Goal: Task Accomplishment & Management: Complete application form

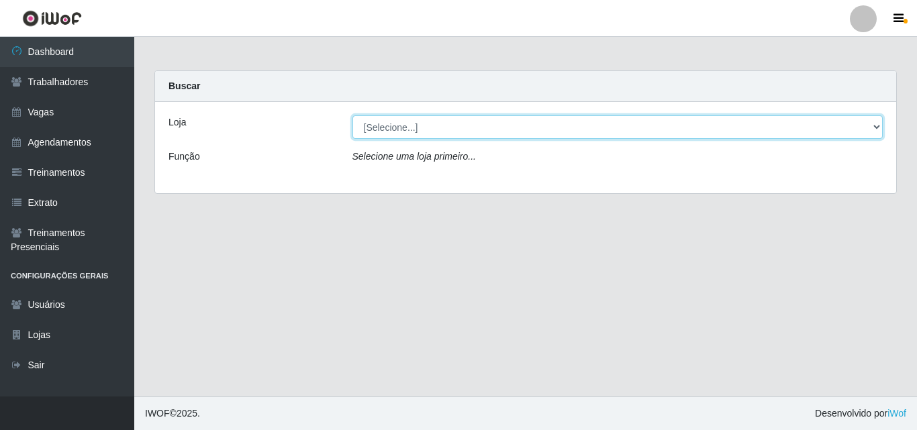
click at [866, 132] on select "[Selecione...] Castelinho Supermercado" at bounding box center [618, 127] width 531 height 24
select select "377"
click at [353, 115] on select "[Selecione...] Castelinho Supermercado" at bounding box center [618, 127] width 531 height 24
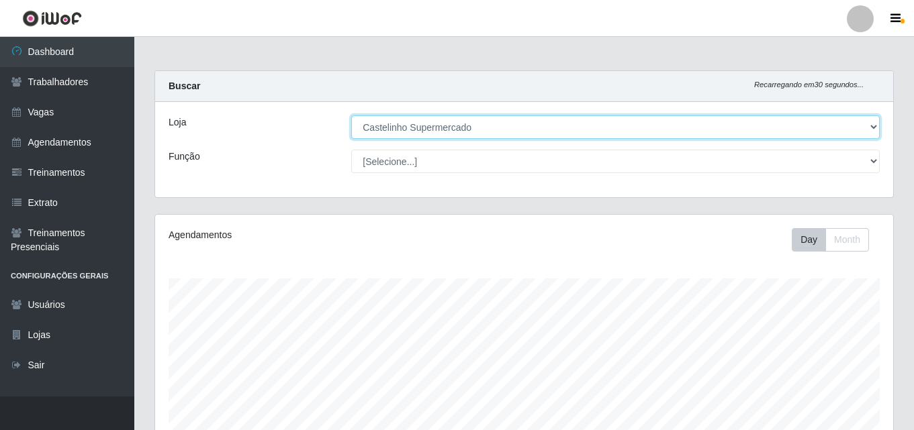
scroll to position [279, 738]
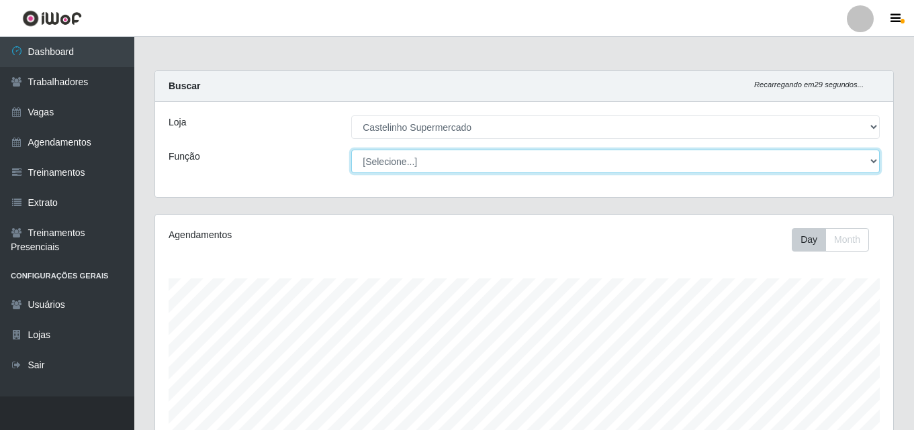
click at [865, 161] on select "[Selecione...] ASG ASG + ASG ++ Balconista de Açougue Balconista de Açougue + B…" at bounding box center [615, 162] width 528 height 24
select select "1"
click at [351, 150] on select "[Selecione...] ASG ASG + ASG ++ Balconista de Açougue Balconista de Açougue + B…" at bounding box center [615, 162] width 528 height 24
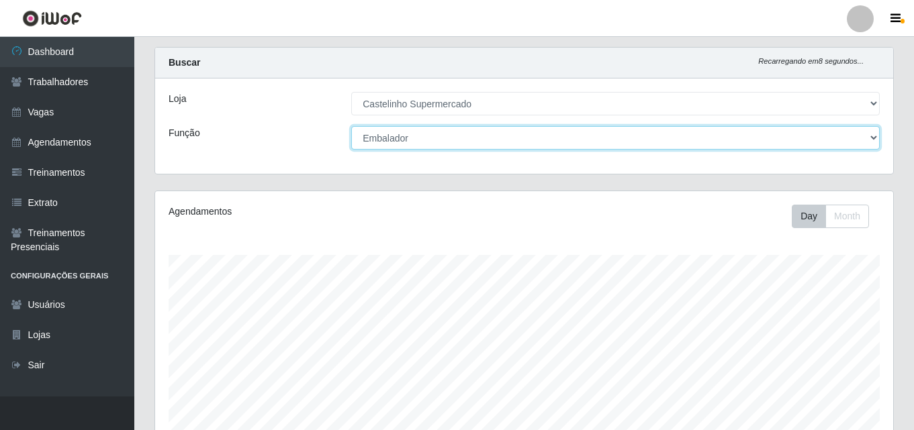
scroll to position [0, 0]
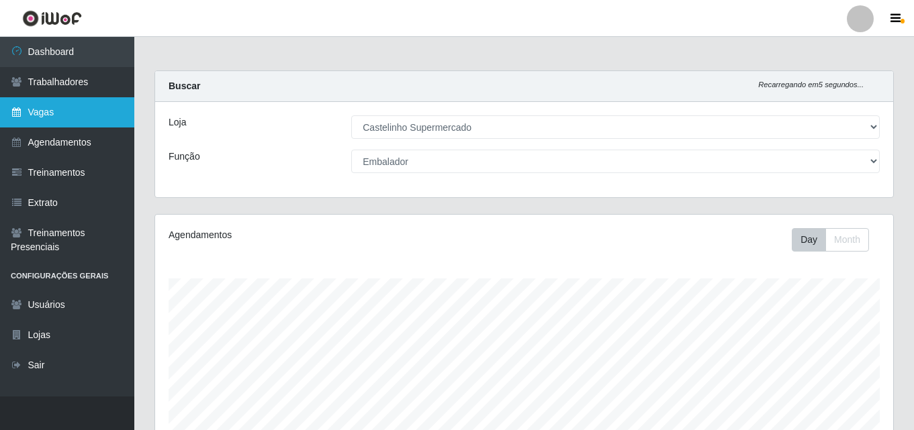
click at [42, 113] on link "Vagas" at bounding box center [67, 112] width 134 height 30
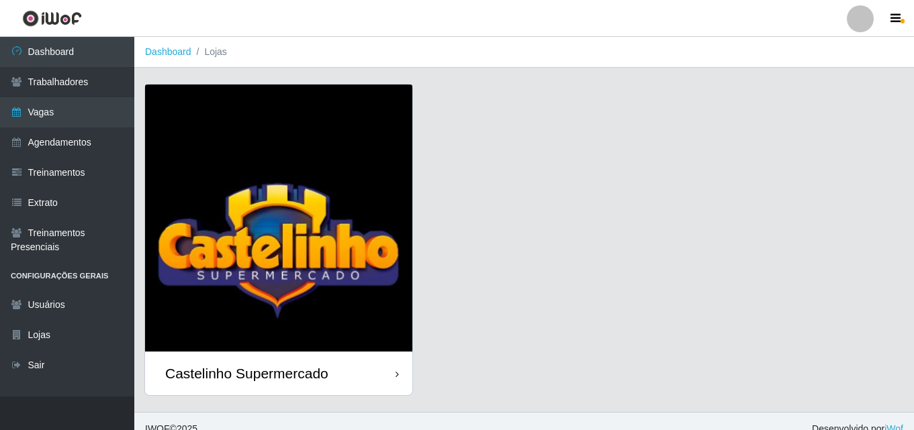
click at [226, 374] on div "Castelinho Supermercado" at bounding box center [246, 373] width 163 height 17
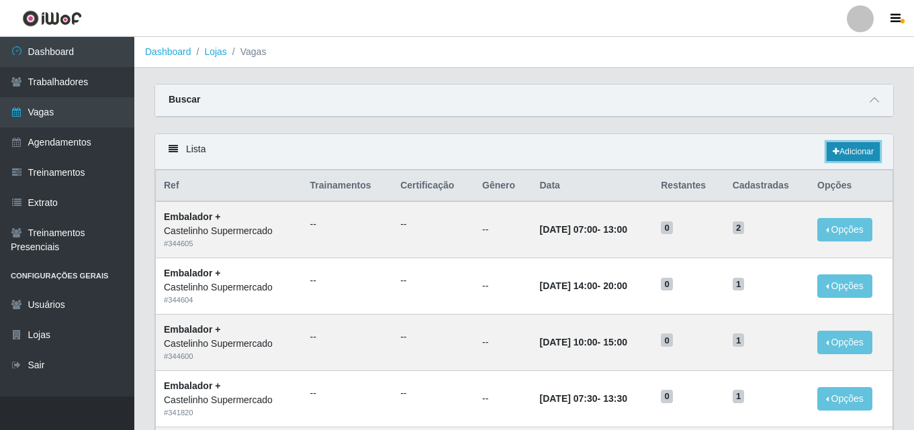
click at [849, 150] on link "Adicionar" at bounding box center [853, 151] width 53 height 19
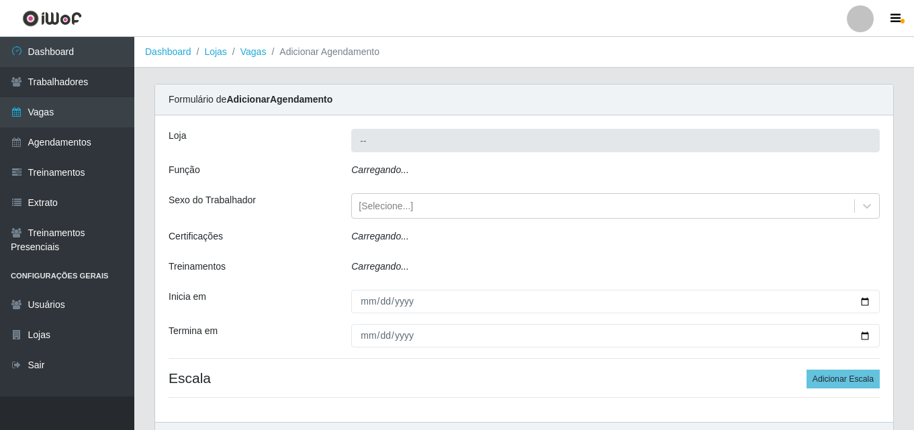
type input "Castelinho Supermercado"
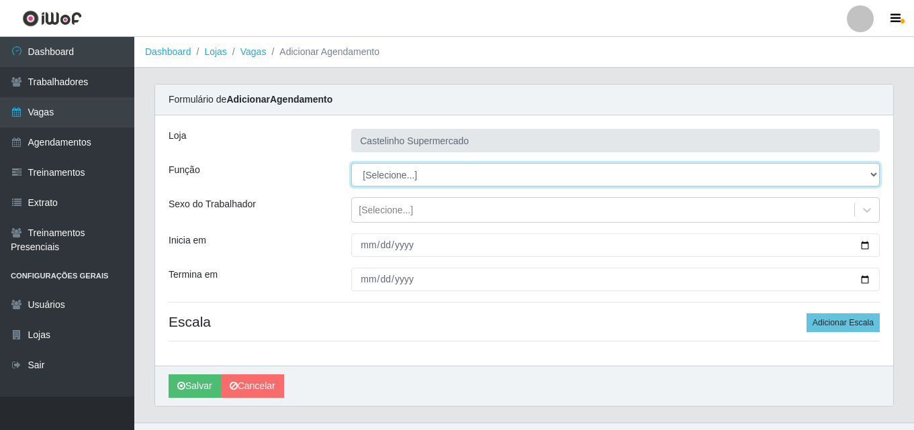
click at [869, 176] on select "[Selecione...] ASG ASG + ASG ++ Balconista de Açougue Balconista de Açougue + B…" at bounding box center [615, 175] width 528 height 24
select select "1"
click at [351, 163] on select "[Selecione...] ASG ASG + ASG ++ Balconista de Açougue Balconista de Açougue + B…" at bounding box center [615, 175] width 528 height 24
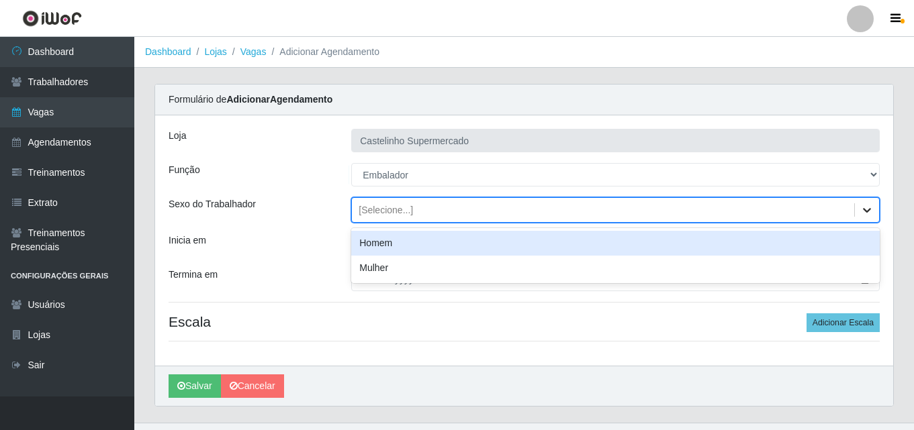
click at [860, 209] on div at bounding box center [867, 210] width 24 height 24
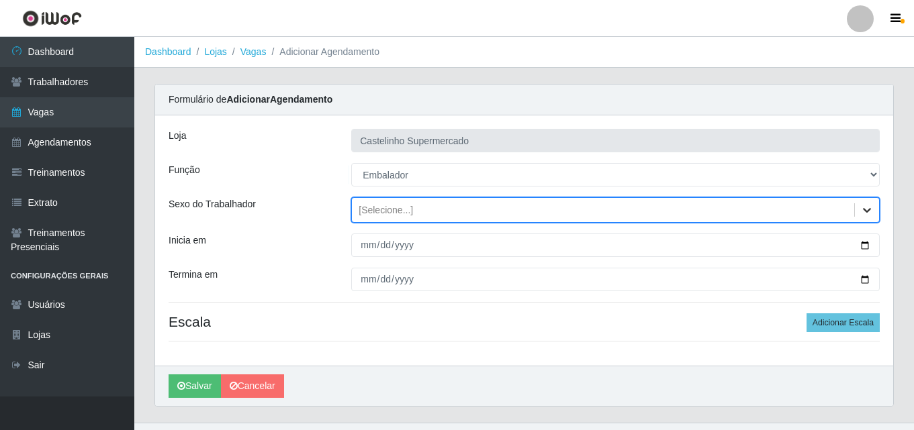
click at [860, 209] on div at bounding box center [867, 210] width 24 height 24
click at [357, 333] on div "Loja Castelinho Supermercado Função [Selecione...] ASG ASG + ASG ++ Balconista …" at bounding box center [524, 240] width 738 height 250
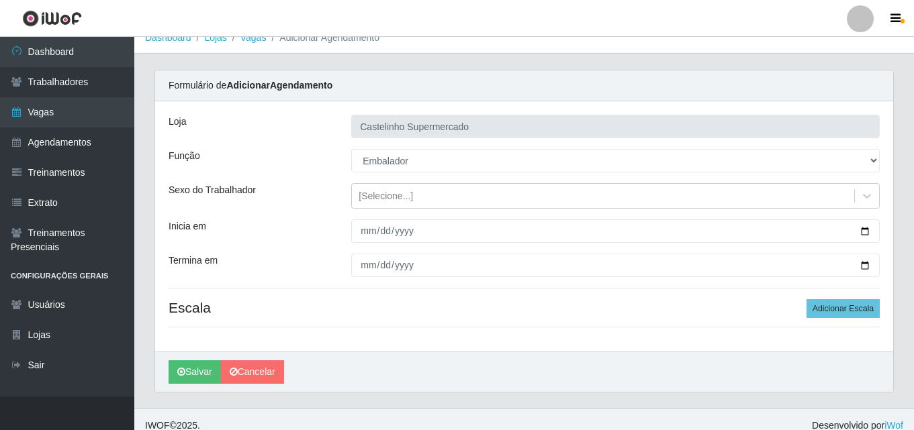
scroll to position [26, 0]
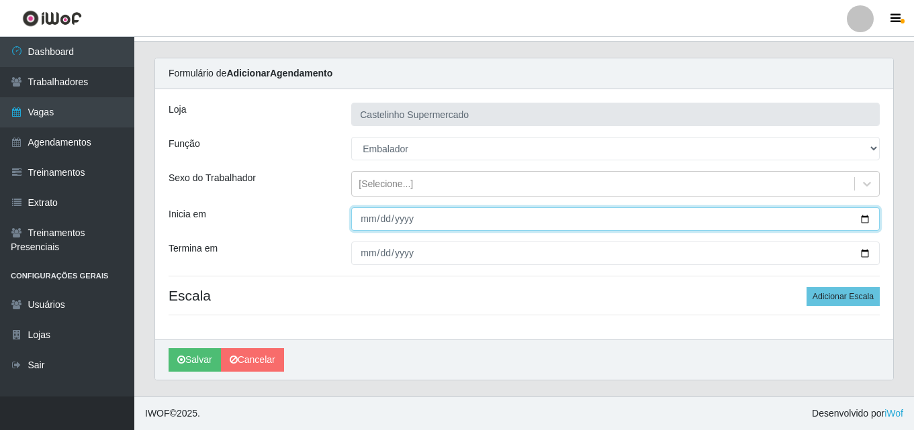
click at [363, 218] on input "Inicia em" at bounding box center [615, 219] width 528 height 24
type input "20225-09-16"
type input "2025-09-16"
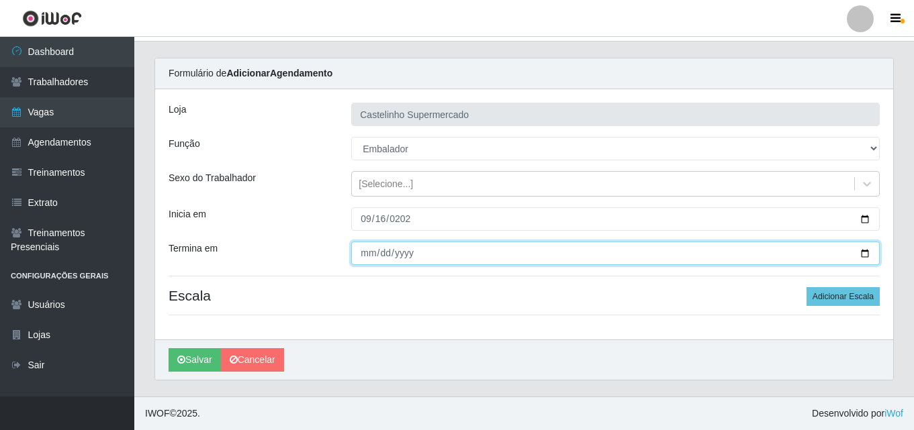
click at [368, 251] on input "Termina em" at bounding box center [615, 254] width 528 height 24
type input "2025-09-16"
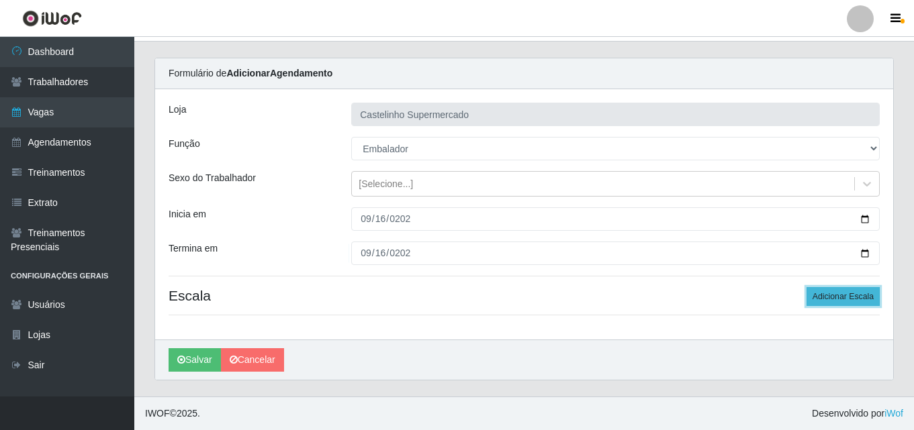
click at [831, 294] on button "Adicionar Escala" at bounding box center [842, 296] width 73 height 19
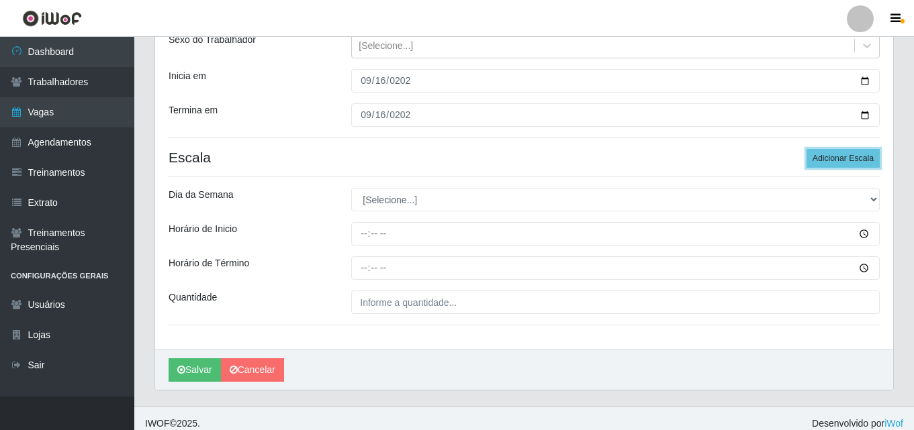
scroll to position [175, 0]
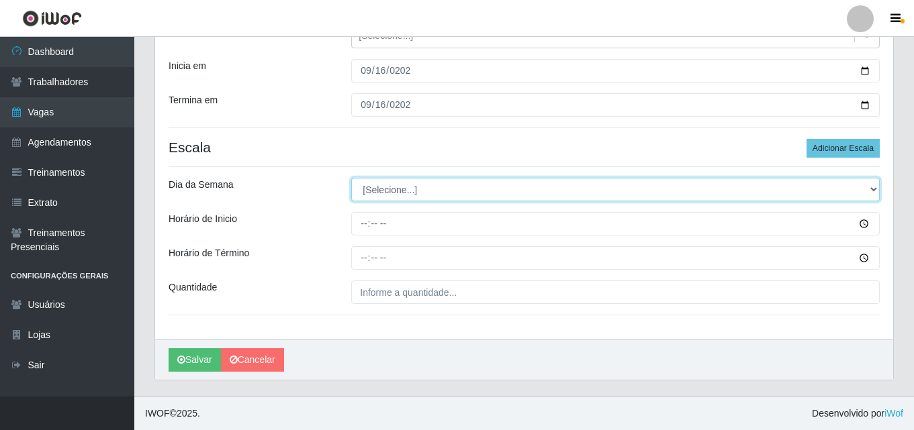
click at [870, 187] on select "[Selecione...] Segunda Terça Quarta Quinta Sexta Sábado Domingo" at bounding box center [615, 190] width 528 height 24
select select "2"
click at [351, 178] on select "[Selecione...] Segunda Terça Quarta Quinta Sexta Sábado Domingo" at bounding box center [615, 190] width 528 height 24
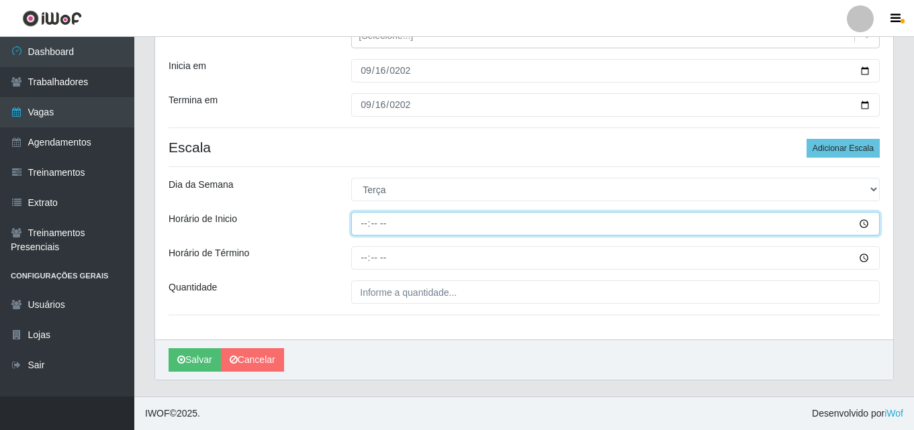
click at [361, 225] on input "Horário de Inicio" at bounding box center [615, 224] width 528 height 24
type input "14:00"
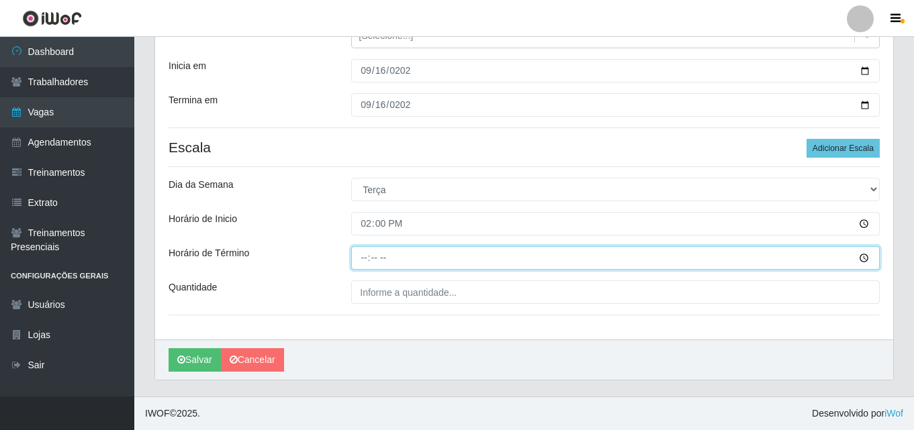
click at [366, 258] on input "Horário de Término" at bounding box center [615, 258] width 528 height 24
type input "20:00"
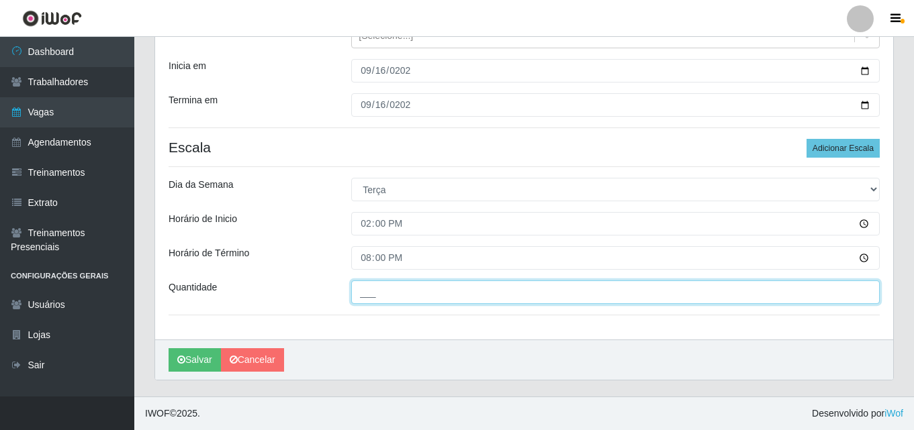
click at [365, 294] on input "___" at bounding box center [615, 293] width 528 height 24
type input "2__"
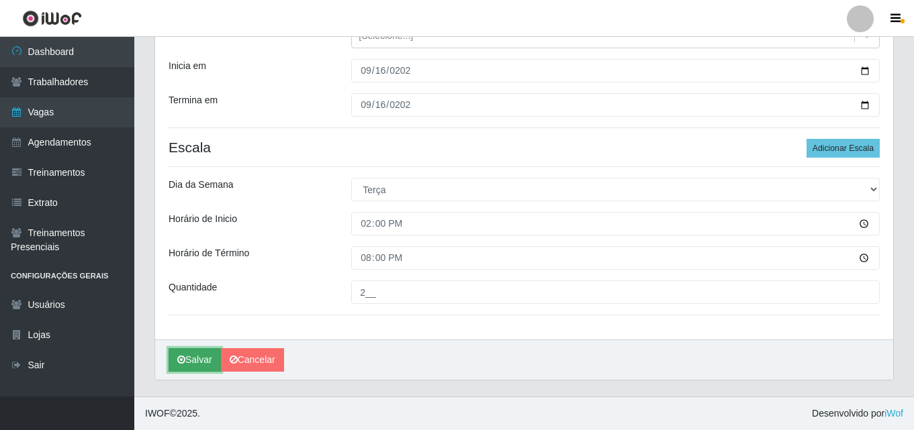
click at [205, 364] on button "Salvar" at bounding box center [195, 361] width 52 height 24
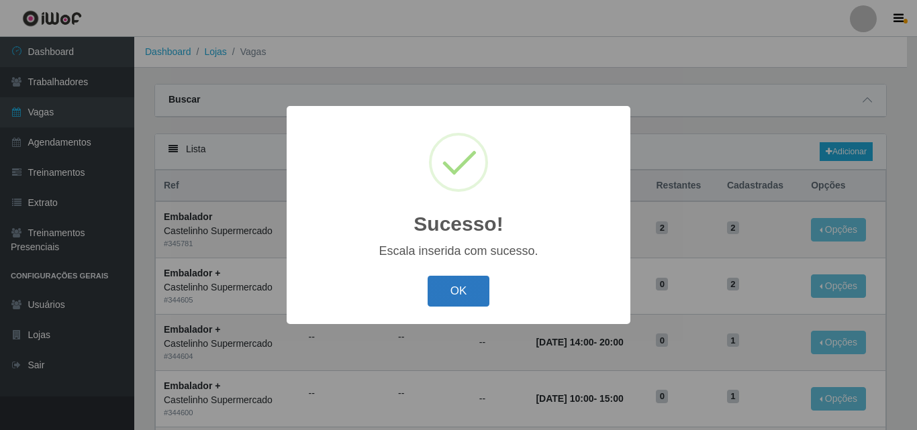
click at [459, 291] on button "OK" at bounding box center [459, 292] width 62 height 32
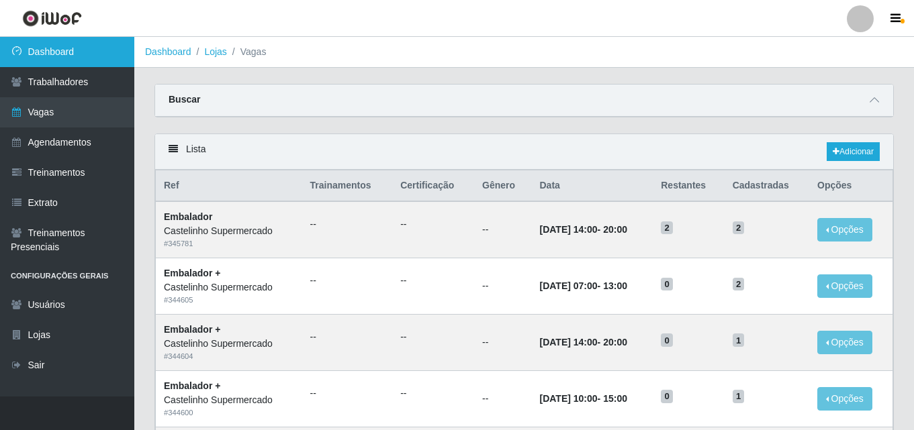
click at [45, 48] on link "Dashboard" at bounding box center [67, 52] width 134 height 30
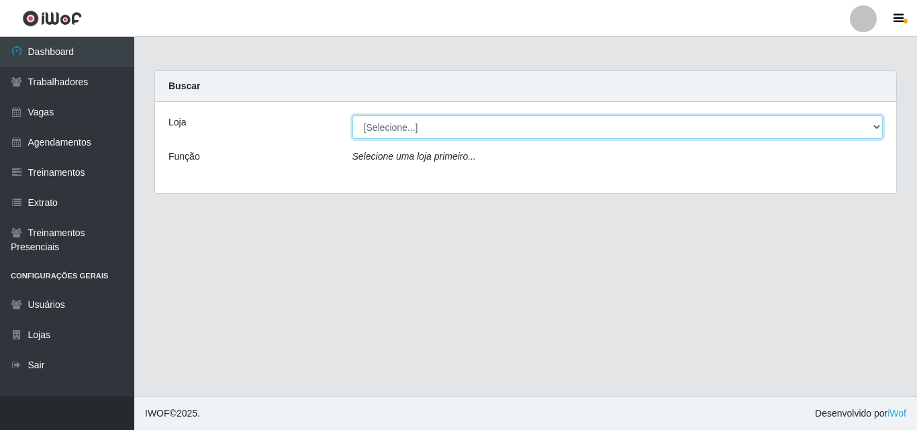
drag, startPoint x: 855, startPoint y: 131, endPoint x: 765, endPoint y: 138, distance: 90.3
click at [853, 131] on select "[Selecione...] Castelinho Supermercado" at bounding box center [618, 127] width 531 height 24
select select "377"
click at [353, 115] on select "[Selecione...] Castelinho Supermercado" at bounding box center [618, 127] width 531 height 24
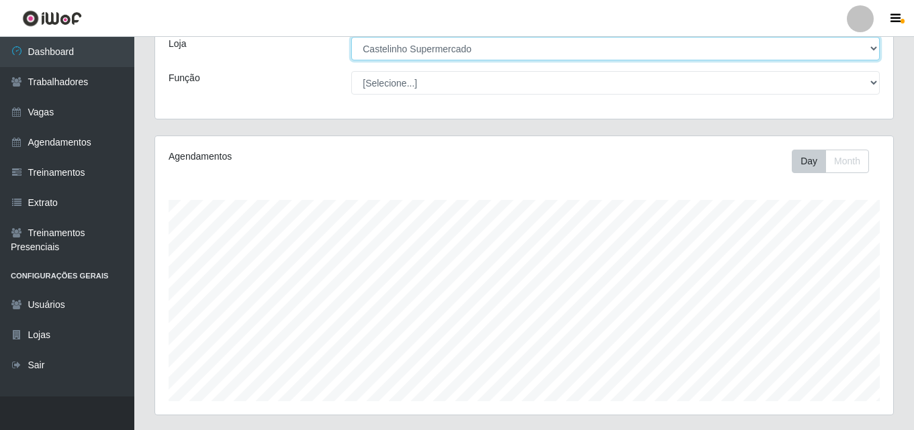
scroll to position [222, 0]
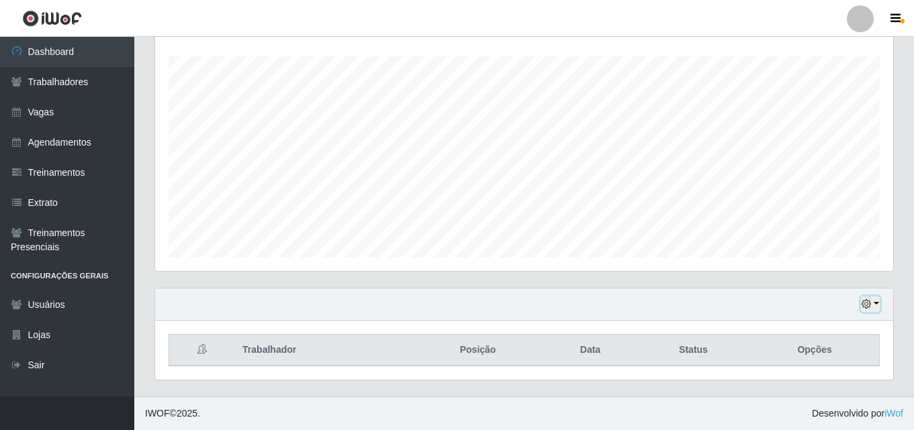
click at [876, 306] on button "button" at bounding box center [870, 304] width 19 height 15
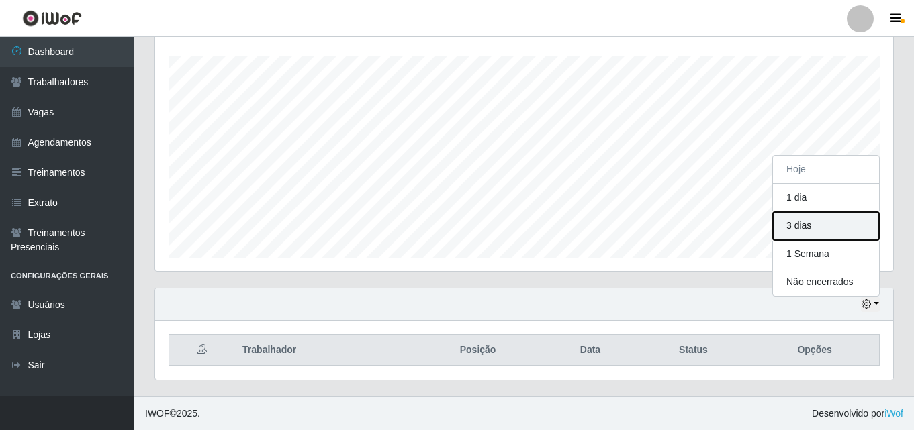
click at [784, 230] on button "3 dias" at bounding box center [826, 226] width 106 height 28
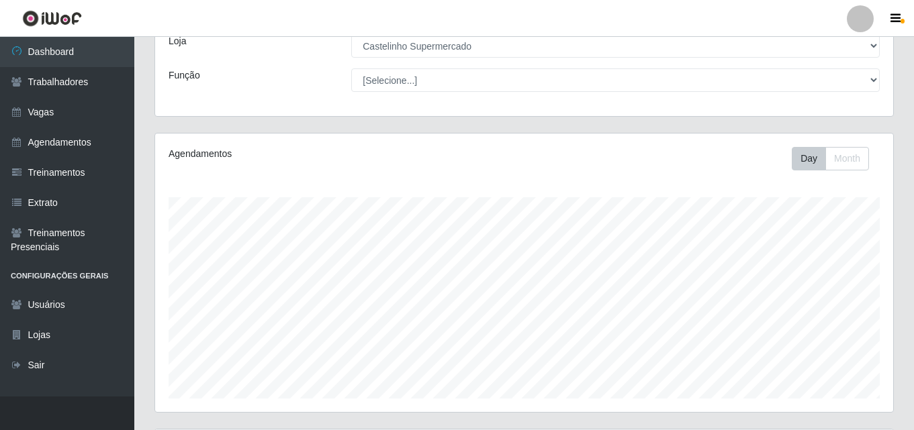
scroll to position [0, 0]
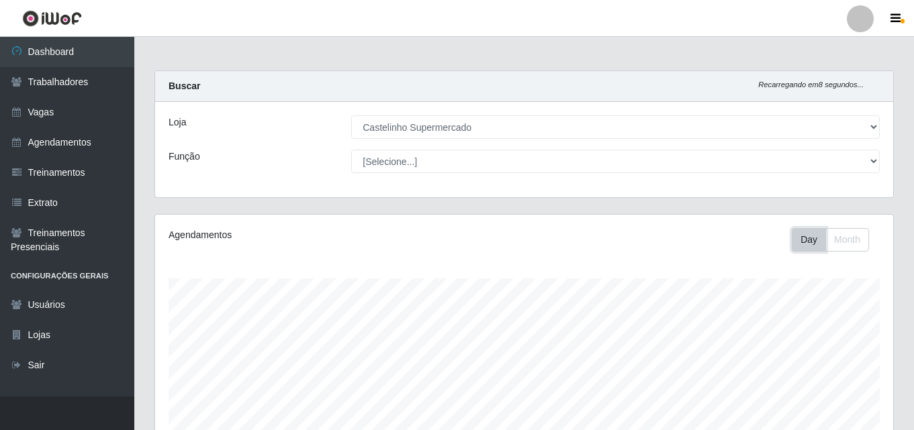
click at [802, 240] on button "Day" at bounding box center [809, 240] width 34 height 24
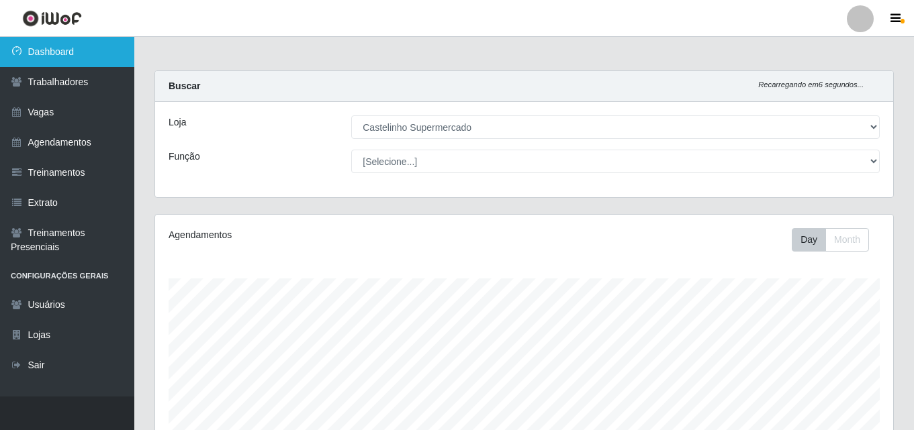
click at [66, 48] on link "Dashboard" at bounding box center [67, 52] width 134 height 30
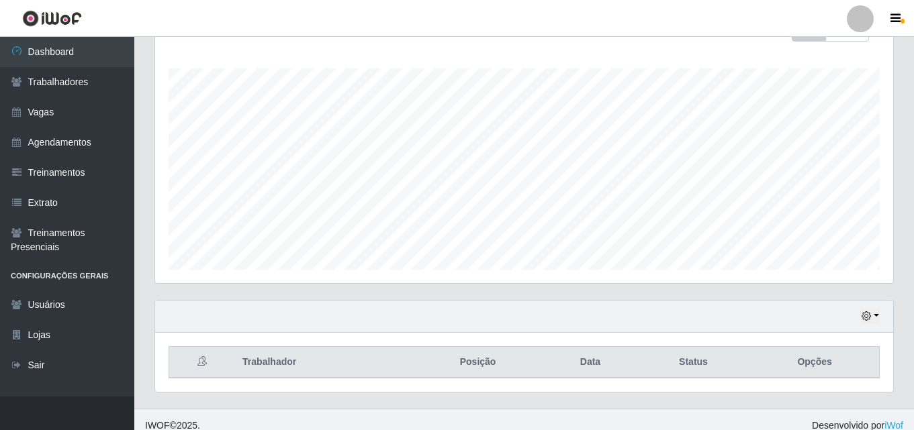
scroll to position [222, 0]
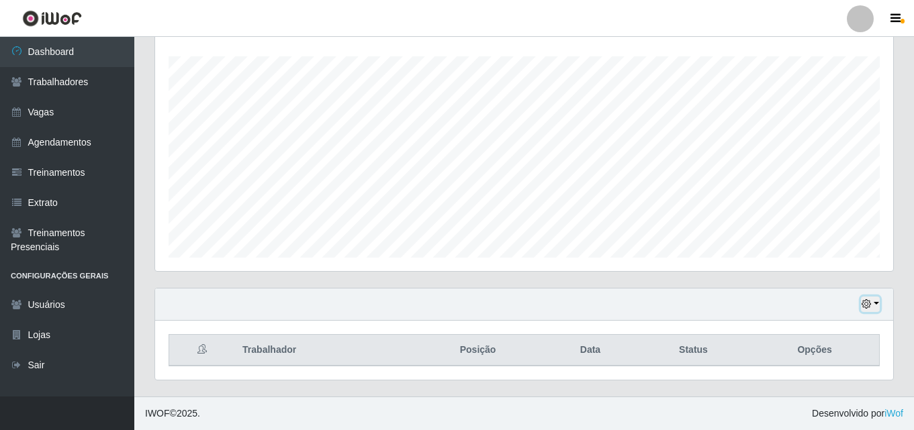
click at [875, 303] on button "button" at bounding box center [870, 304] width 19 height 15
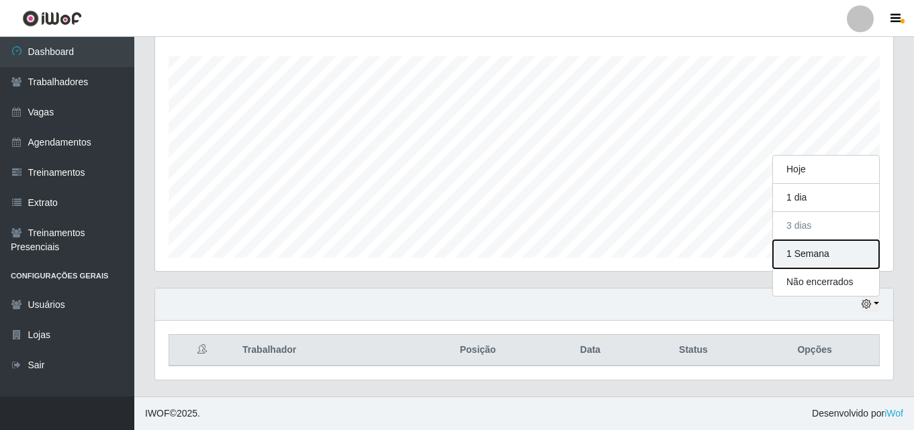
click at [793, 255] on button "1 Semana" at bounding box center [826, 254] width 106 height 28
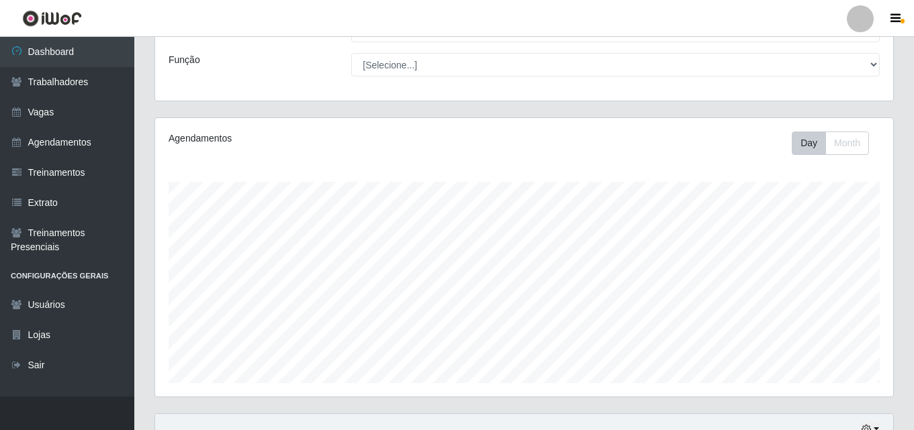
scroll to position [0, 0]
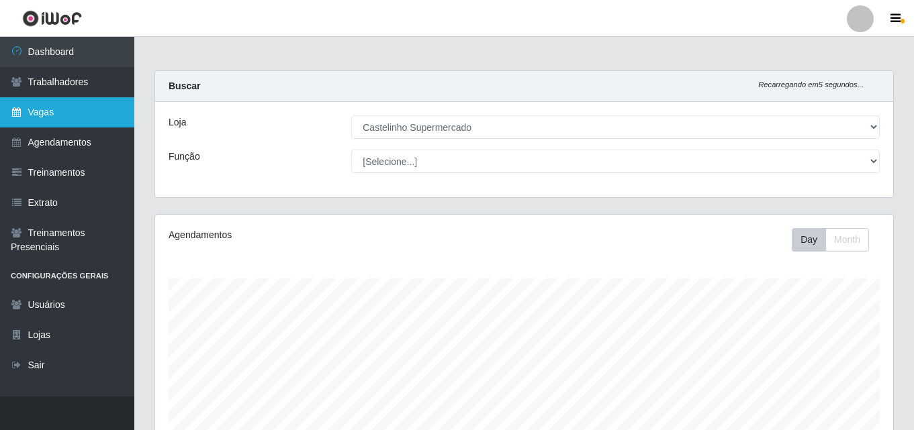
click at [45, 110] on link "Vagas" at bounding box center [67, 112] width 134 height 30
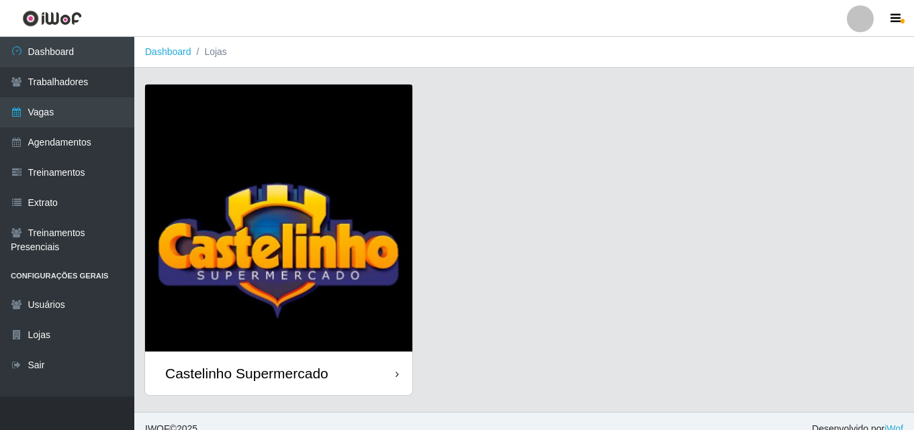
click at [243, 373] on div "Castelinho Supermercado" at bounding box center [246, 373] width 163 height 17
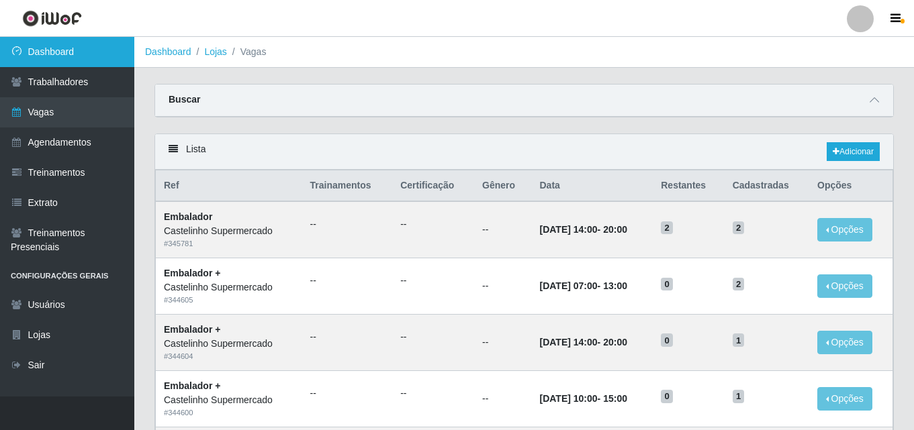
click at [37, 51] on link "Dashboard" at bounding box center [67, 52] width 134 height 30
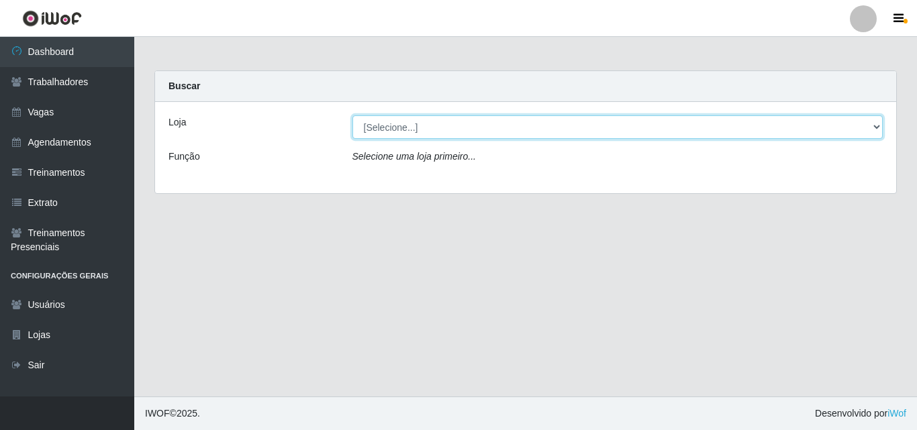
click at [849, 127] on select "[Selecione...] Castelinho Supermercado" at bounding box center [618, 127] width 531 height 24
select select "377"
click at [353, 115] on select "[Selecione...] Castelinho Supermercado" at bounding box center [618, 127] width 531 height 24
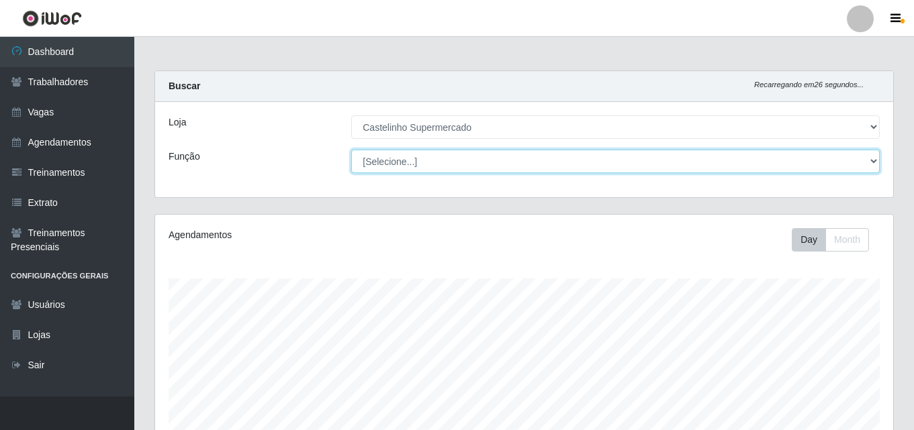
click at [382, 169] on select "[Selecione...] ASG ASG + ASG ++ Balconista de Açougue Balconista de Açougue + B…" at bounding box center [615, 162] width 528 height 24
select select "1"
click at [351, 150] on select "[Selecione...] ASG ASG + ASG ++ Balconista de Açougue Balconista de Açougue + B…" at bounding box center [615, 162] width 528 height 24
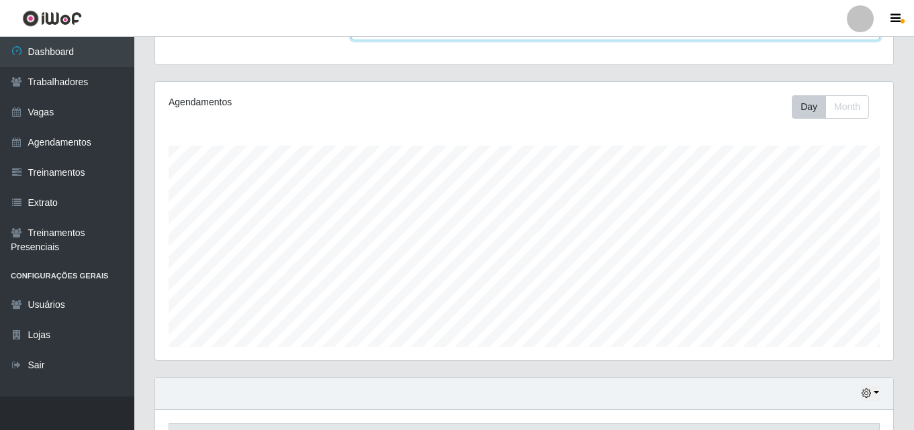
scroll to position [134, 0]
click at [809, 113] on button "Day" at bounding box center [809, 106] width 34 height 24
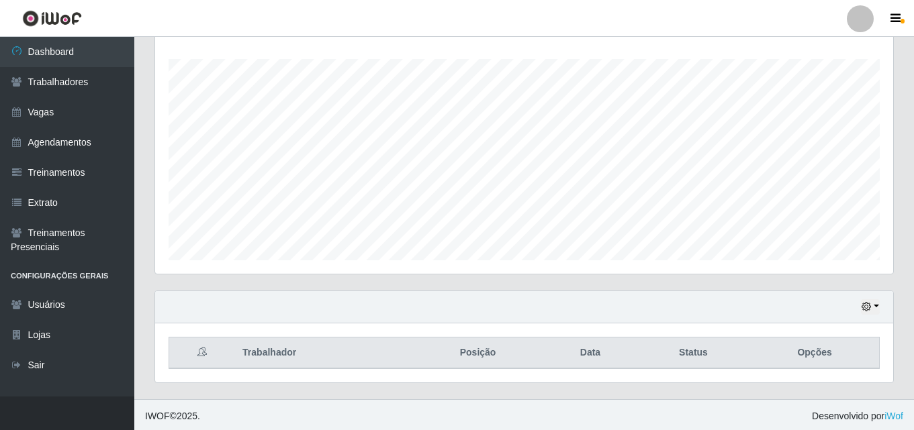
scroll to position [222, 0]
click at [874, 308] on button "button" at bounding box center [870, 304] width 19 height 15
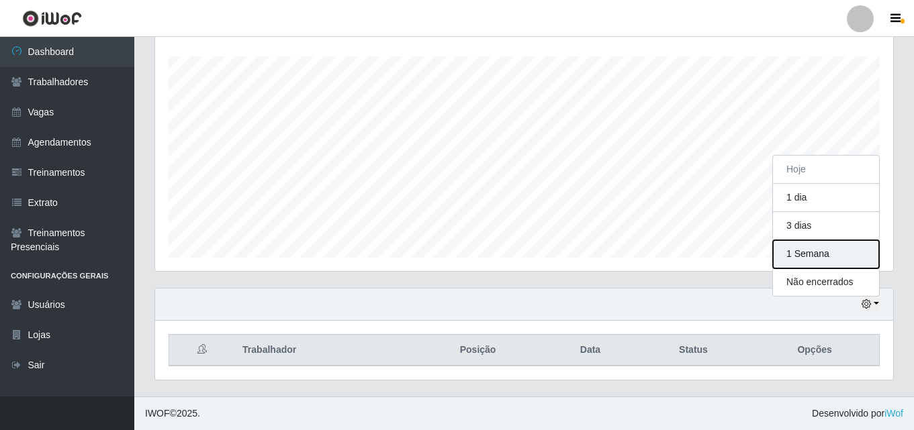
click at [790, 259] on button "1 Semana" at bounding box center [826, 254] width 106 height 28
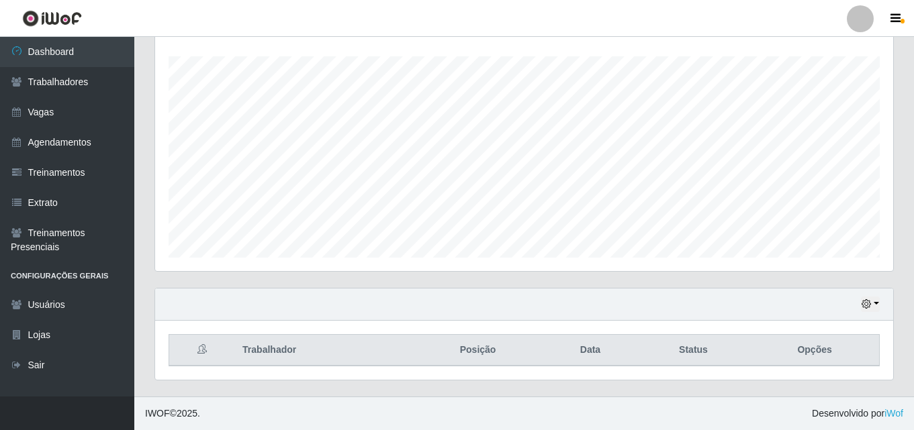
scroll to position [0, 0]
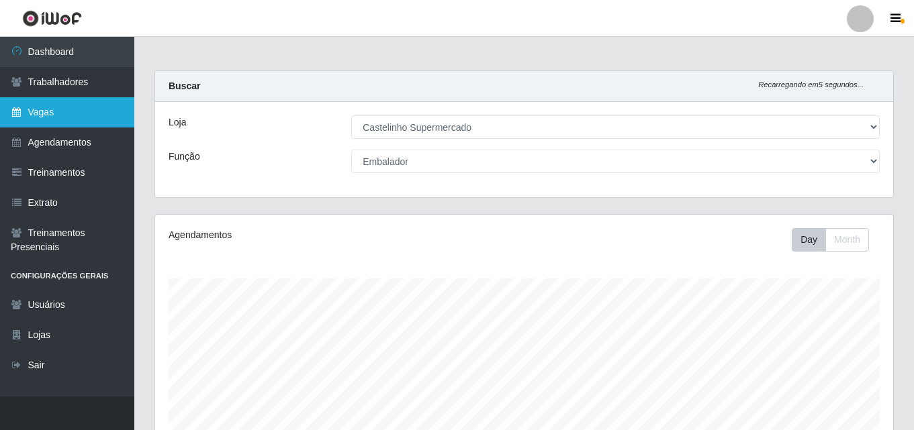
click at [37, 109] on link "Vagas" at bounding box center [67, 112] width 134 height 30
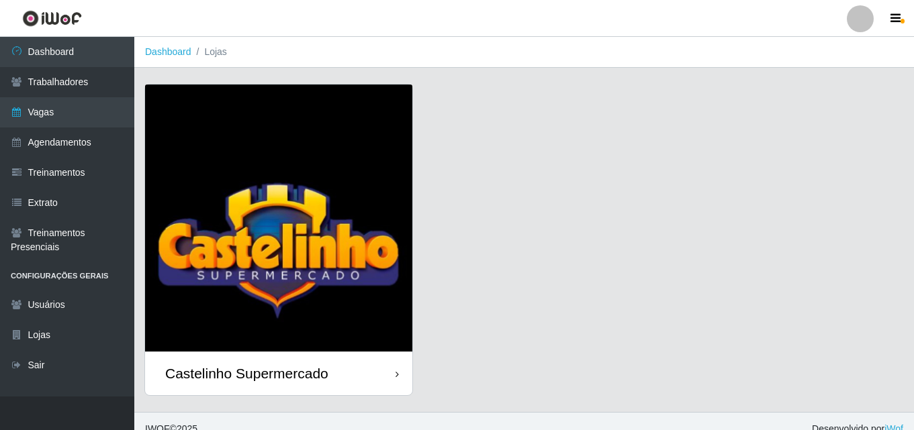
click at [226, 373] on div "Castelinho Supermercado" at bounding box center [246, 373] width 163 height 17
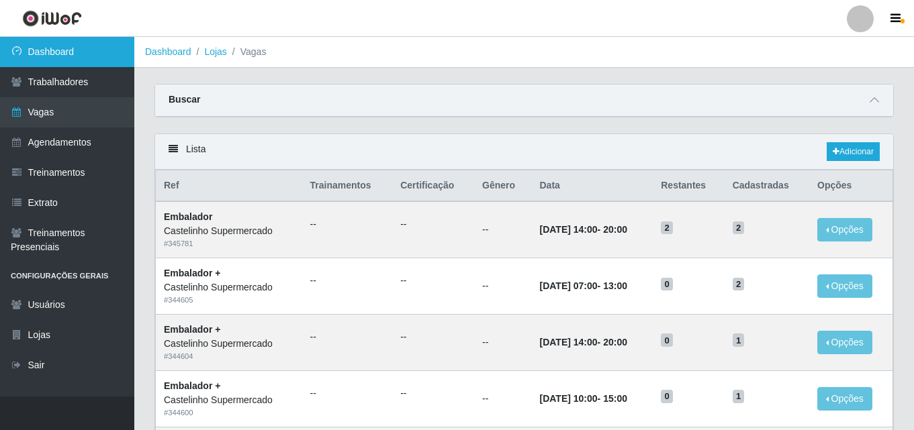
click at [48, 56] on link "Dashboard" at bounding box center [67, 52] width 134 height 30
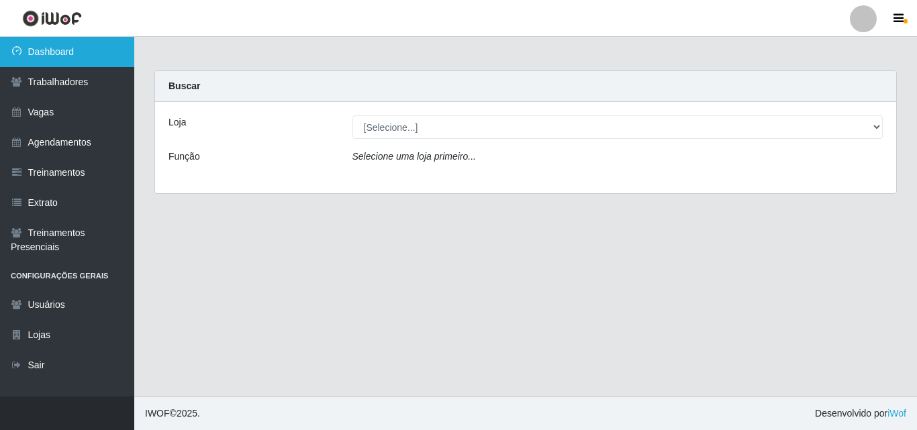
click at [52, 50] on link "Dashboard" at bounding box center [67, 52] width 134 height 30
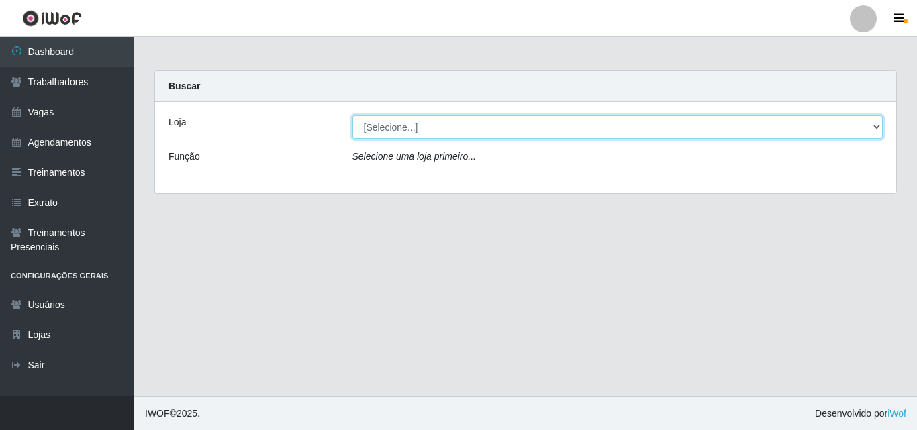
click at [865, 129] on select "[Selecione...] Castelinho Supermercado" at bounding box center [618, 127] width 531 height 24
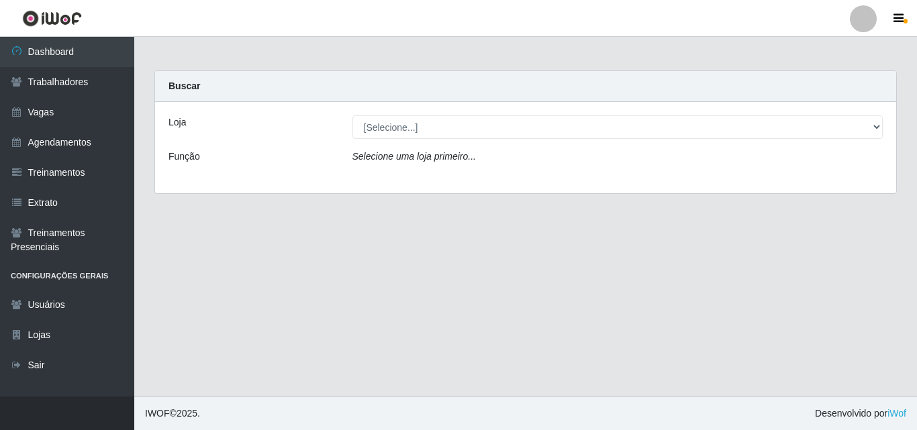
click at [647, 194] on div "Carregando... Buscar Loja [Selecione...] Castelinho Supermercado Função Selecio…" at bounding box center [525, 141] width 763 height 140
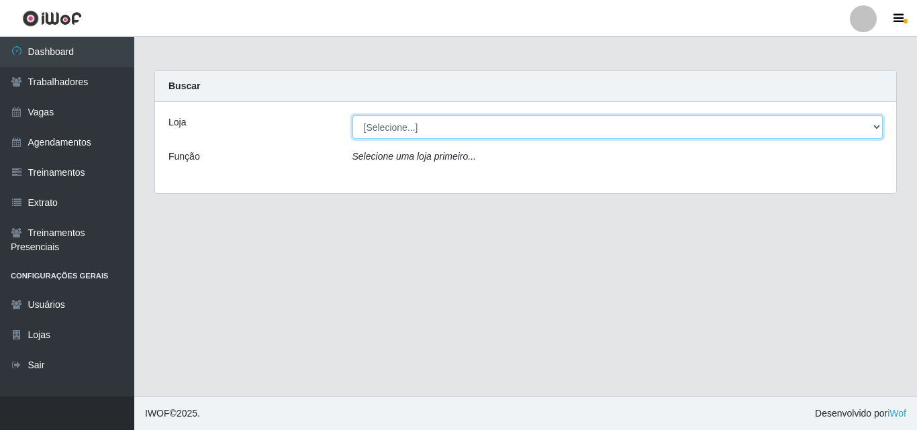
click at [878, 125] on select "[Selecione...] Castelinho Supermercado" at bounding box center [618, 127] width 531 height 24
select select "377"
click at [353, 115] on select "[Selecione...] Castelinho Supermercado" at bounding box center [618, 127] width 531 height 24
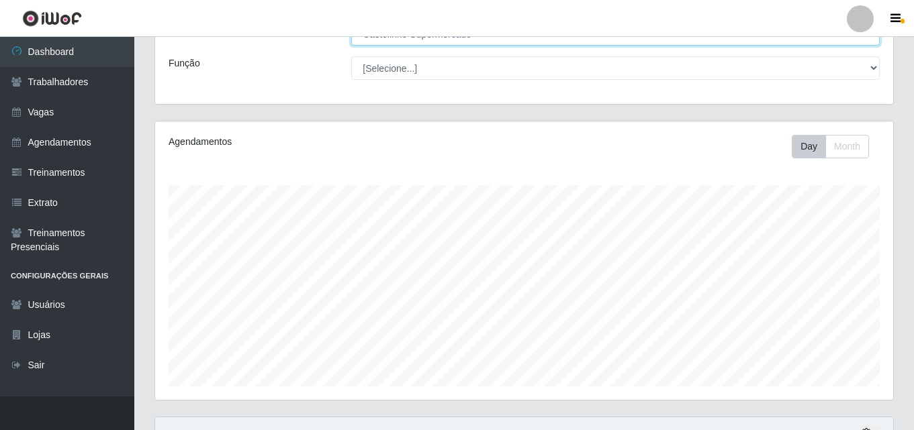
scroll to position [222, 0]
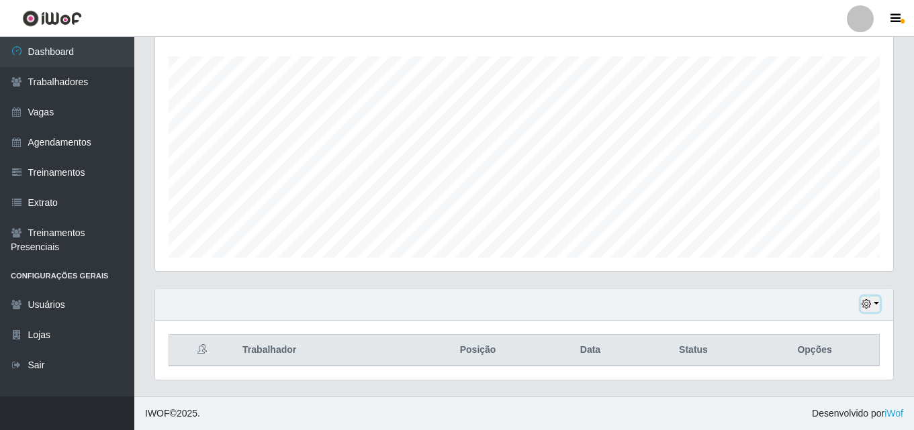
click at [874, 304] on button "button" at bounding box center [870, 304] width 19 height 15
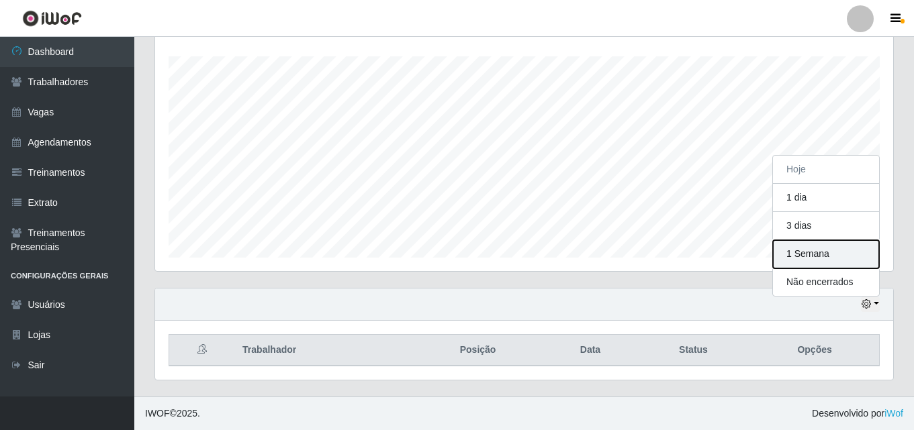
click at [787, 255] on button "1 Semana" at bounding box center [826, 254] width 106 height 28
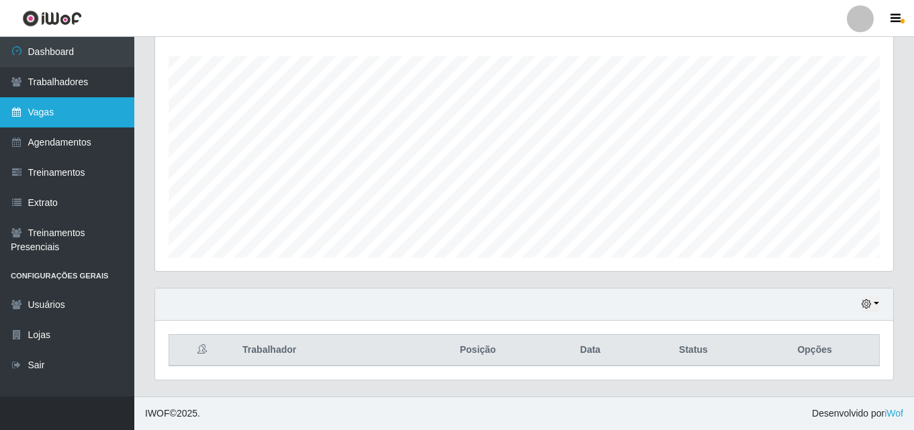
click at [32, 114] on link "Vagas" at bounding box center [67, 112] width 134 height 30
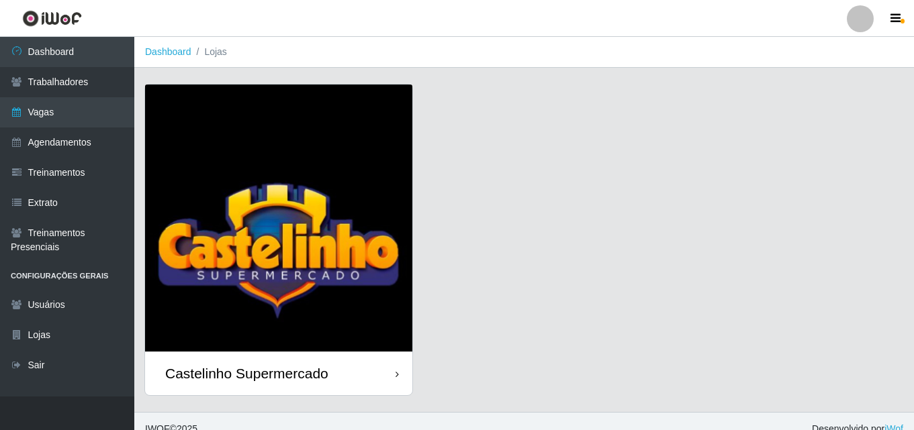
click at [248, 366] on div "Castelinho Supermercado" at bounding box center [246, 373] width 163 height 17
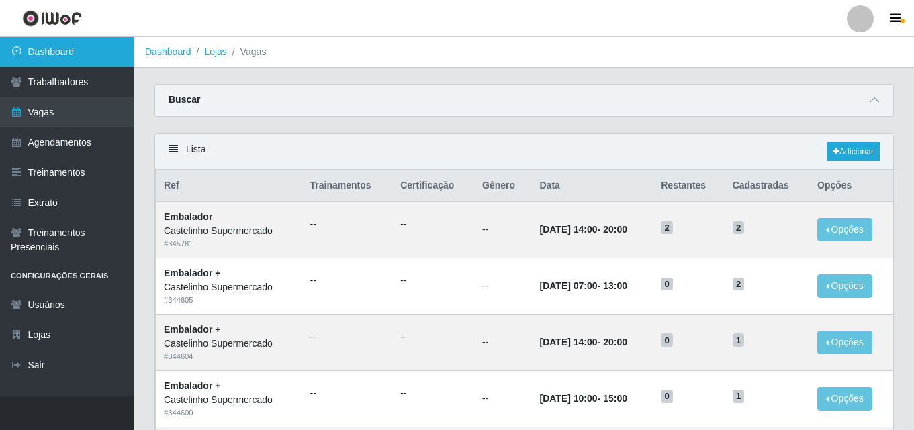
click at [38, 49] on link "Dashboard" at bounding box center [67, 52] width 134 height 30
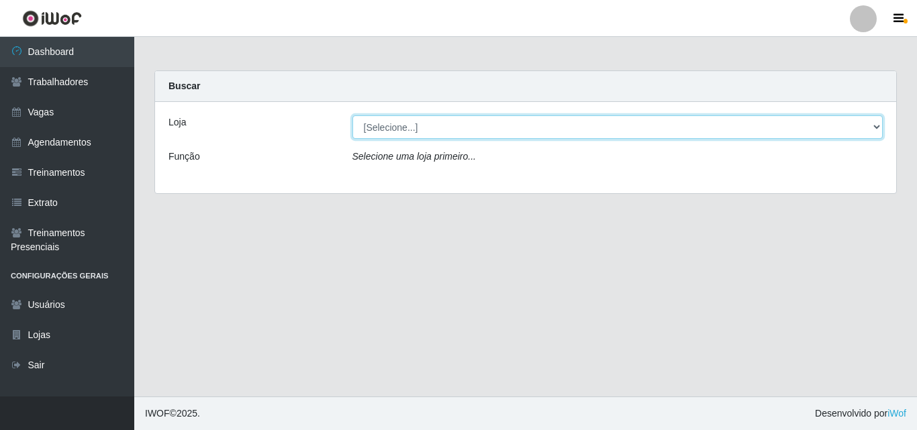
click at [872, 124] on select "[Selecione...] Castelinho Supermercado" at bounding box center [618, 127] width 531 height 24
select select "377"
click at [353, 115] on select "[Selecione...] Castelinho Supermercado" at bounding box center [618, 127] width 531 height 24
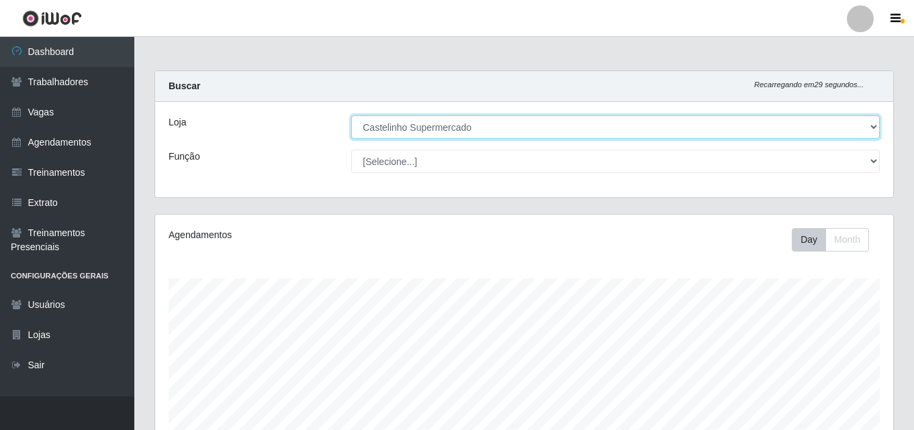
scroll to position [279, 738]
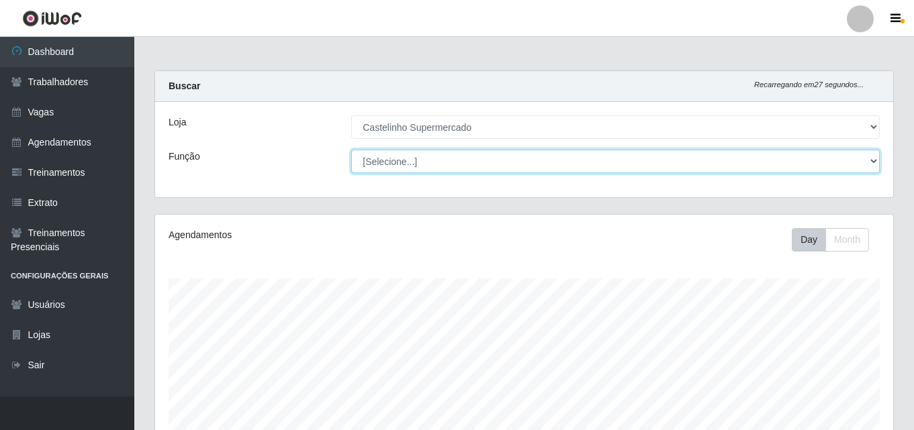
click at [389, 165] on select "[Selecione...] ASG ASG + ASG ++ Balconista de Açougue Balconista de Açougue + B…" at bounding box center [615, 162] width 528 height 24
select select "1"
click at [351, 150] on select "[Selecione...] ASG ASG + ASG ++ Balconista de Açougue Balconista de Açougue + B…" at bounding box center [615, 162] width 528 height 24
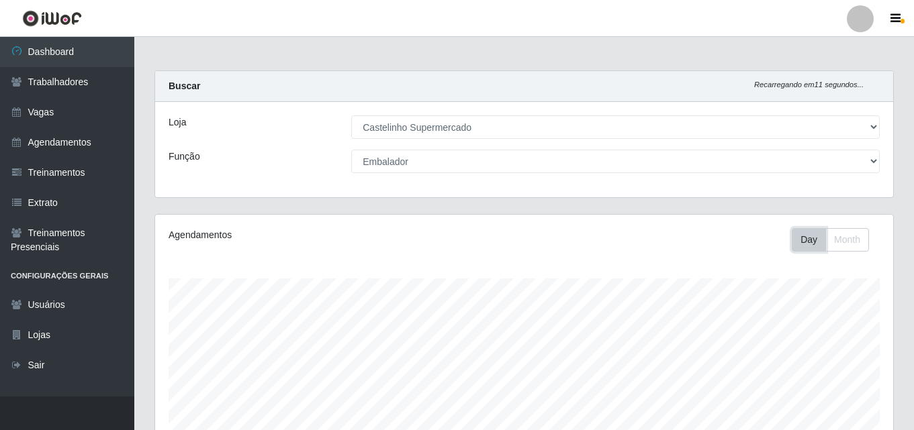
click at [805, 238] on button "Day" at bounding box center [809, 240] width 34 height 24
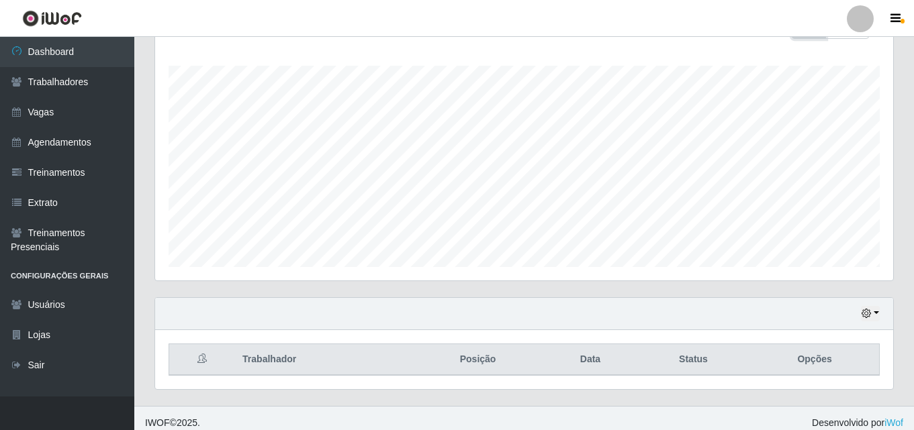
scroll to position [222, 0]
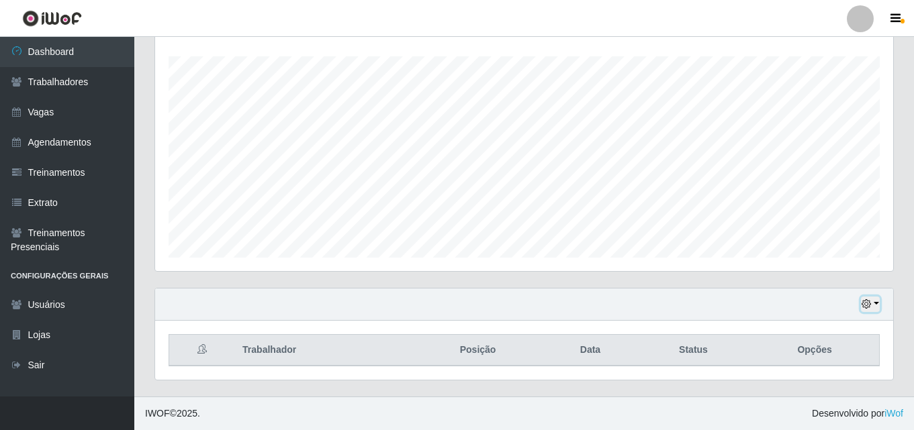
click at [878, 302] on button "button" at bounding box center [870, 304] width 19 height 15
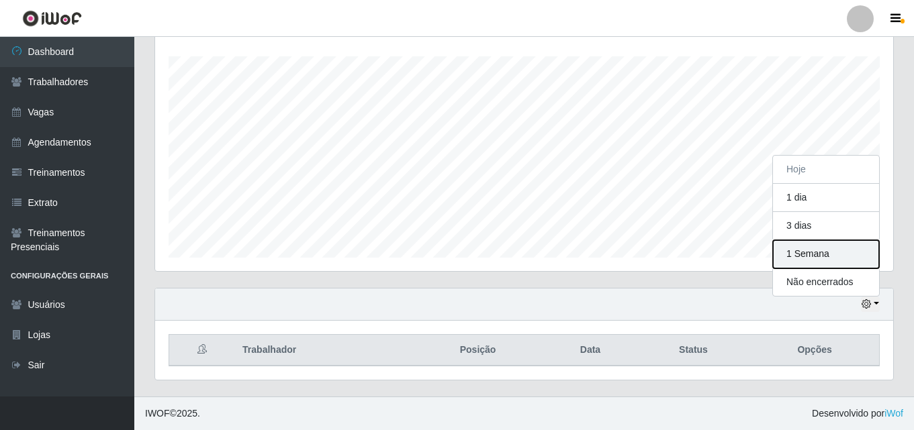
click at [781, 255] on button "1 Semana" at bounding box center [826, 254] width 106 height 28
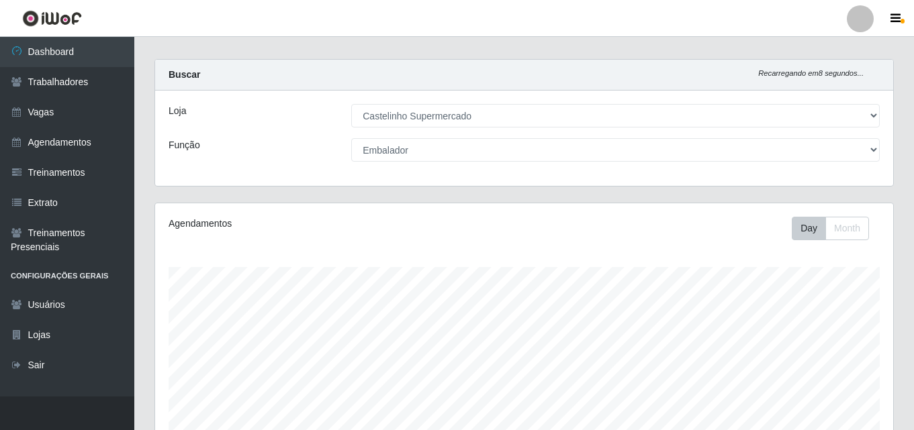
scroll to position [0, 0]
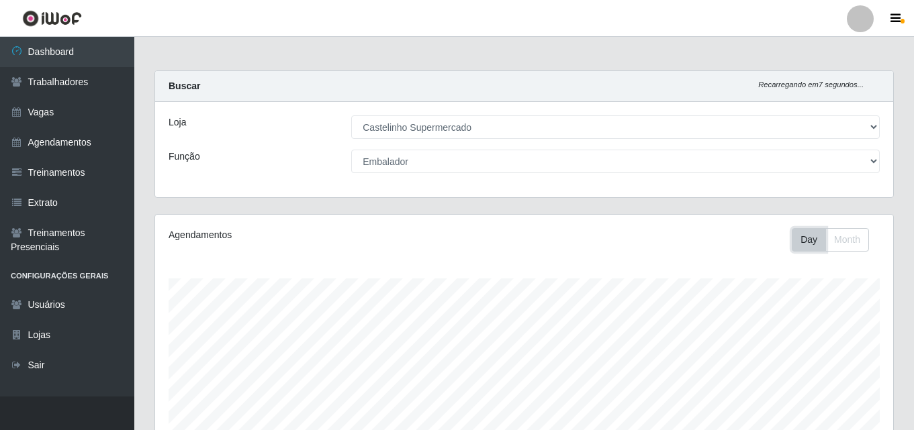
click at [796, 244] on button "Day" at bounding box center [809, 240] width 34 height 24
click at [804, 244] on button "Day" at bounding box center [809, 240] width 34 height 24
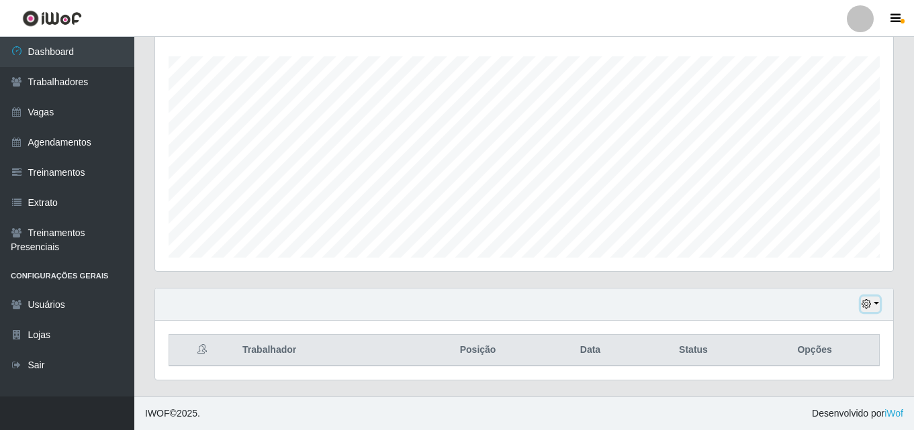
click at [872, 302] on button "button" at bounding box center [870, 304] width 19 height 15
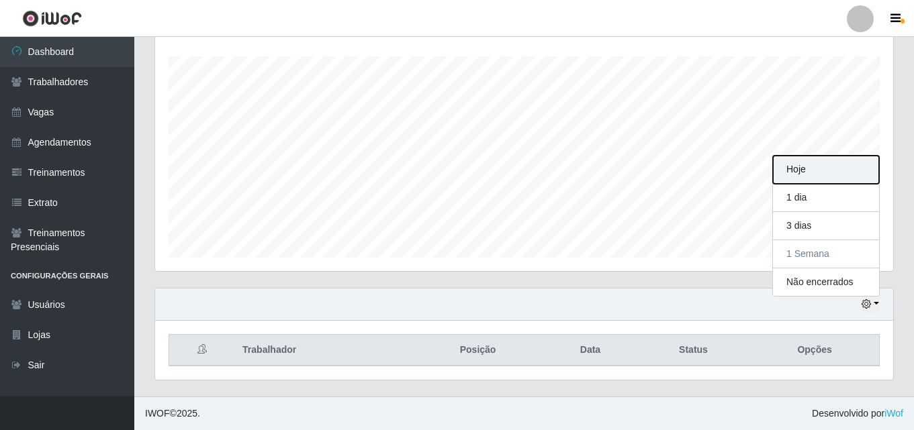
click at [787, 164] on button "Hoje" at bounding box center [826, 170] width 106 height 28
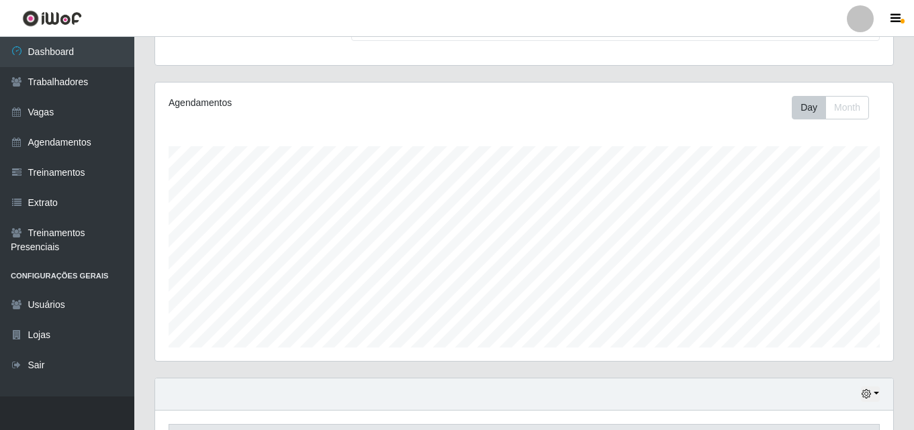
scroll to position [0, 0]
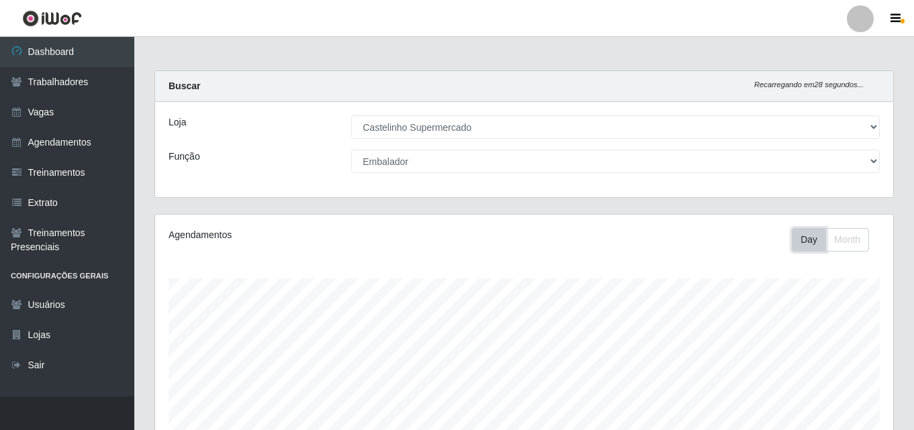
click at [795, 243] on button "Day" at bounding box center [809, 240] width 34 height 24
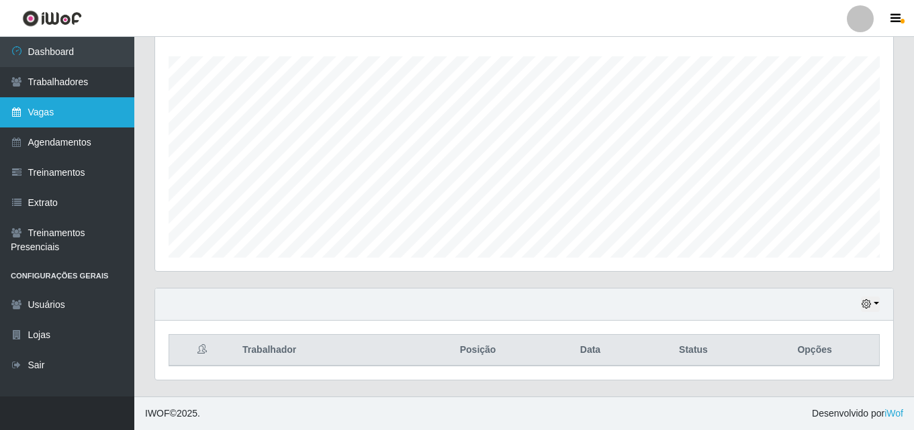
click at [42, 115] on link "Vagas" at bounding box center [67, 112] width 134 height 30
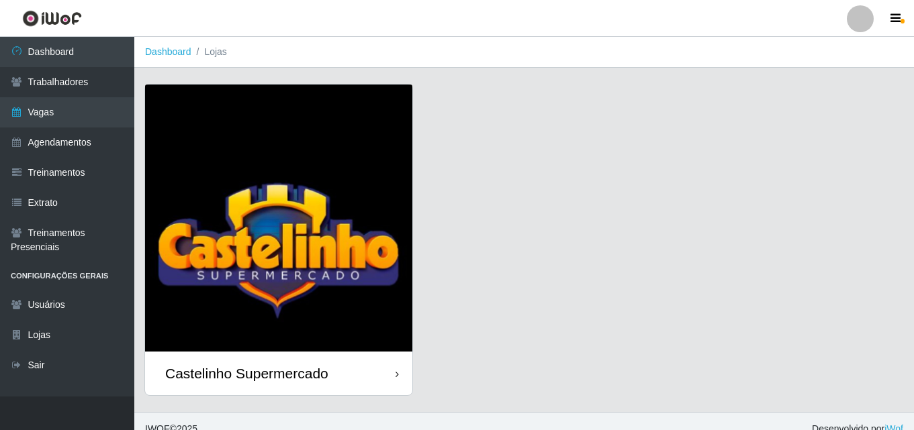
click at [279, 372] on div "Castelinho Supermercado" at bounding box center [246, 373] width 163 height 17
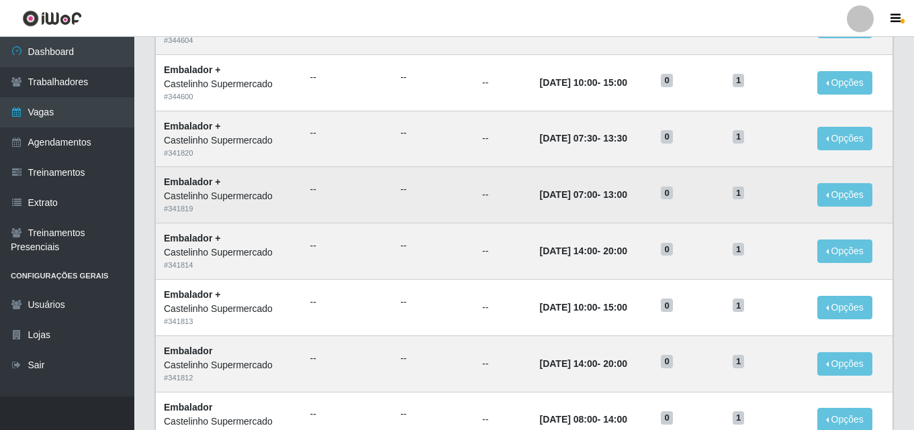
scroll to position [36, 0]
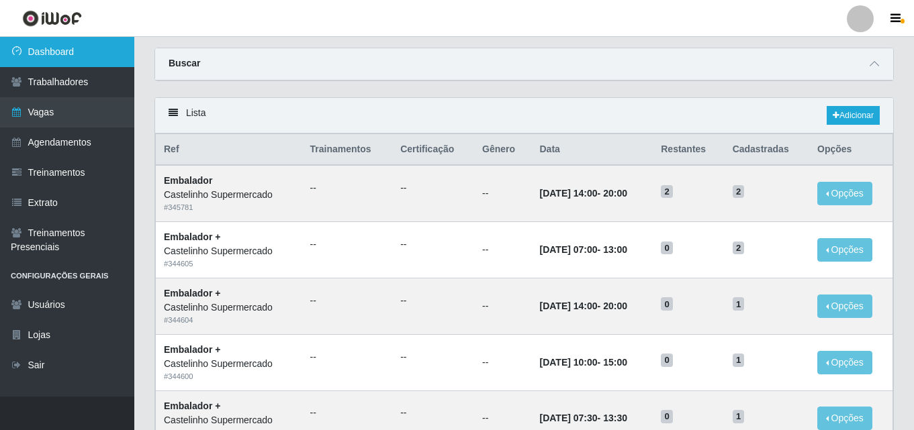
click at [47, 49] on link "Dashboard" at bounding box center [67, 52] width 134 height 30
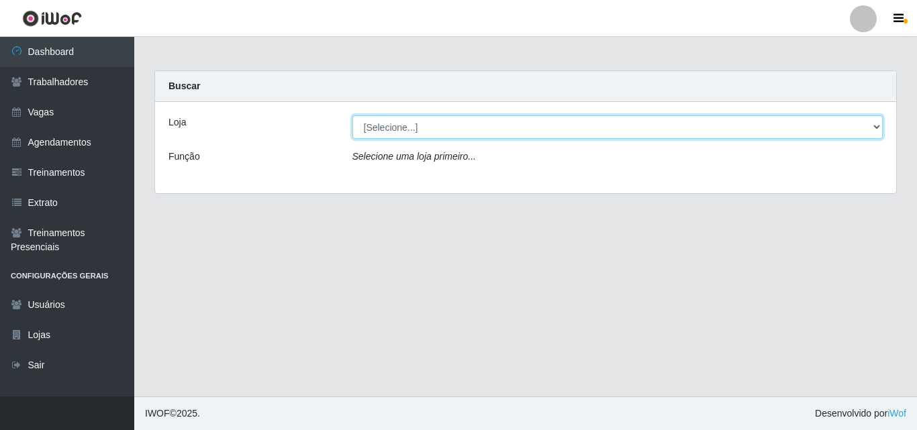
click at [855, 120] on select "[Selecione...] Castelinho Supermercado" at bounding box center [618, 127] width 531 height 24
select select "377"
click at [353, 115] on select "[Selecione...] Castelinho Supermercado" at bounding box center [618, 127] width 531 height 24
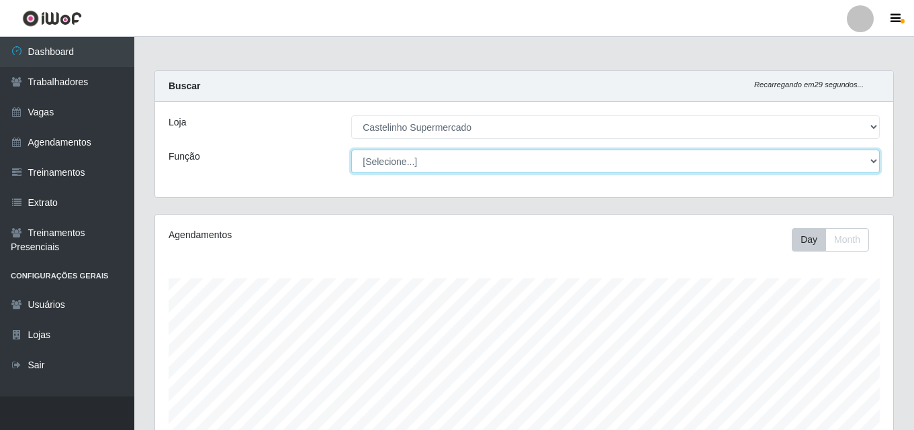
scroll to position [279, 738]
drag, startPoint x: 392, startPoint y: 166, endPoint x: 387, endPoint y: 172, distance: 8.1
click at [391, 167] on select "[Selecione...] ASG ASG + ASG ++ Balconista de Açougue Balconista de Açougue + B…" at bounding box center [615, 162] width 528 height 24
select select "1"
click at [351, 150] on select "[Selecione...] ASG ASG + ASG ++ Balconista de Açougue Balconista de Açougue + B…" at bounding box center [615, 162] width 528 height 24
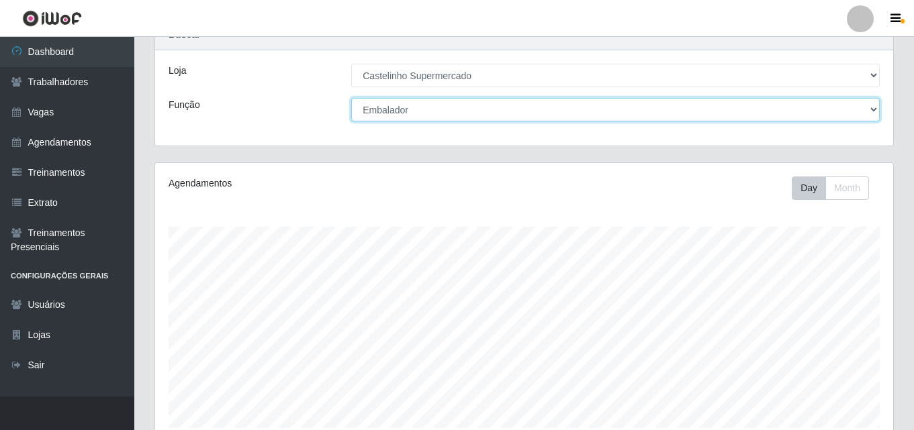
scroll to position [222, 0]
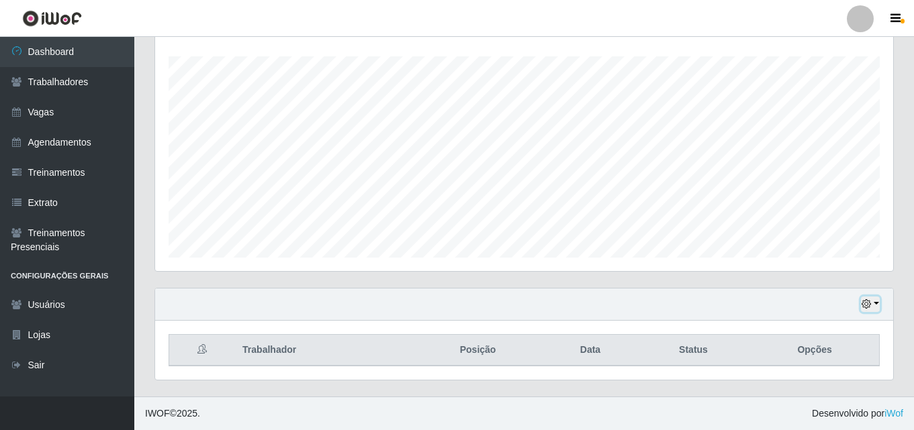
click at [874, 306] on button "button" at bounding box center [870, 304] width 19 height 15
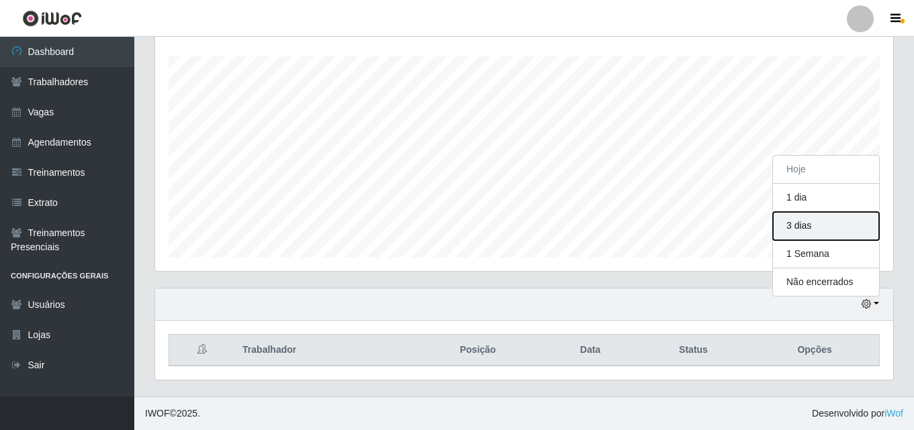
click at [786, 224] on button "3 dias" at bounding box center [826, 226] width 106 height 28
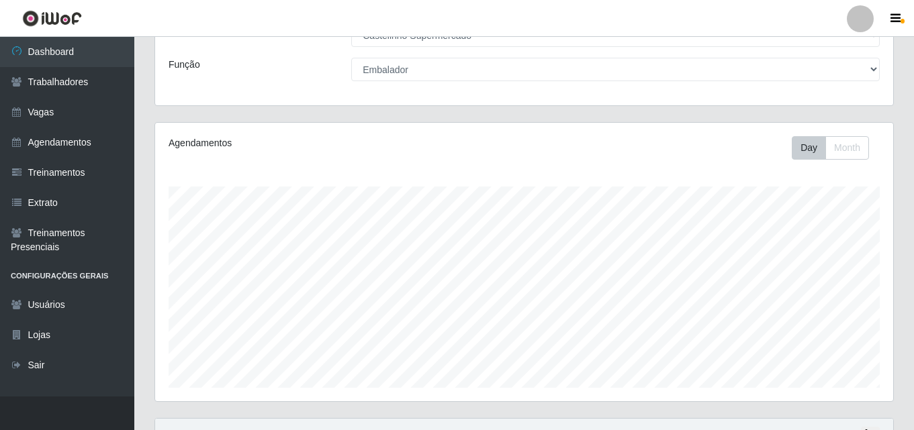
scroll to position [0, 0]
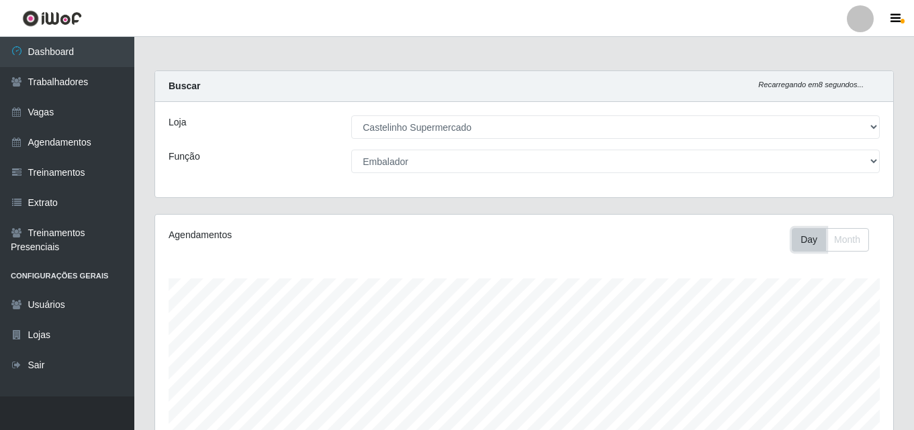
click at [809, 237] on button "Day" at bounding box center [809, 240] width 34 height 24
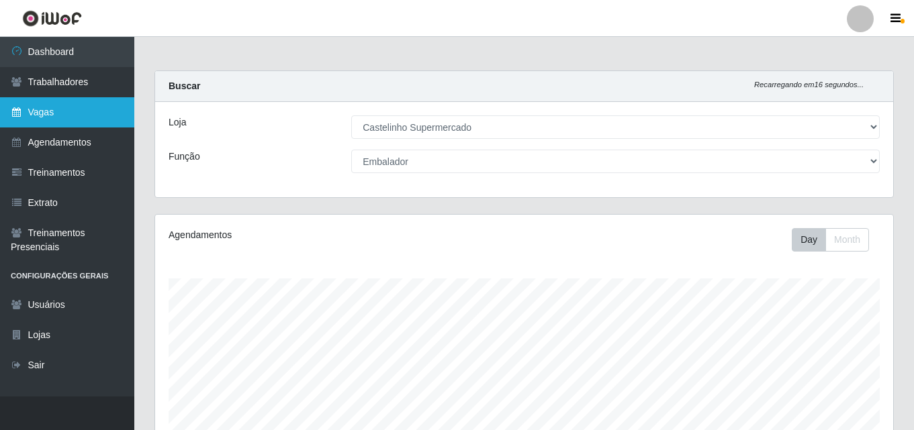
click at [34, 108] on link "Vagas" at bounding box center [67, 112] width 134 height 30
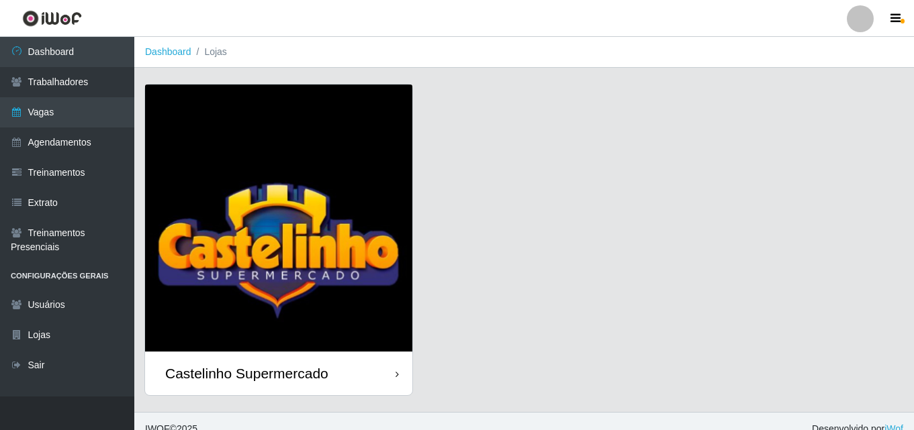
click at [232, 367] on div "Castelinho Supermercado" at bounding box center [246, 373] width 163 height 17
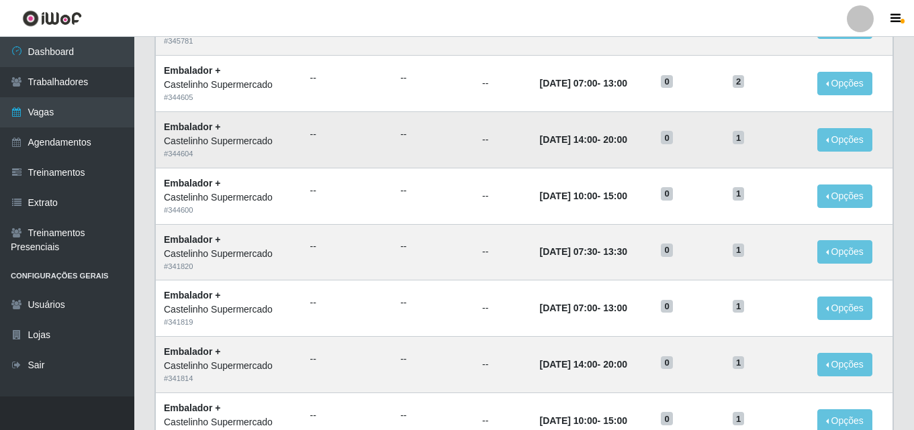
scroll to position [67, 0]
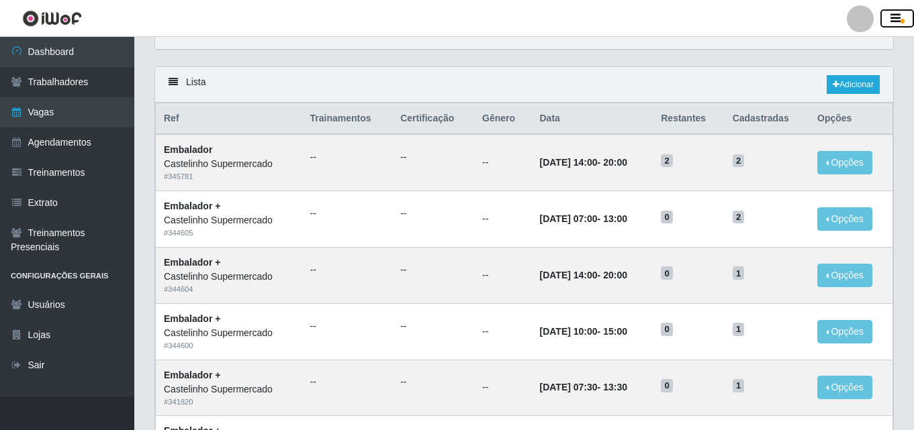
click at [900, 18] on icon "button" at bounding box center [895, 19] width 10 height 12
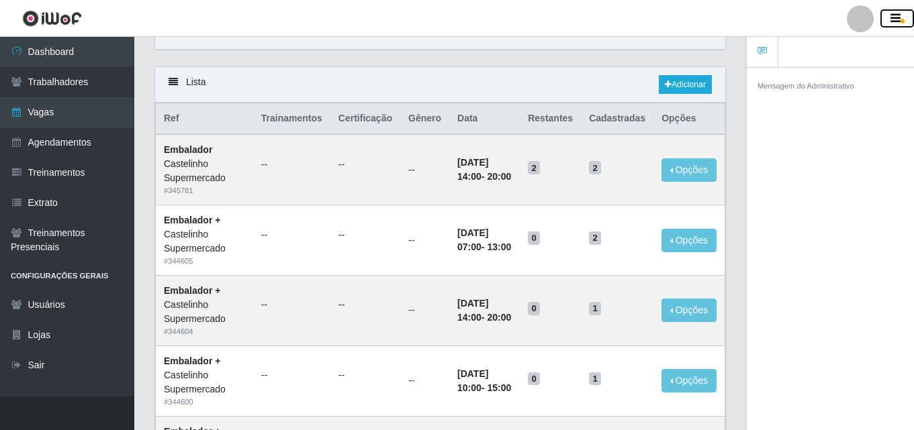
click at [900, 18] on icon "button" at bounding box center [895, 19] width 10 height 12
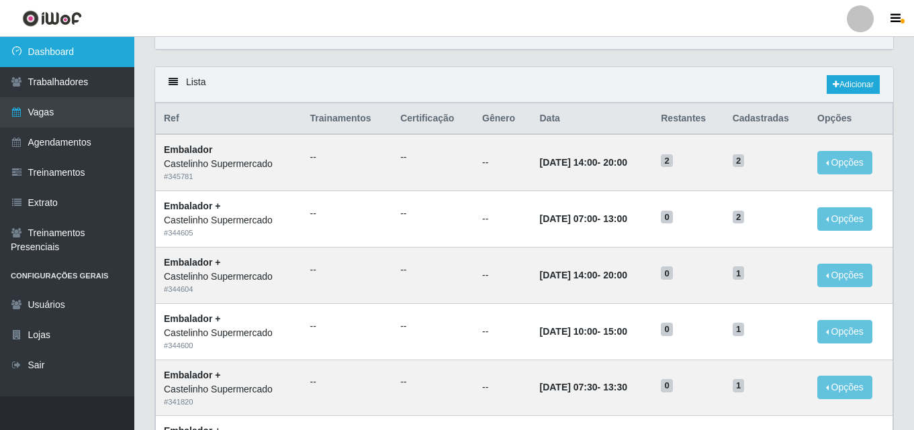
click at [54, 50] on link "Dashboard" at bounding box center [67, 52] width 134 height 30
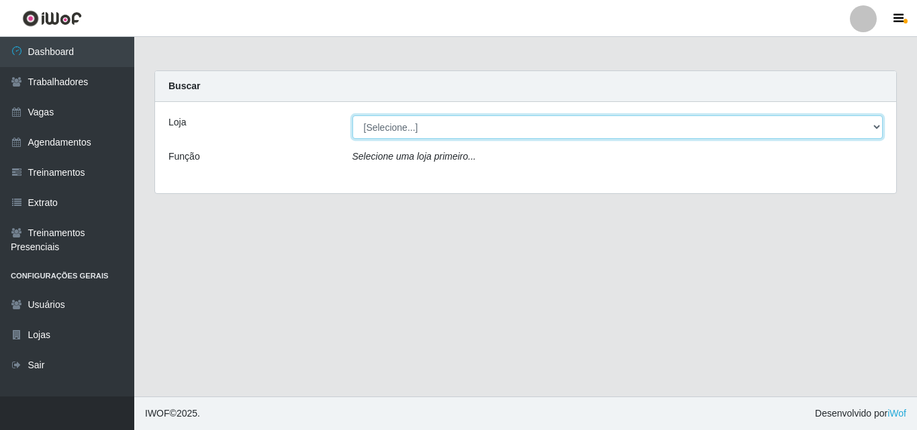
click at [878, 124] on select "[Selecione...] Castelinho Supermercado" at bounding box center [618, 127] width 531 height 24
select select "377"
click at [353, 115] on select "[Selecione...] Castelinho Supermercado" at bounding box center [618, 127] width 531 height 24
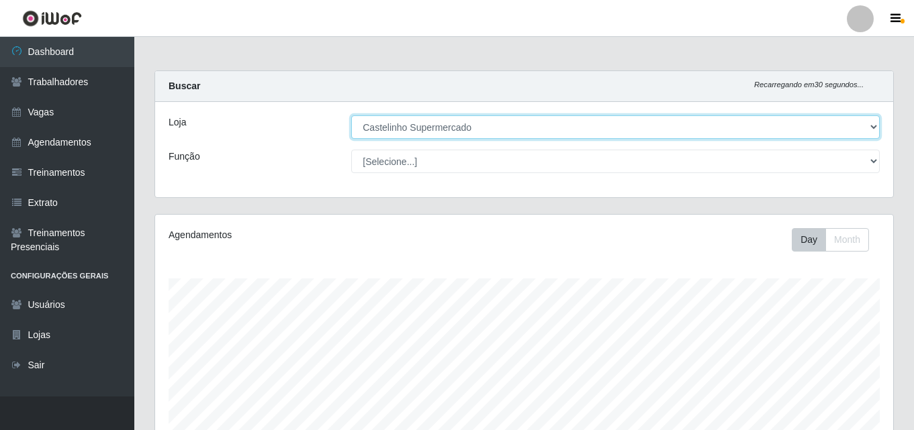
scroll to position [279, 738]
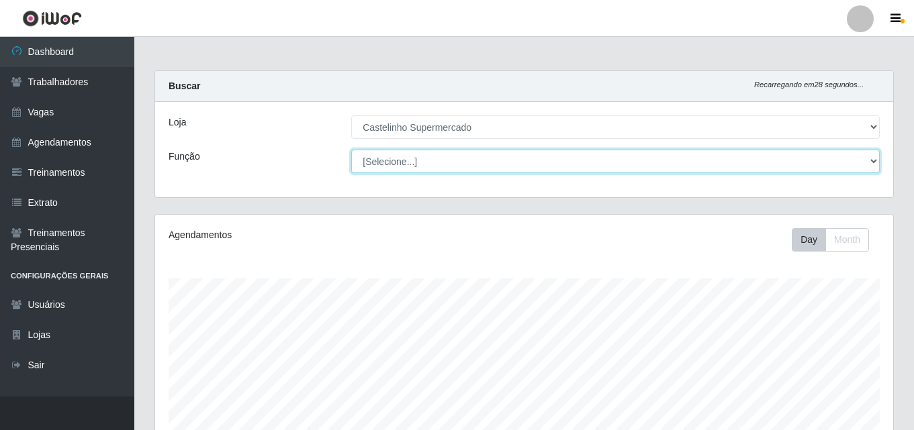
click at [868, 164] on select "[Selecione...] ASG ASG + ASG ++ Balconista de Açougue Balconista de Açougue + B…" at bounding box center [615, 162] width 528 height 24
select select "1"
click at [351, 150] on select "[Selecione...] ASG ASG + ASG ++ Balconista de Açougue Balconista de Açougue + B…" at bounding box center [615, 162] width 528 height 24
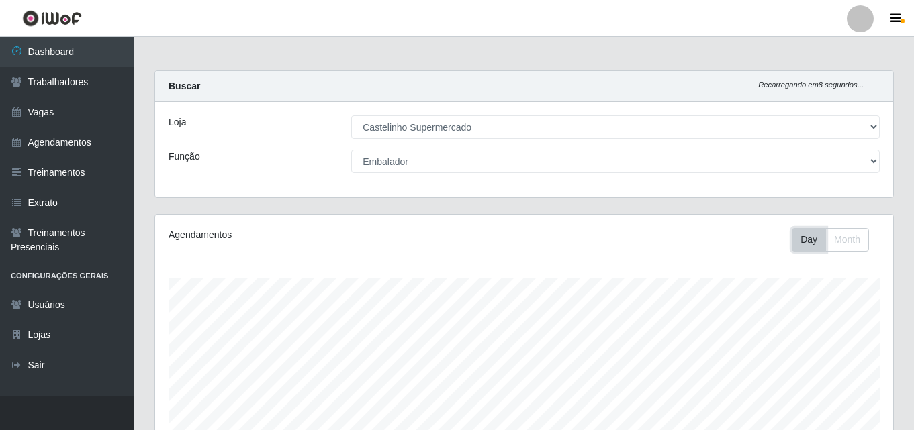
click at [798, 244] on button "Day" at bounding box center [809, 240] width 34 height 24
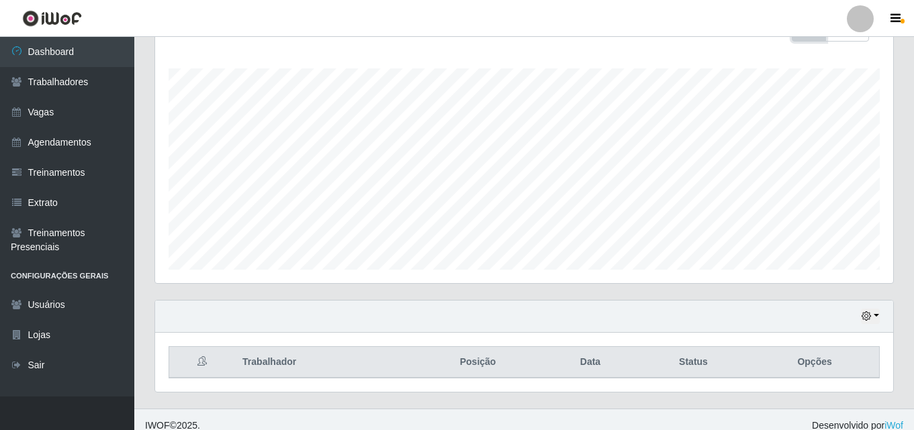
scroll to position [222, 0]
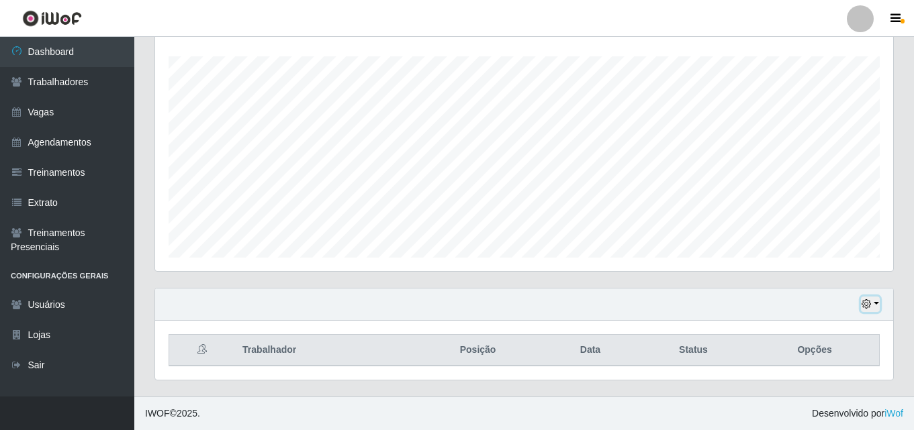
click at [874, 306] on button "button" at bounding box center [870, 304] width 19 height 15
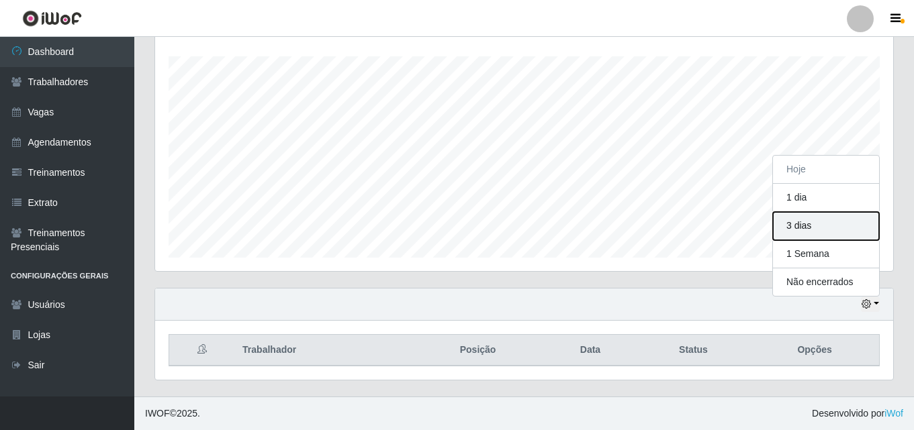
click at [787, 220] on button "3 dias" at bounding box center [826, 226] width 106 height 28
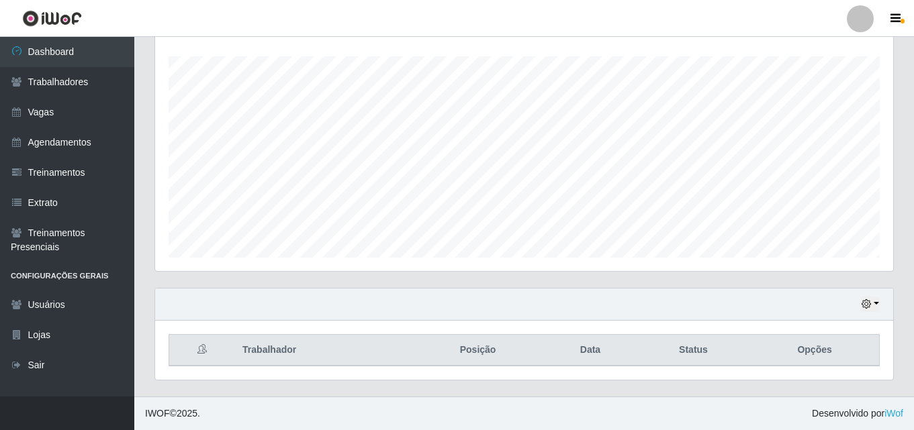
scroll to position [21, 0]
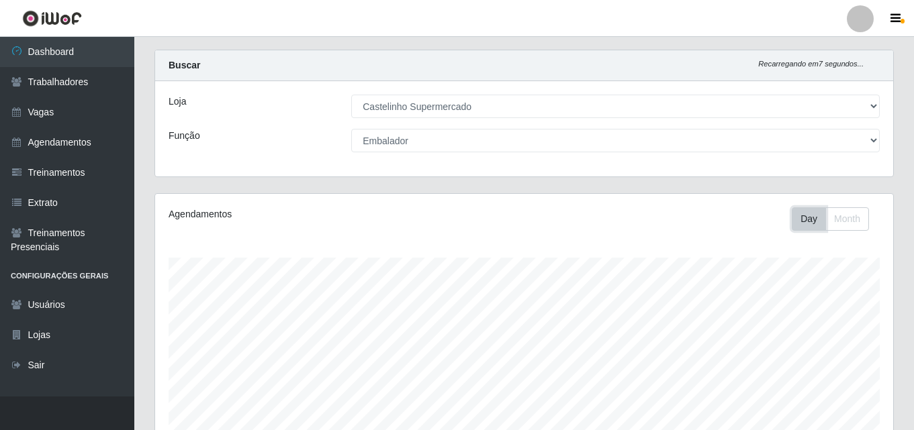
click at [804, 212] on button "Day" at bounding box center [809, 219] width 34 height 24
click at [805, 217] on button "Day" at bounding box center [809, 219] width 34 height 24
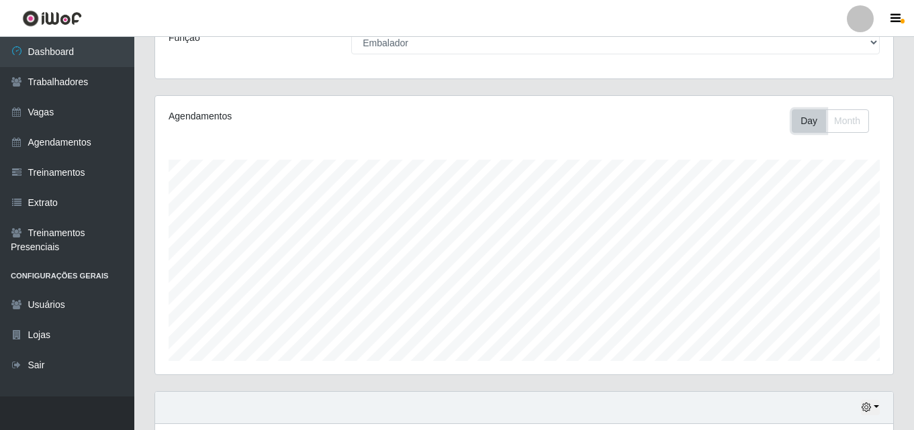
scroll to position [222, 0]
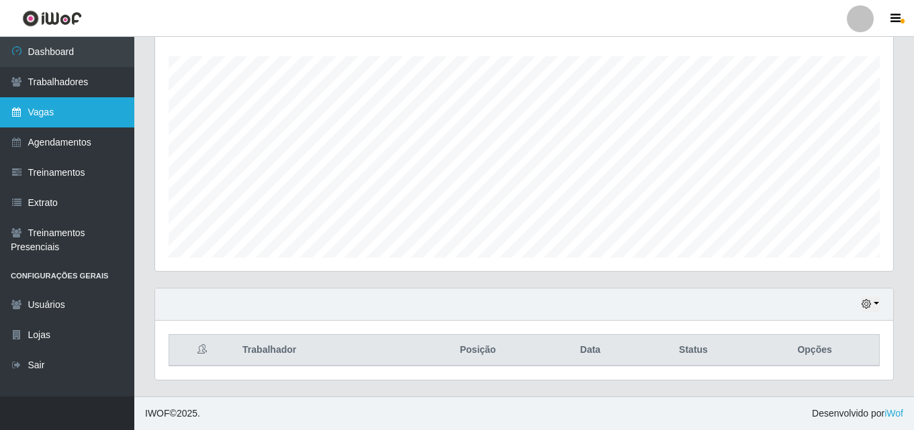
click at [44, 106] on link "Vagas" at bounding box center [67, 112] width 134 height 30
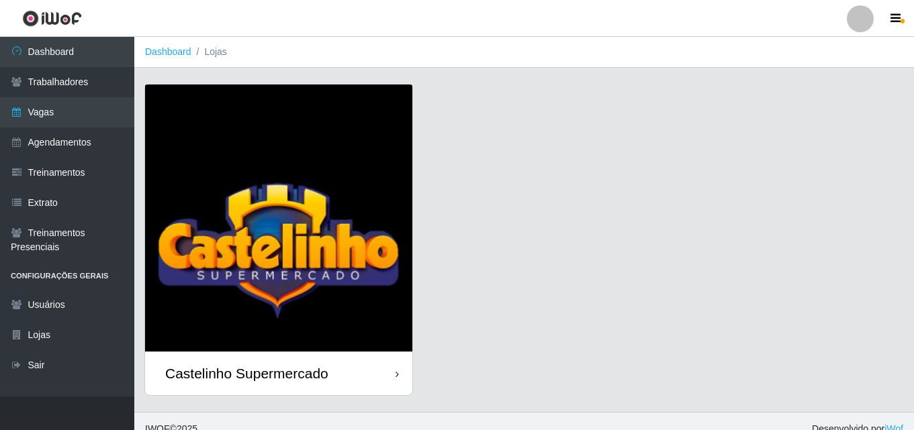
click at [245, 370] on div "Castelinho Supermercado" at bounding box center [246, 373] width 163 height 17
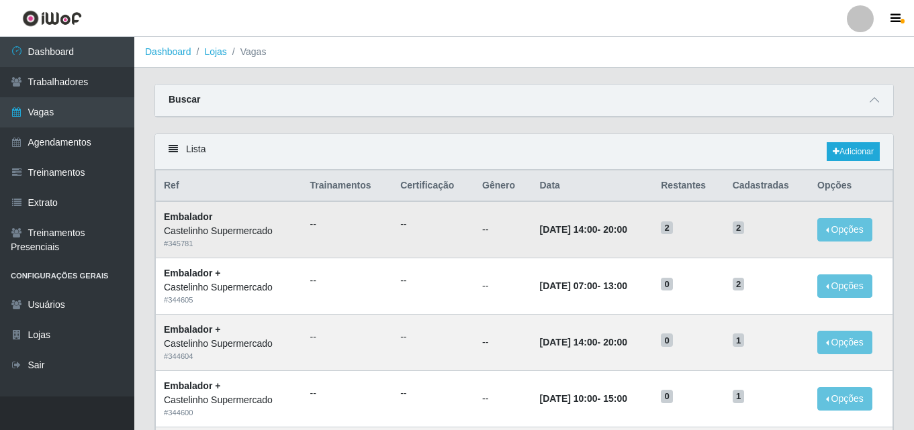
click at [499, 238] on td "--" at bounding box center [502, 229] width 57 height 56
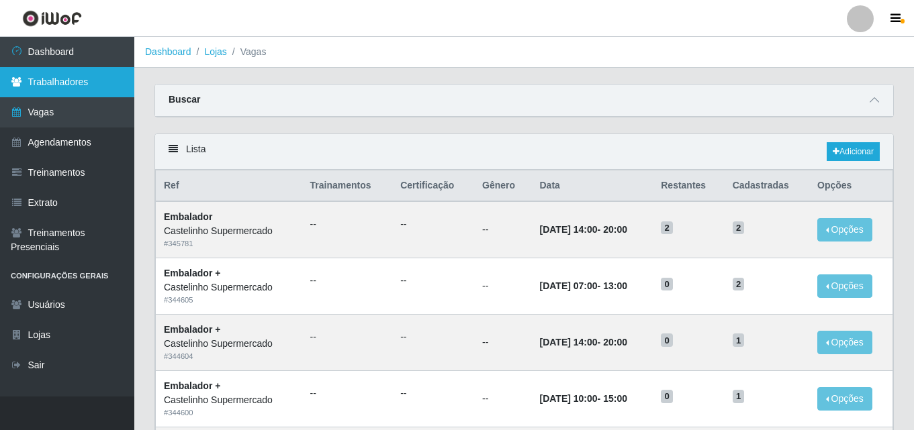
click at [67, 81] on link "Trabalhadores" at bounding box center [67, 82] width 134 height 30
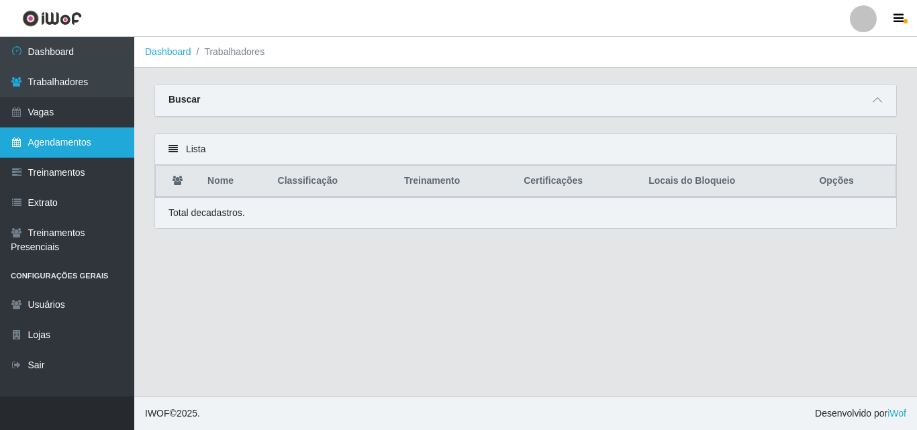
click at [62, 136] on link "Agendamentos" at bounding box center [67, 143] width 134 height 30
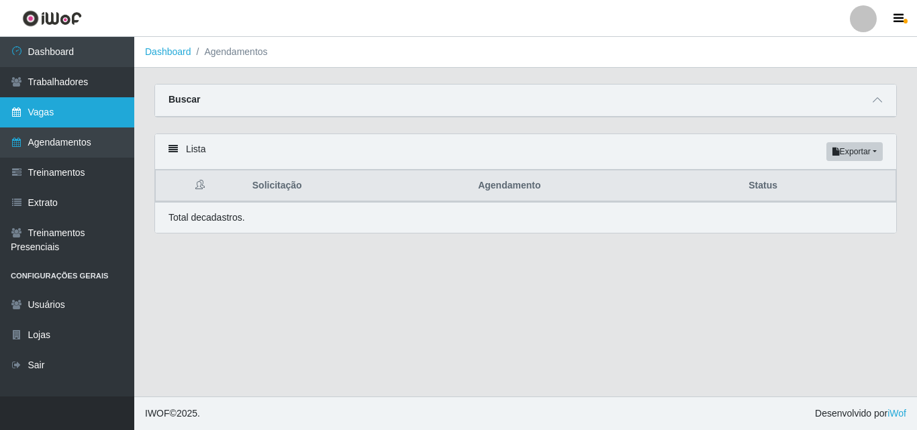
click at [62, 110] on link "Vagas" at bounding box center [67, 112] width 134 height 30
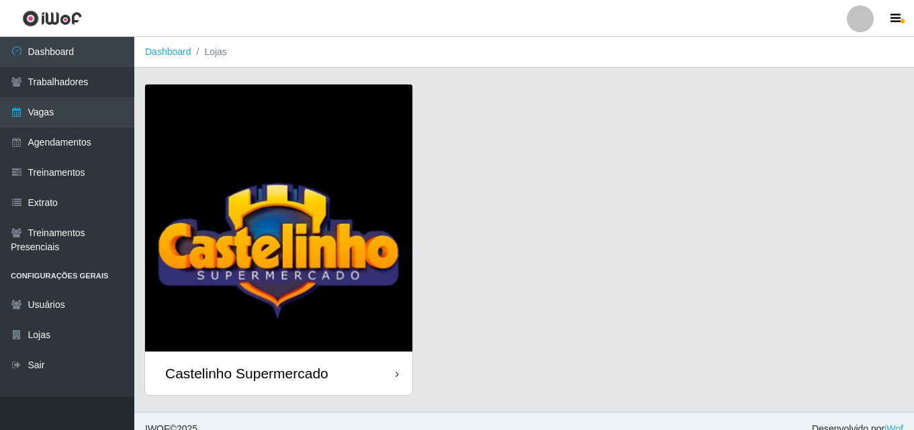
click at [225, 375] on div "Castelinho Supermercado" at bounding box center [246, 373] width 163 height 17
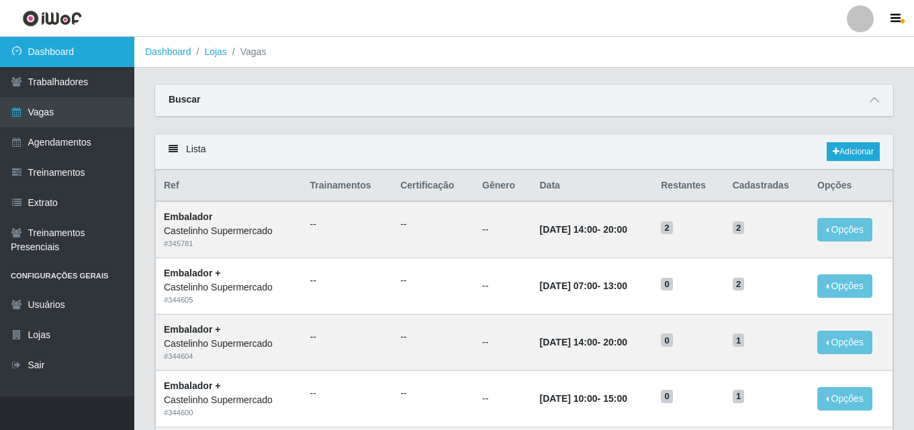
click at [52, 45] on link "Dashboard" at bounding box center [67, 52] width 134 height 30
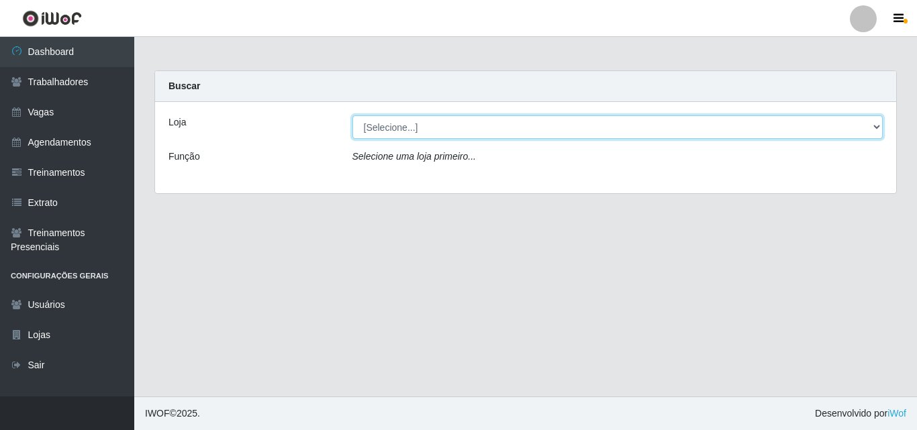
click at [876, 126] on select "[Selecione...] Castelinho Supermercado" at bounding box center [618, 127] width 531 height 24
select select "377"
click at [353, 115] on select "[Selecione...] Castelinho Supermercado" at bounding box center [618, 127] width 531 height 24
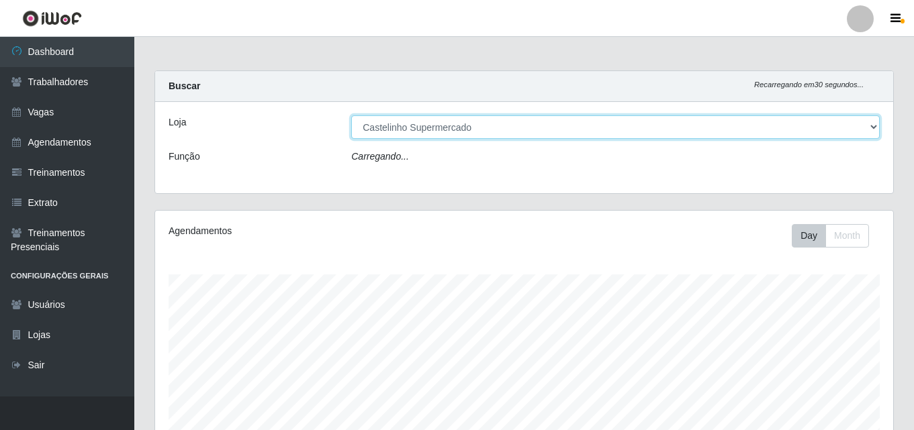
scroll to position [279, 738]
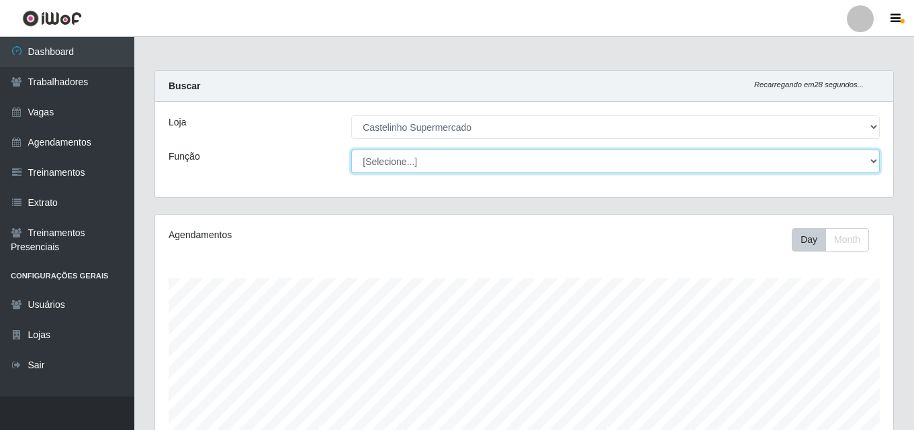
click at [877, 161] on select "[Selecione...] ASG ASG + ASG ++ Balconista de Açougue Balconista de Açougue + B…" at bounding box center [615, 162] width 528 height 24
select select "1"
click at [351, 150] on select "[Selecione...] ASG ASG + ASG ++ Balconista de Açougue Balconista de Açougue + B…" at bounding box center [615, 162] width 528 height 24
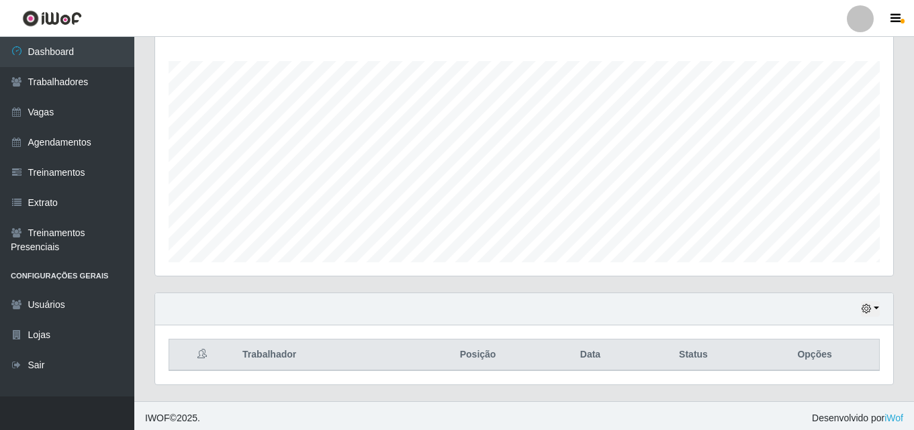
scroll to position [222, 0]
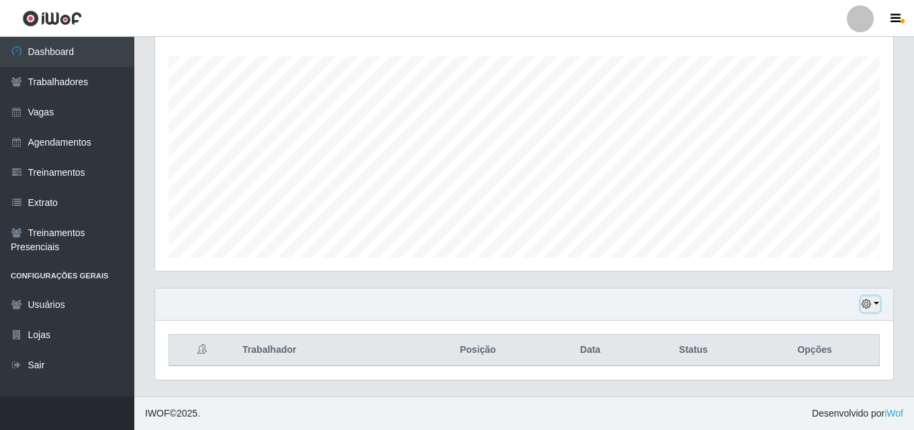
click at [873, 302] on button "button" at bounding box center [870, 304] width 19 height 15
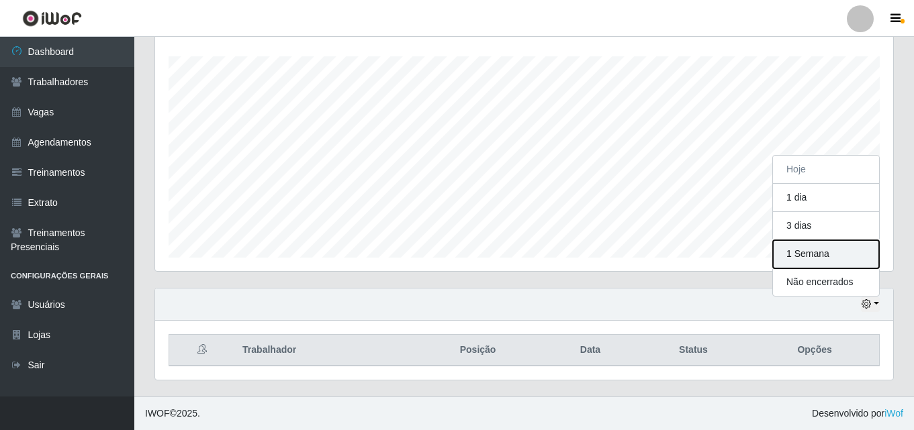
click at [807, 254] on button "1 Semana" at bounding box center [826, 254] width 106 height 28
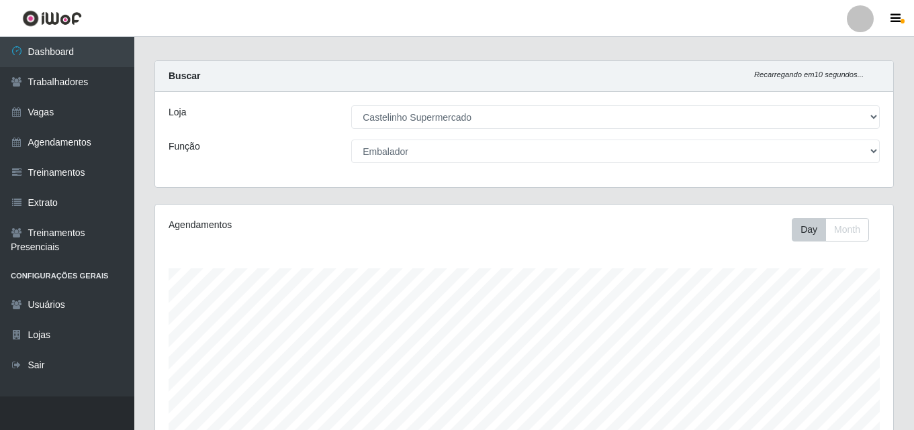
scroll to position [0, 0]
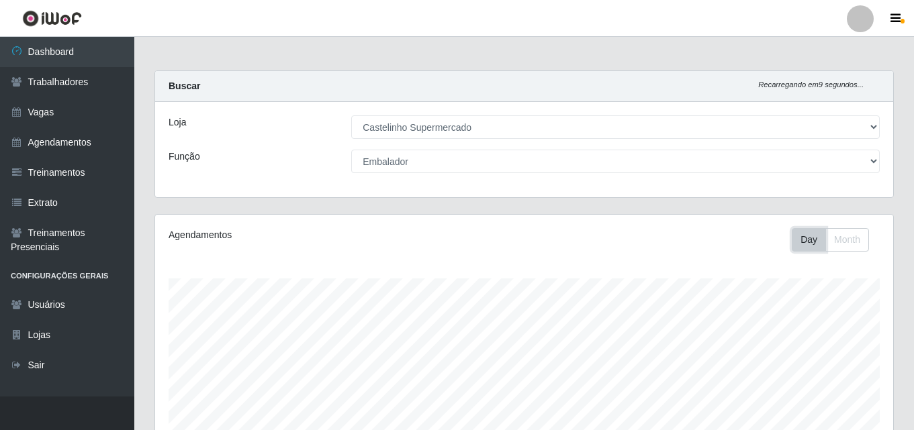
click at [807, 240] on button "Day" at bounding box center [809, 240] width 34 height 24
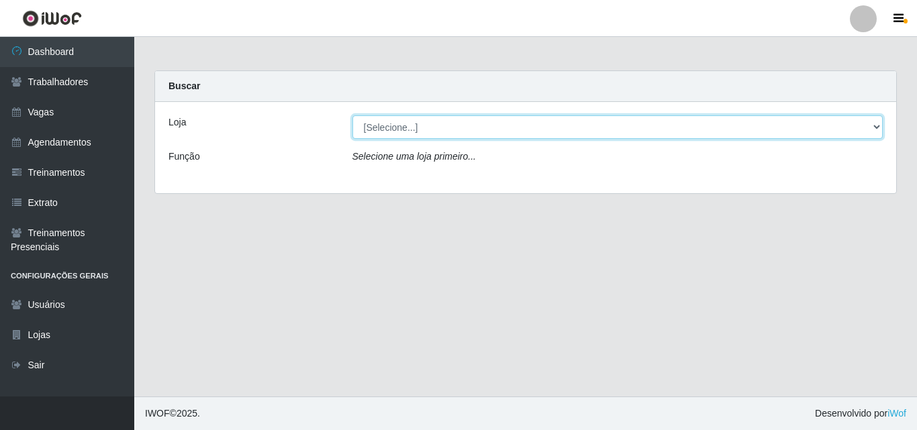
click at [876, 126] on select "[Selecione...] Castelinho Supermercado" at bounding box center [618, 127] width 531 height 24
select select "377"
click at [353, 115] on select "[Selecione...] Castelinho Supermercado" at bounding box center [618, 127] width 531 height 24
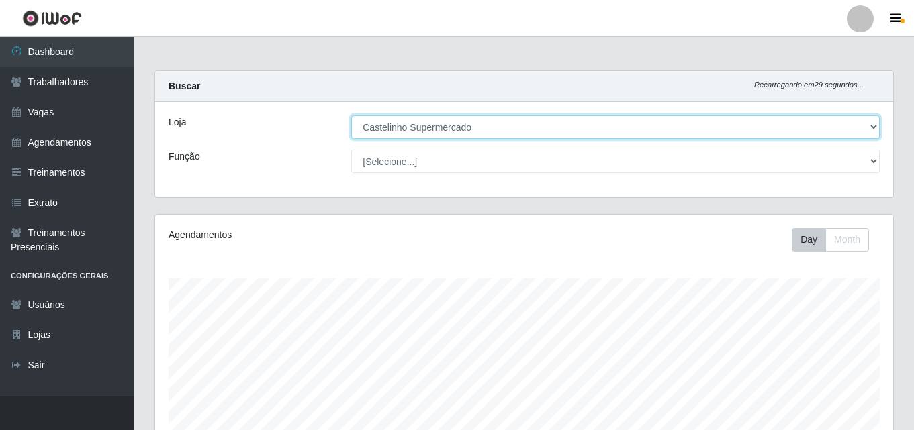
scroll to position [279, 738]
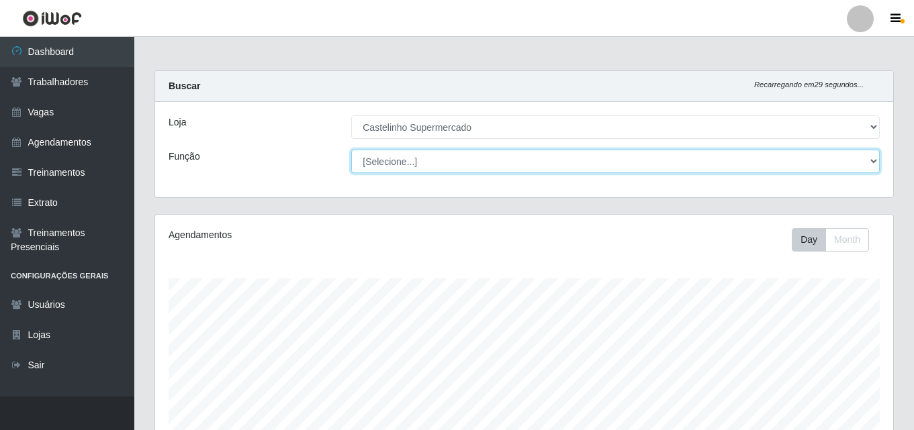
click at [439, 166] on select "[Selecione...] ASG ASG + ASG ++ Balconista de Açougue Balconista de Açougue + B…" at bounding box center [615, 162] width 528 height 24
select select "1"
click at [351, 150] on select "[Selecione...] ASG ASG + ASG ++ Balconista de Açougue Balconista de Açougue + B…" at bounding box center [615, 162] width 528 height 24
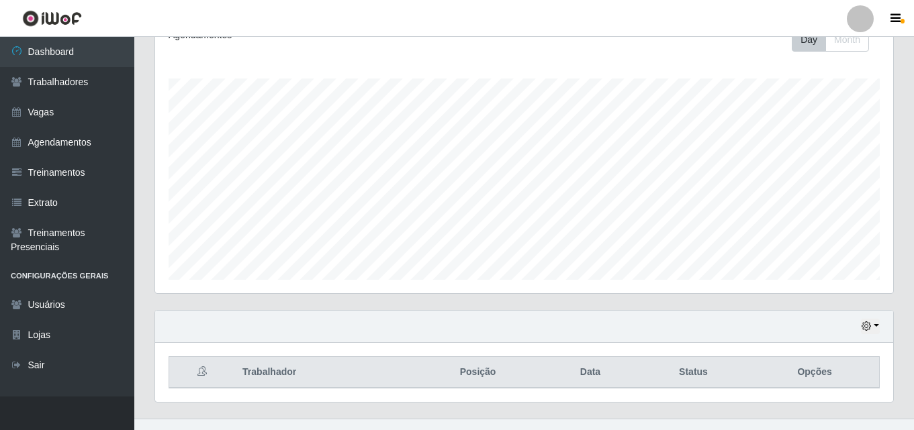
scroll to position [222, 0]
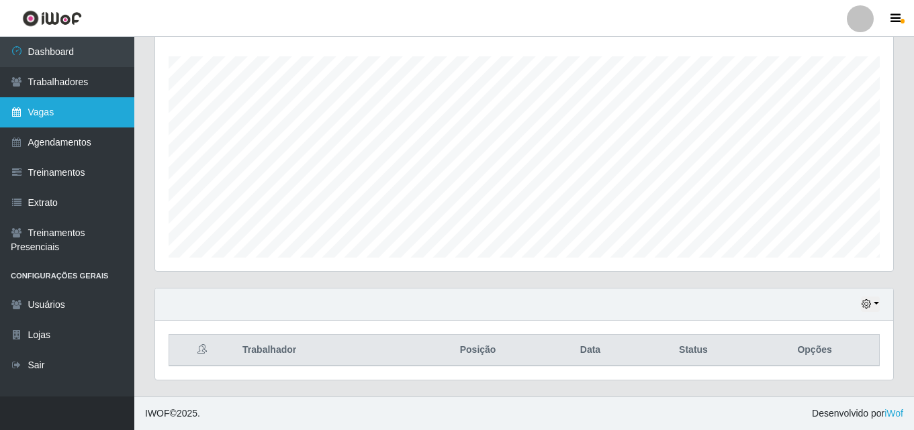
click at [28, 112] on link "Vagas" at bounding box center [67, 112] width 134 height 30
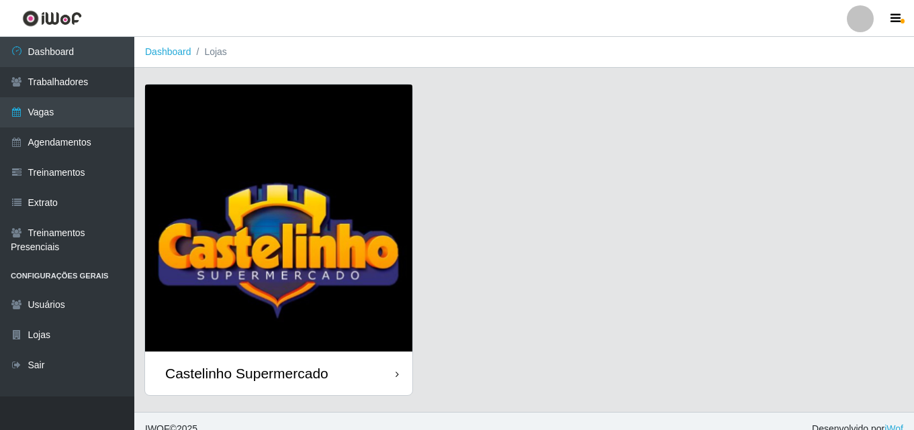
click at [272, 373] on div "Castelinho Supermercado" at bounding box center [246, 373] width 163 height 17
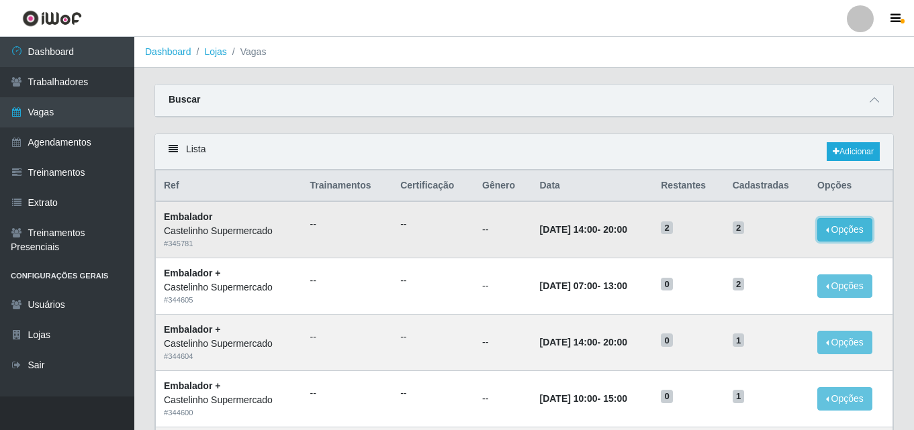
click at [833, 232] on button "Opções" at bounding box center [844, 230] width 55 height 24
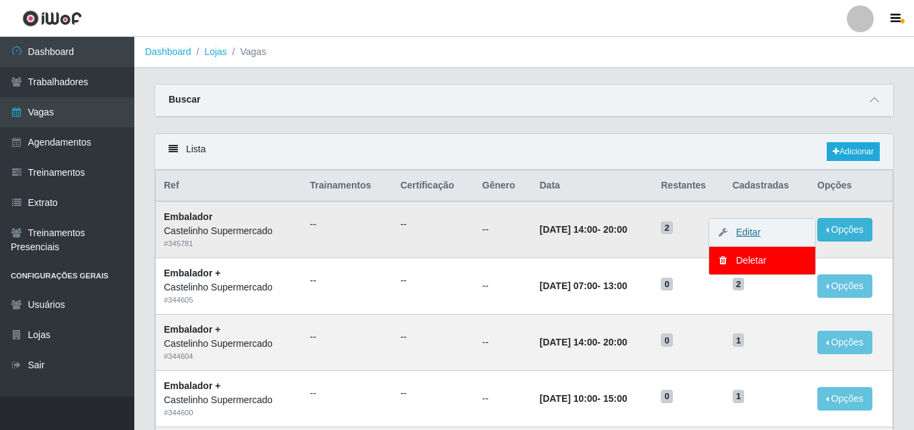
click at [748, 231] on link "Editar" at bounding box center [742, 232] width 38 height 11
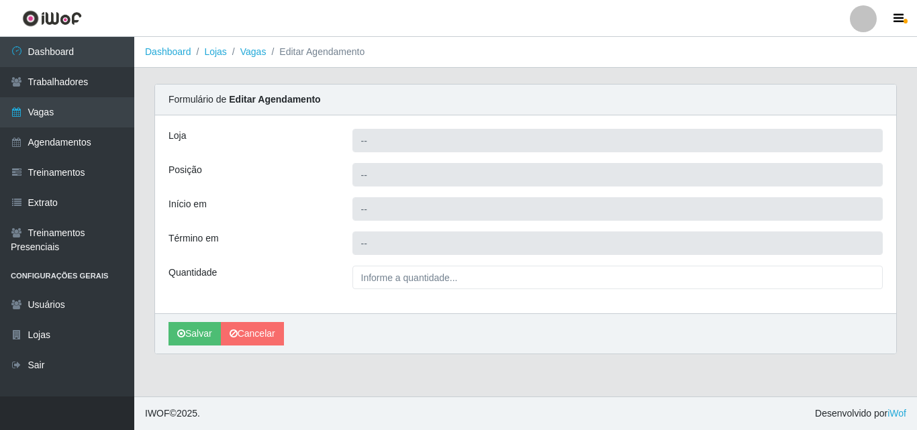
type input "Castelinho Supermercado"
type input "Embalador"
type input "2025-09-16 14:00:00"
type input "2025-09-16 20:00:00"
type input "2__"
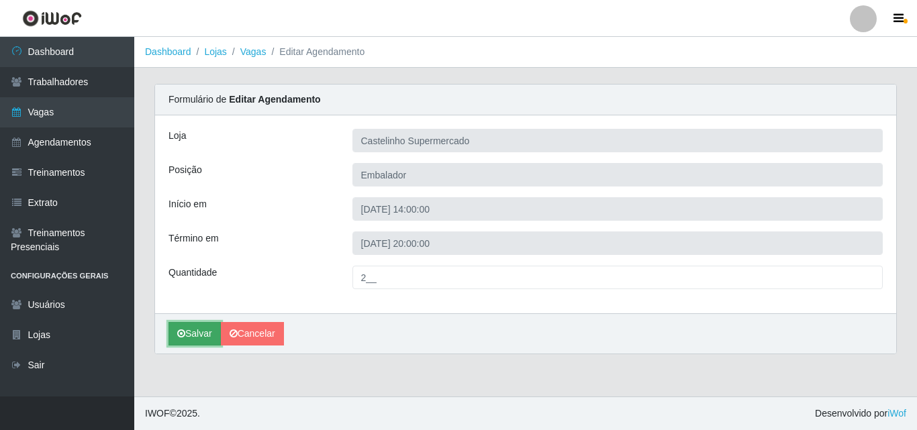
click at [195, 334] on button "Salvar" at bounding box center [195, 334] width 52 height 24
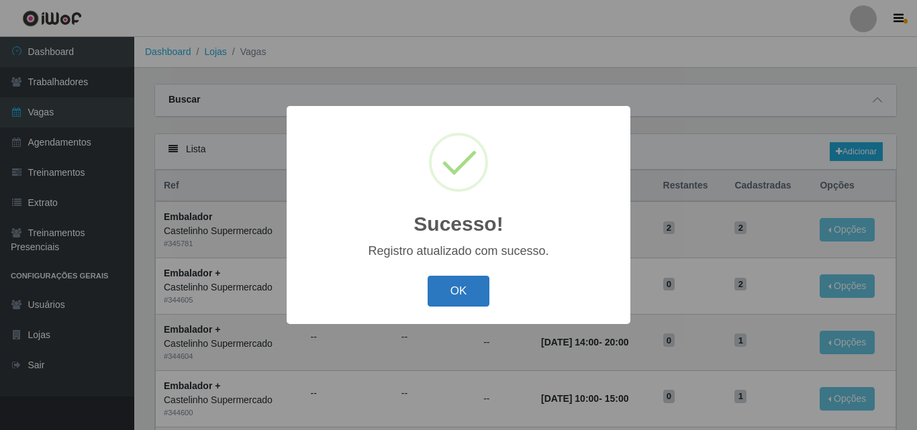
click at [446, 293] on button "OK" at bounding box center [459, 292] width 62 height 32
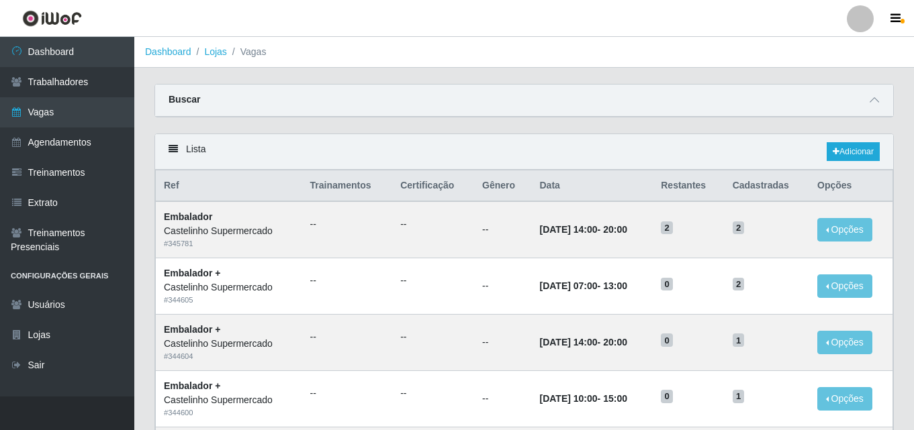
click at [165, 101] on div "Buscar" at bounding box center [524, 101] width 738 height 32
click at [199, 95] on div "Buscar" at bounding box center [524, 101] width 738 height 32
click at [870, 100] on icon at bounding box center [874, 99] width 9 height 9
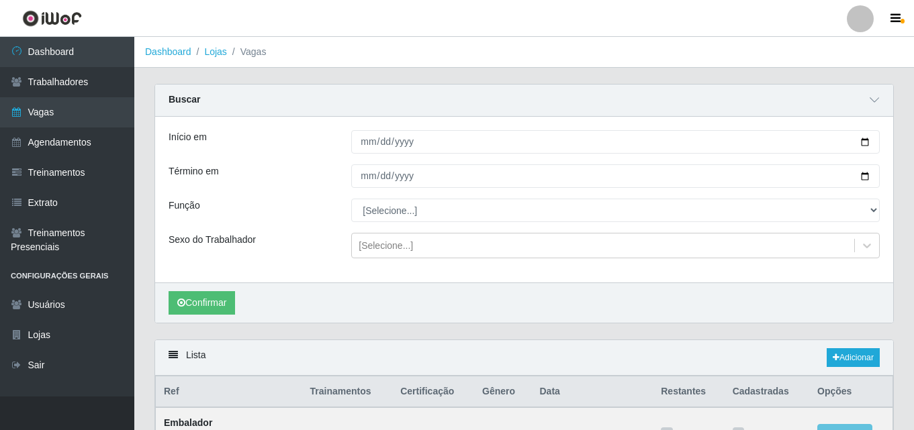
click at [874, 109] on div "Buscar" at bounding box center [524, 101] width 738 height 32
click at [874, 91] on div "Buscar" at bounding box center [524, 101] width 738 height 32
click at [874, 99] on icon at bounding box center [874, 99] width 9 height 9
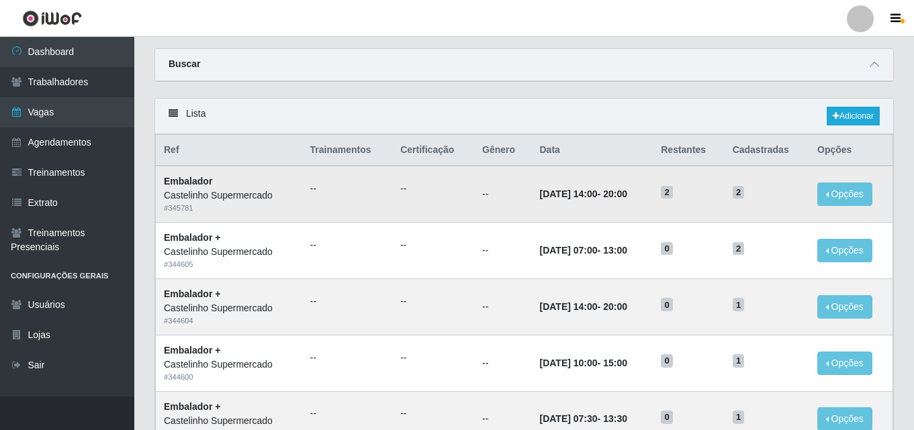
scroll to position [67, 0]
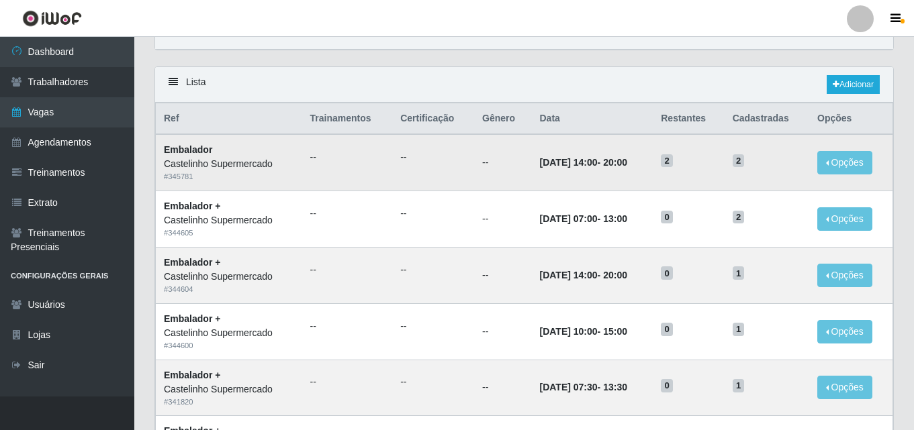
click at [676, 171] on td "2" at bounding box center [688, 162] width 71 height 56
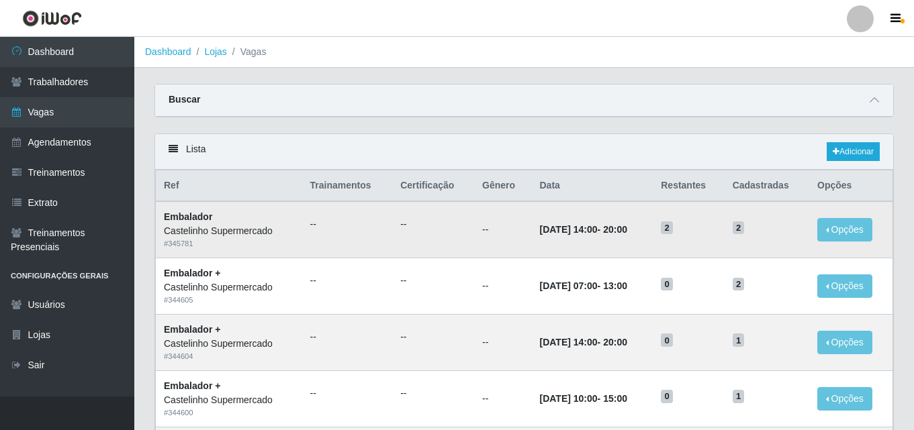
click at [673, 226] on span "2" at bounding box center [667, 228] width 12 height 13
click at [181, 150] on div "Lista Adicionar" at bounding box center [524, 152] width 738 height 36
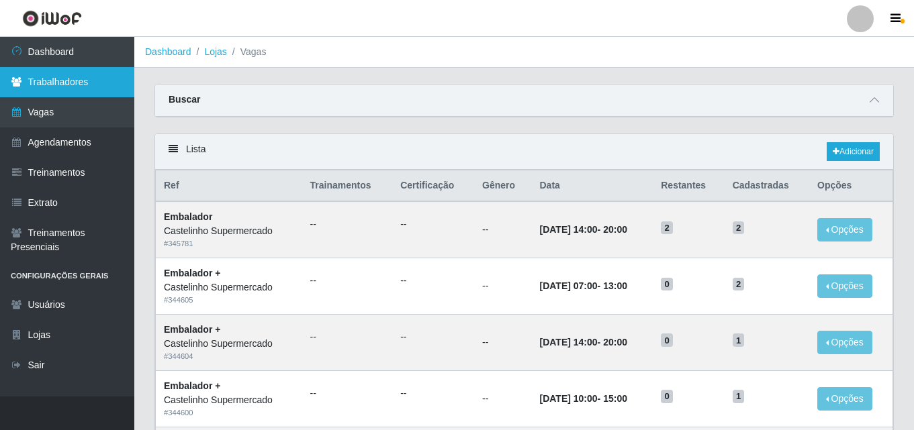
click at [73, 83] on link "Trabalhadores" at bounding box center [67, 82] width 134 height 30
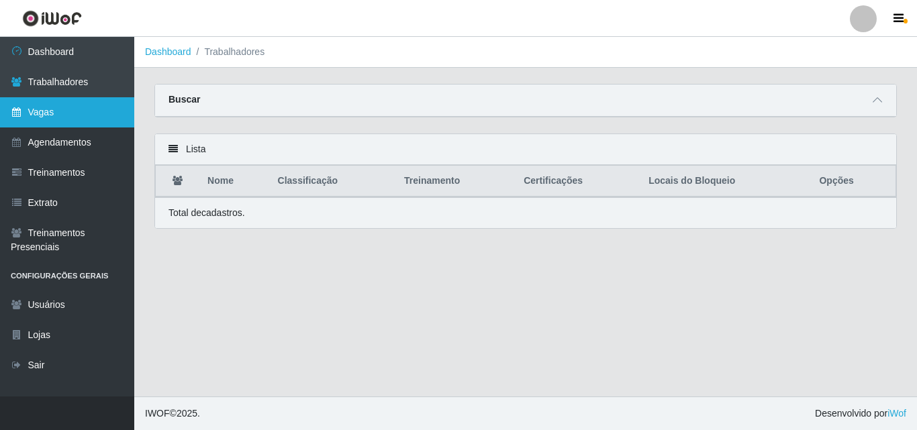
click at [75, 107] on link "Vagas" at bounding box center [67, 112] width 134 height 30
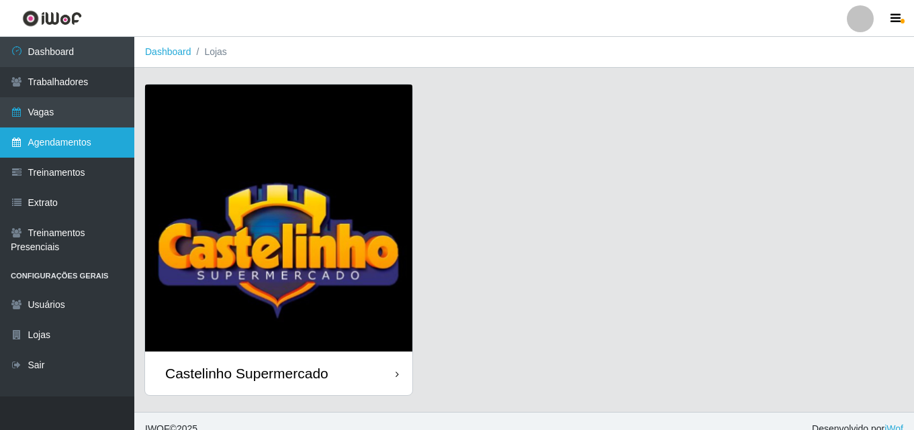
click at [77, 131] on link "Agendamentos" at bounding box center [67, 143] width 134 height 30
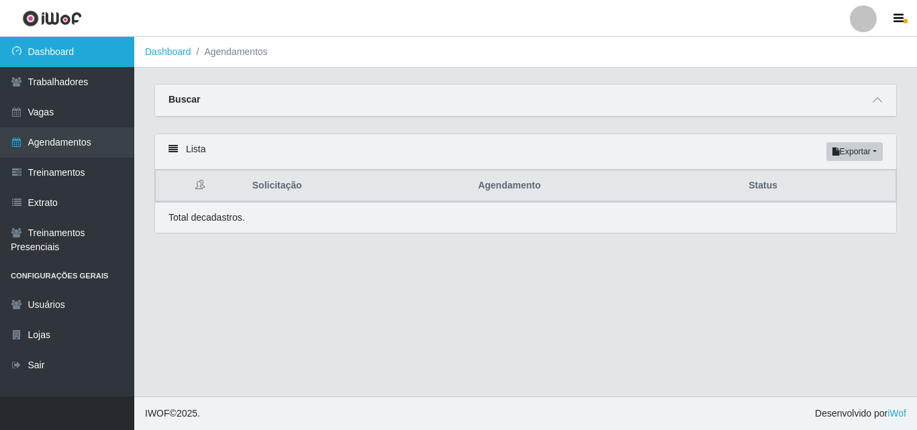
click at [66, 46] on link "Dashboard" at bounding box center [67, 52] width 134 height 30
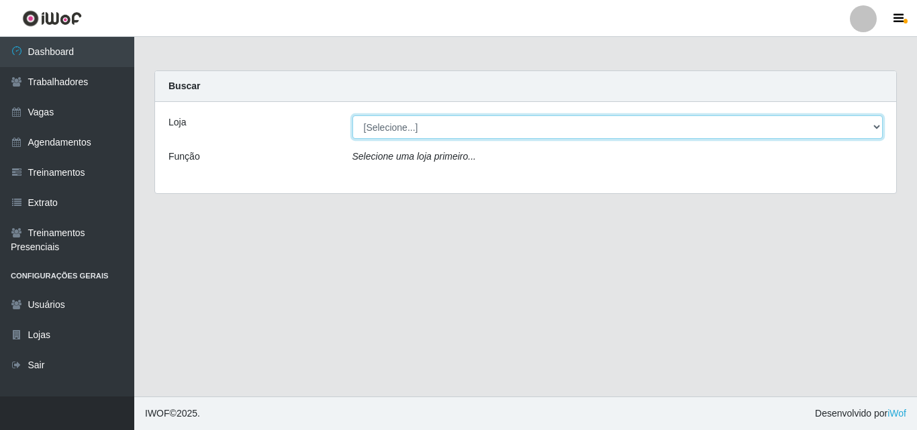
click at [505, 135] on select "[Selecione...] Castelinho Supermercado" at bounding box center [618, 127] width 531 height 24
select select "377"
click at [353, 115] on select "[Selecione...] Castelinho Supermercado" at bounding box center [618, 127] width 531 height 24
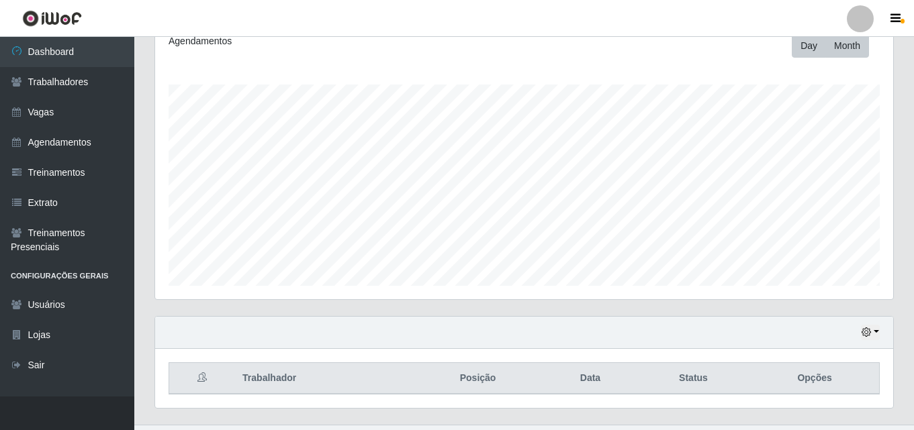
scroll to position [222, 0]
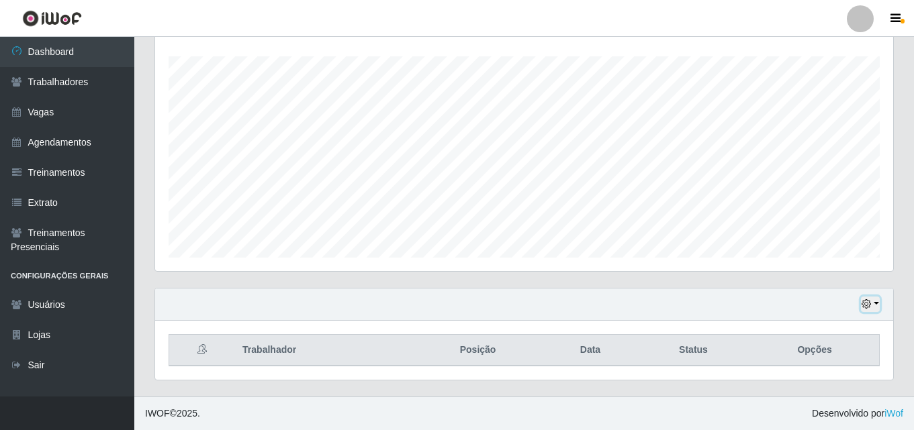
click at [872, 304] on button "button" at bounding box center [870, 304] width 19 height 15
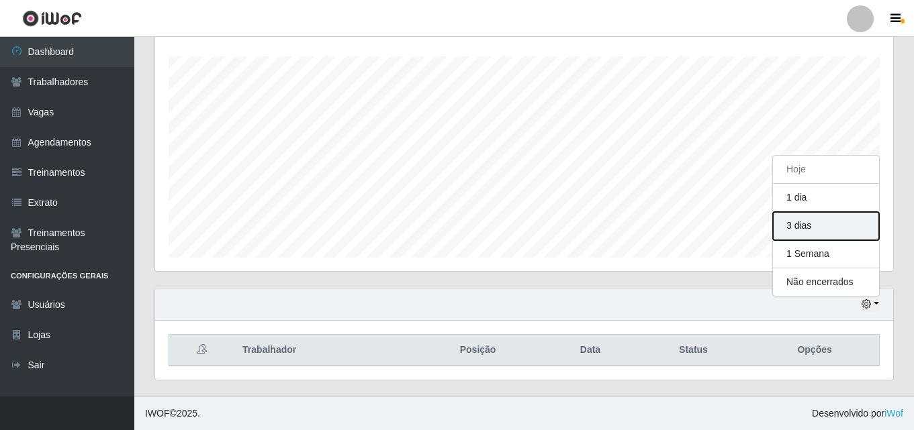
click at [805, 228] on button "3 dias" at bounding box center [826, 226] width 106 height 28
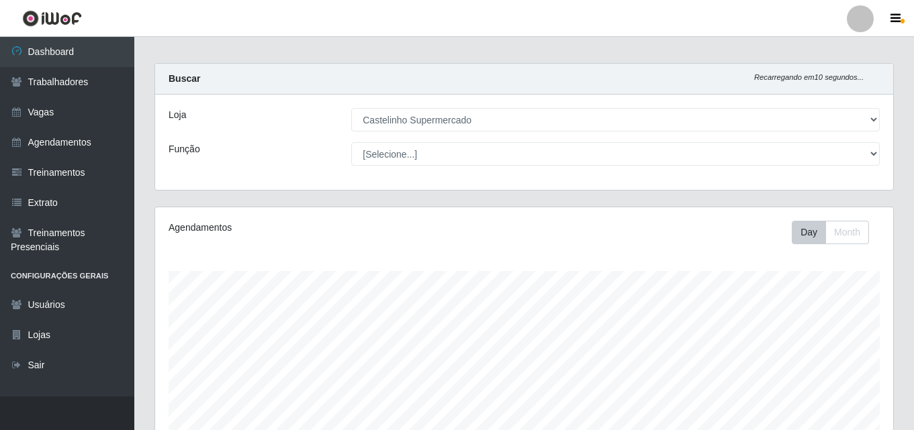
scroll to position [0, 0]
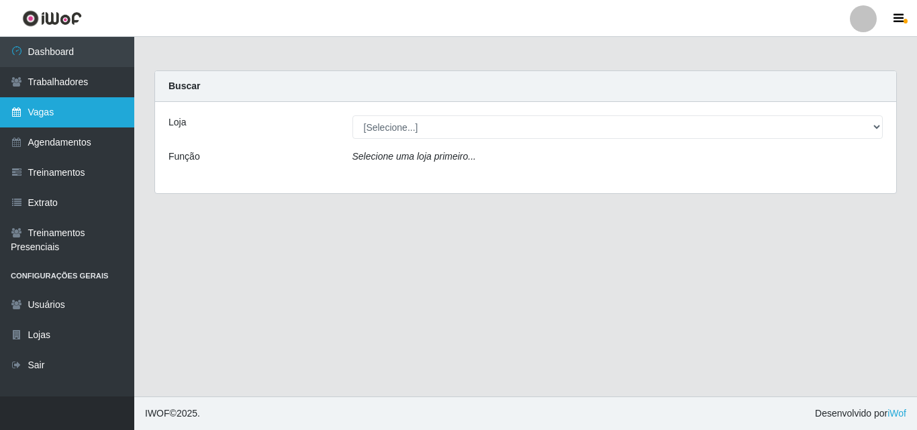
click at [58, 127] on link "Vagas" at bounding box center [67, 112] width 134 height 30
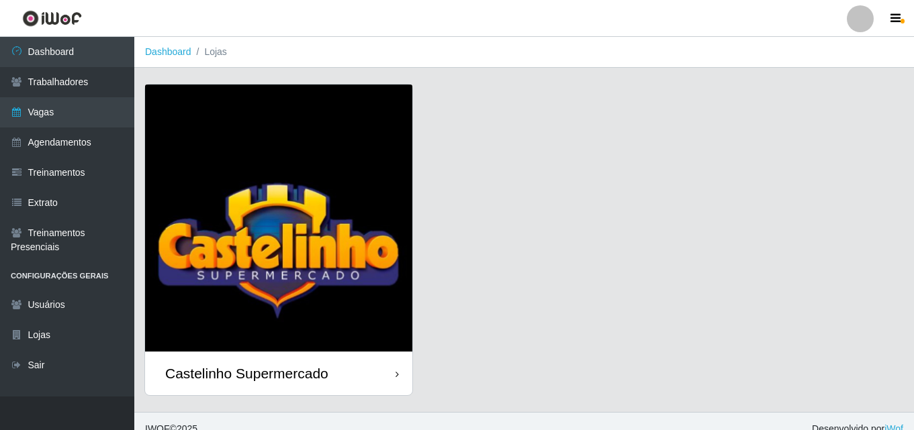
click at [203, 363] on div "Castelinho Supermercado" at bounding box center [278, 374] width 267 height 44
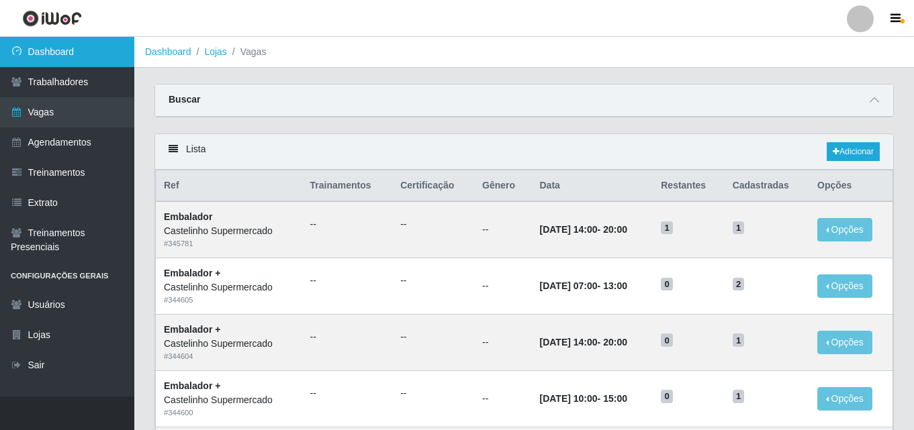
click at [84, 48] on link "Dashboard" at bounding box center [67, 52] width 134 height 30
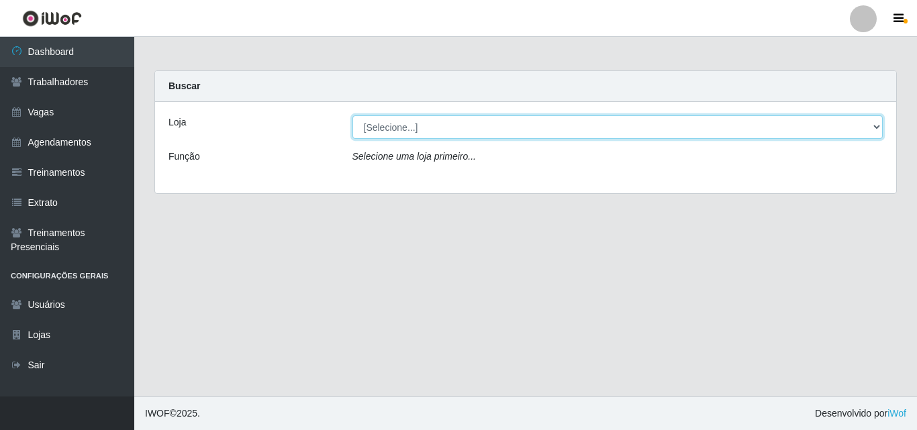
drag, startPoint x: 403, startPoint y: 126, endPoint x: 410, endPoint y: 129, distance: 7.5
click at [403, 126] on select "[Selecione...] Castelinho Supermercado" at bounding box center [618, 127] width 531 height 24
select select "377"
click at [353, 115] on select "[Selecione...] Castelinho Supermercado" at bounding box center [618, 127] width 531 height 24
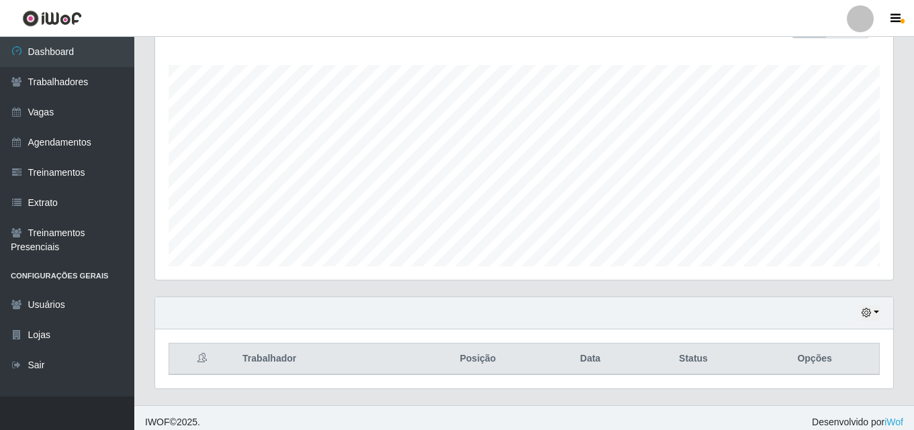
scroll to position [222, 0]
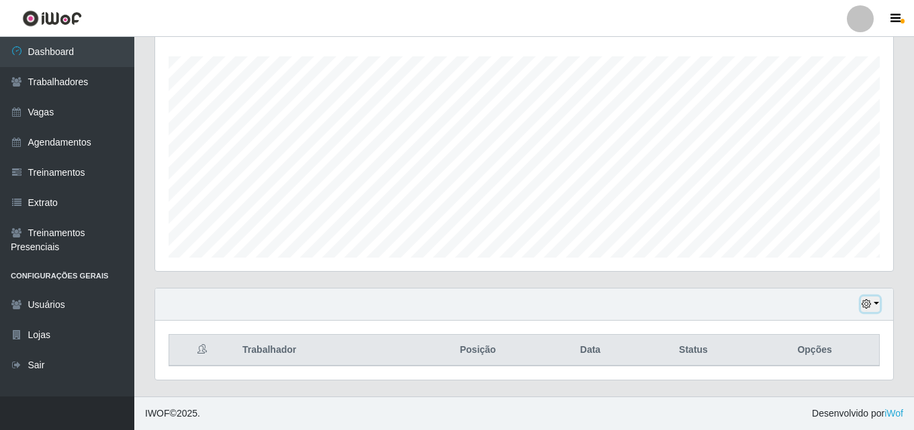
click at [871, 304] on icon "button" at bounding box center [866, 303] width 9 height 9
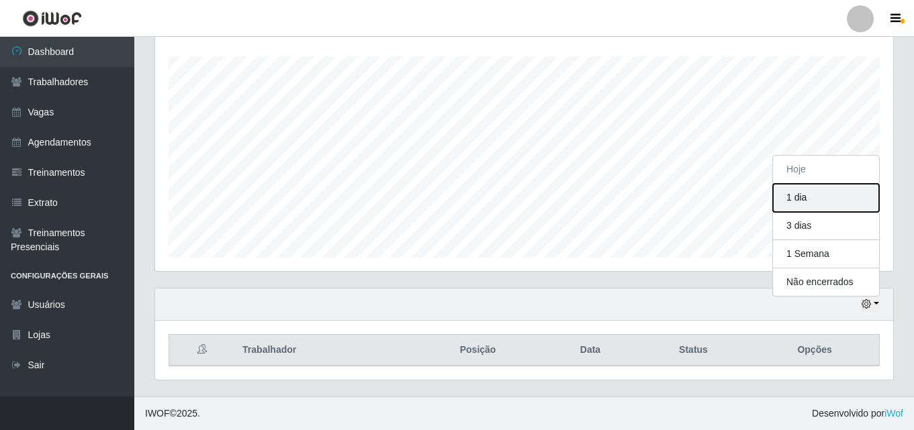
click at [806, 204] on button "1 dia" at bounding box center [826, 198] width 106 height 28
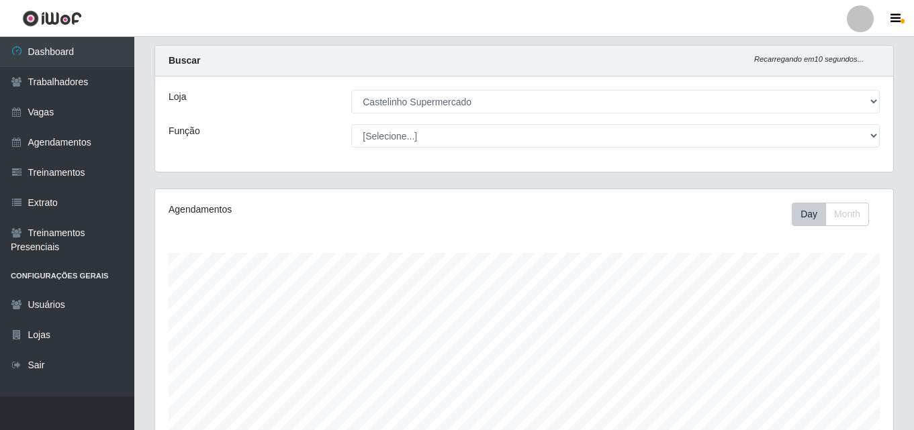
scroll to position [222, 0]
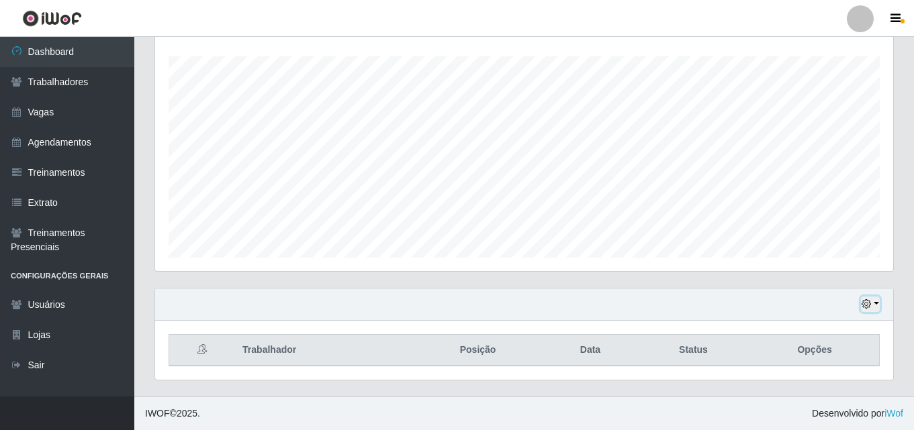
click at [876, 304] on button "button" at bounding box center [870, 304] width 19 height 15
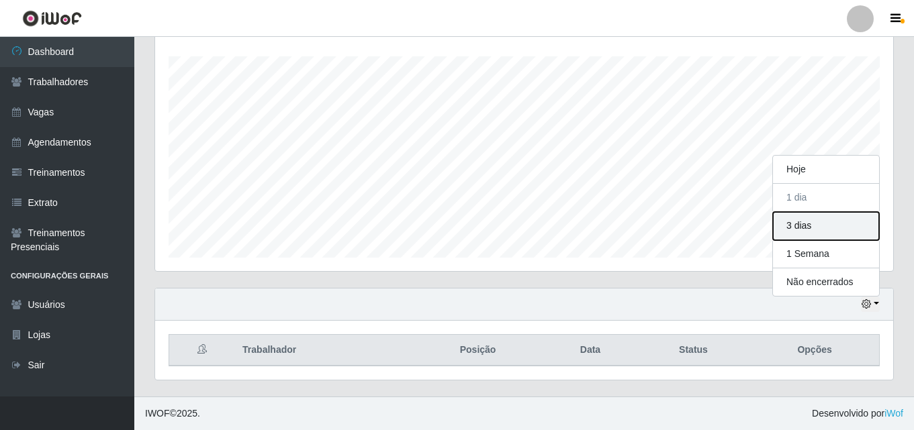
click at [816, 225] on button "3 dias" at bounding box center [826, 226] width 106 height 28
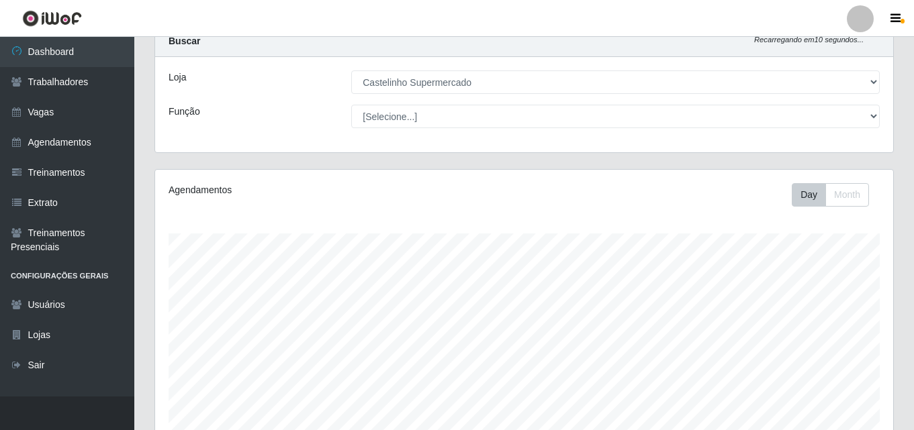
scroll to position [0, 0]
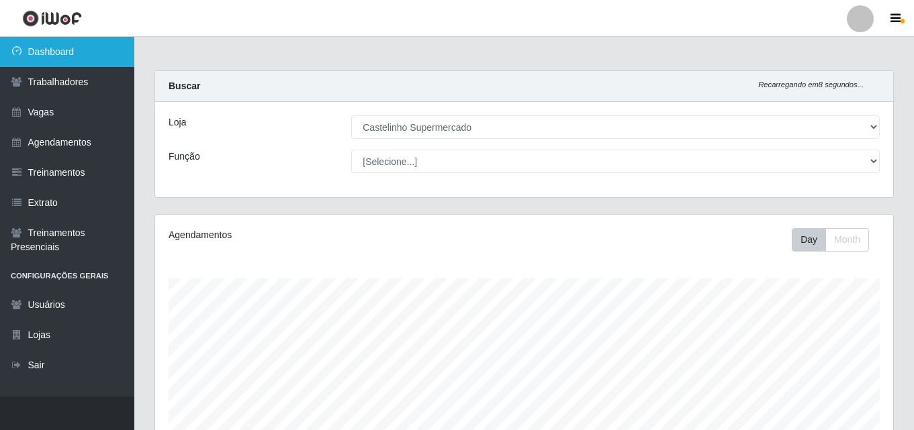
click at [46, 48] on link "Dashboard" at bounding box center [67, 52] width 134 height 30
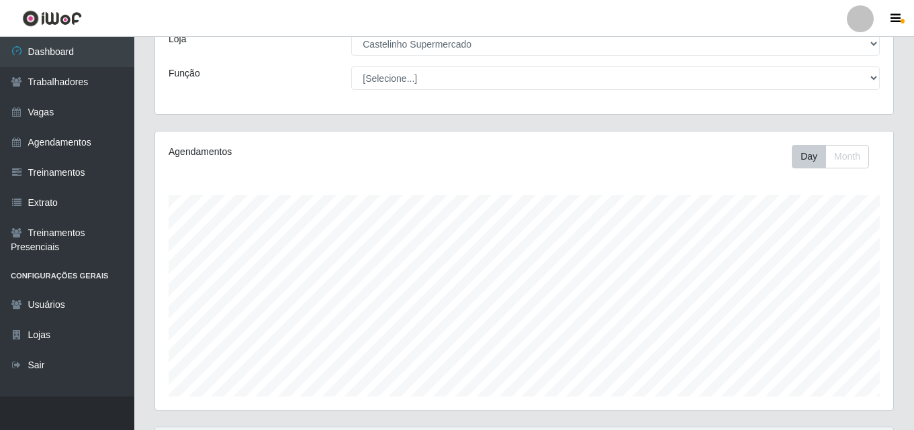
scroll to position [222, 0]
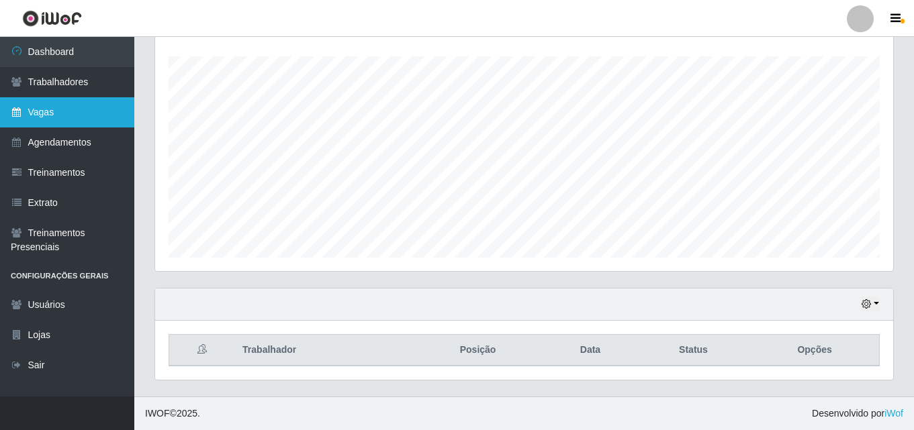
click at [78, 101] on link "Vagas" at bounding box center [67, 112] width 134 height 30
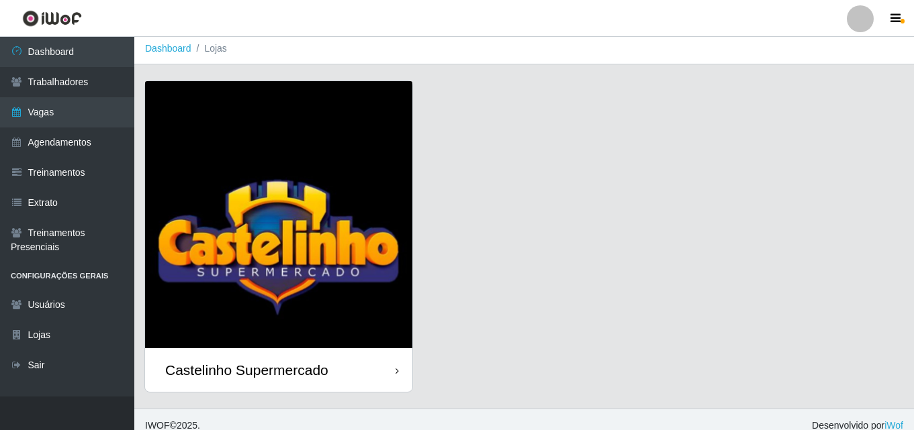
scroll to position [15, 0]
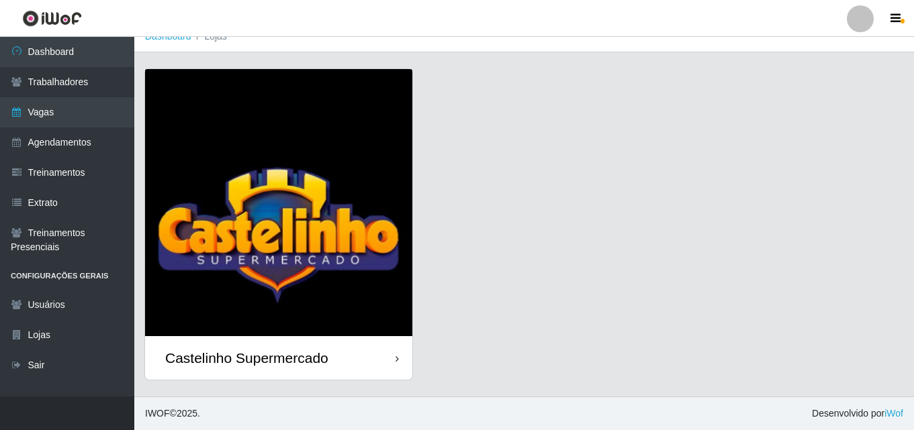
click at [305, 365] on div "Castelinho Supermercado" at bounding box center [246, 358] width 163 height 17
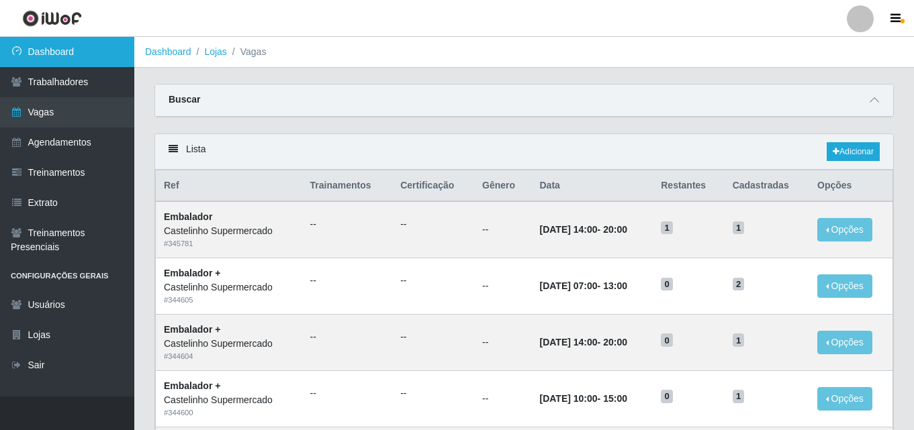
click at [62, 53] on link "Dashboard" at bounding box center [67, 52] width 134 height 30
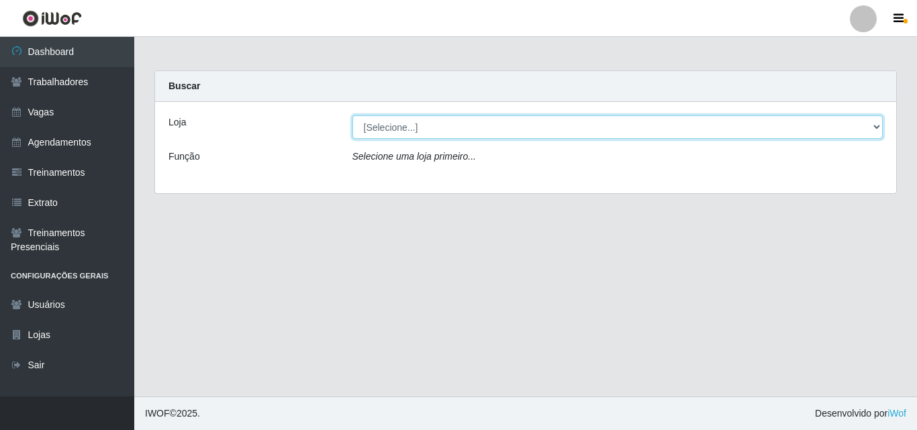
click at [391, 127] on select "[Selecione...] Castelinho Supermercado" at bounding box center [618, 127] width 531 height 24
select select "377"
click at [353, 115] on select "[Selecione...] Castelinho Supermercado" at bounding box center [618, 127] width 531 height 24
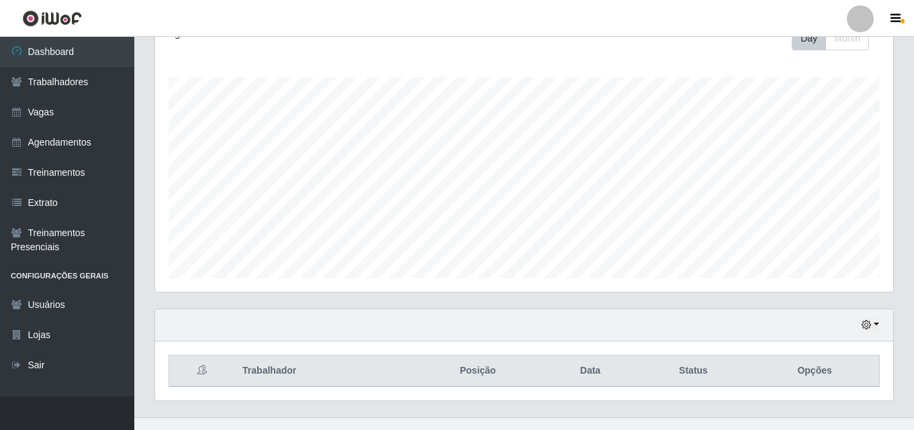
scroll to position [222, 0]
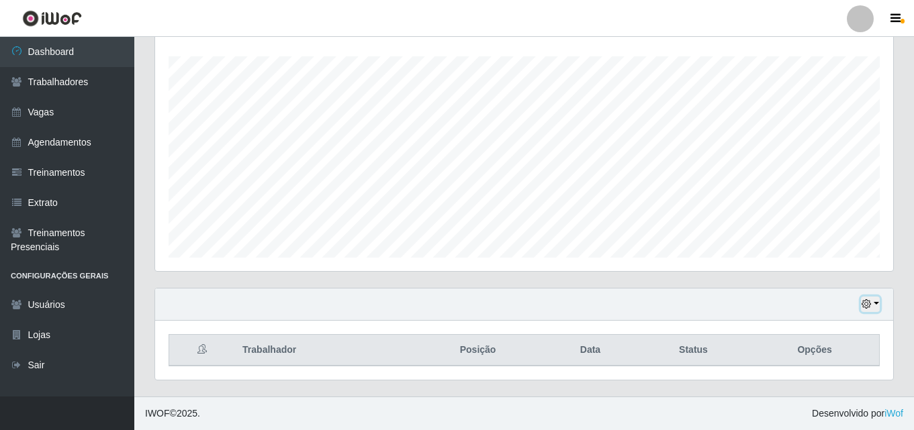
click at [879, 304] on button "button" at bounding box center [870, 304] width 19 height 15
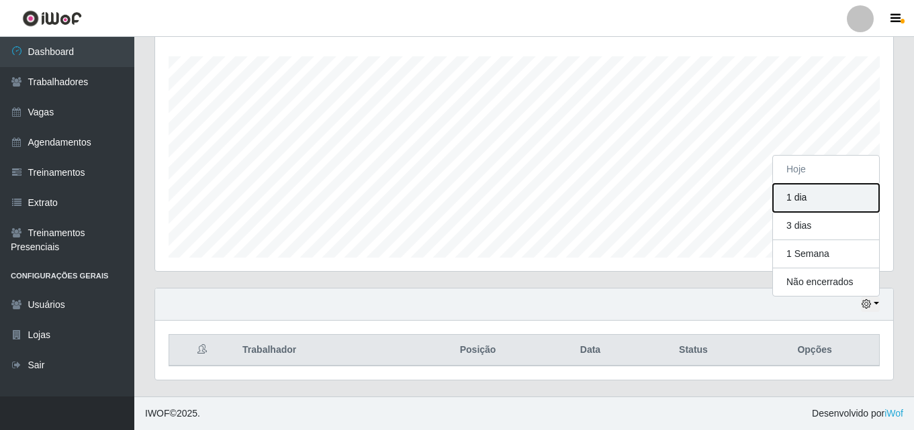
click at [802, 196] on button "1 dia" at bounding box center [826, 198] width 106 height 28
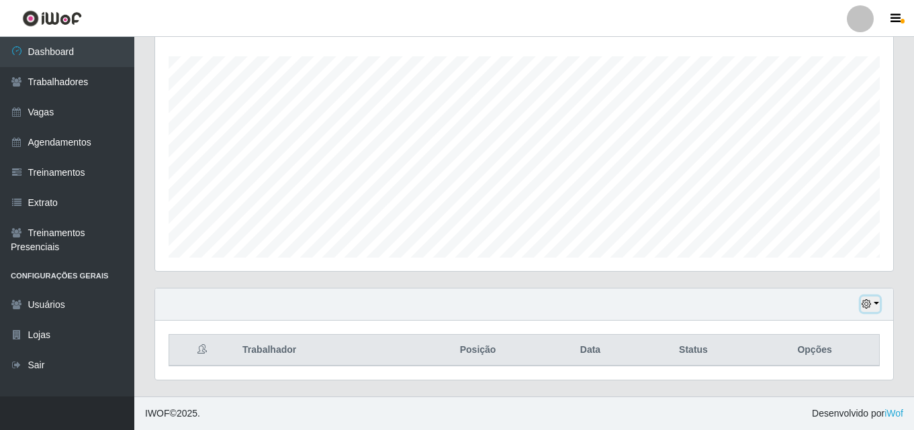
click at [878, 301] on button "button" at bounding box center [870, 304] width 19 height 15
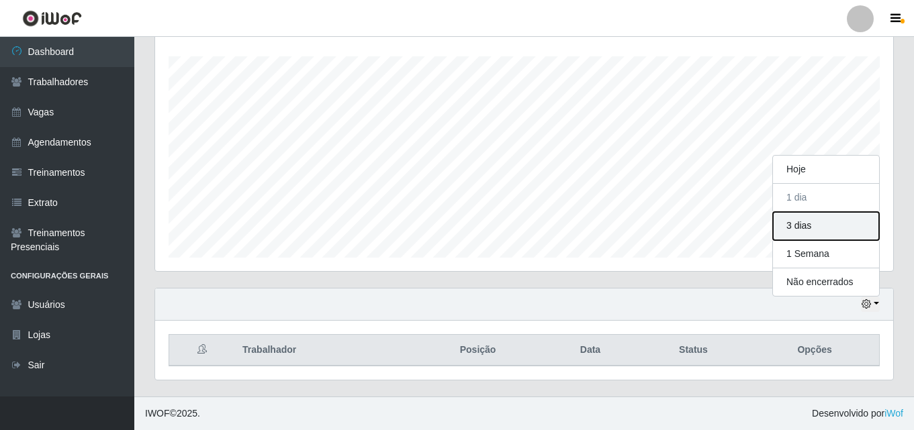
click at [823, 216] on button "3 dias" at bounding box center [826, 226] width 106 height 28
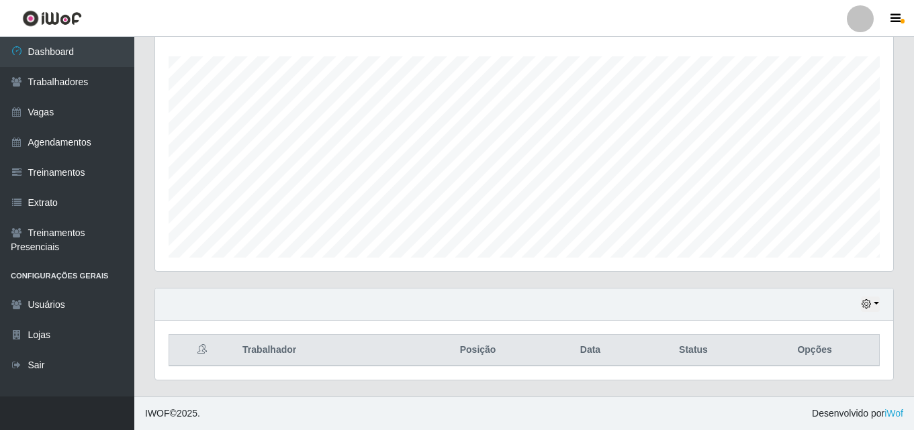
click at [888, 301] on div "Hoje 1 dia 3 dias 1 Semana Não encerrados" at bounding box center [524, 305] width 738 height 32
click at [876, 305] on button "button" at bounding box center [870, 304] width 19 height 15
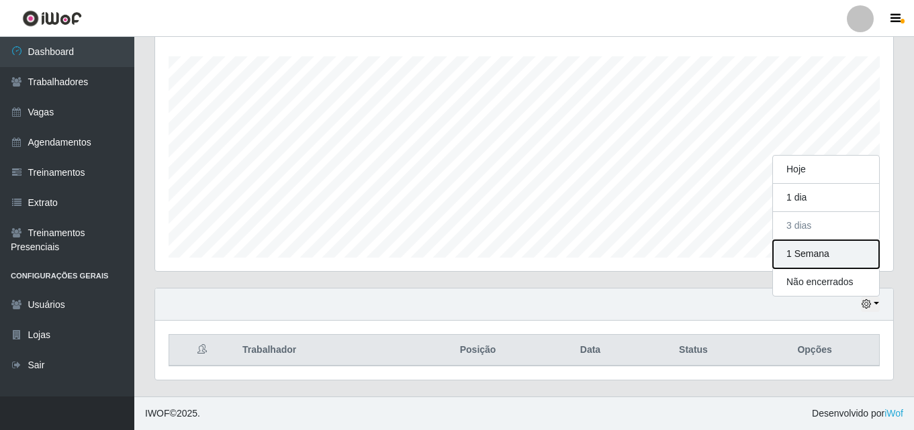
click at [827, 263] on button "1 Semana" at bounding box center [826, 254] width 106 height 28
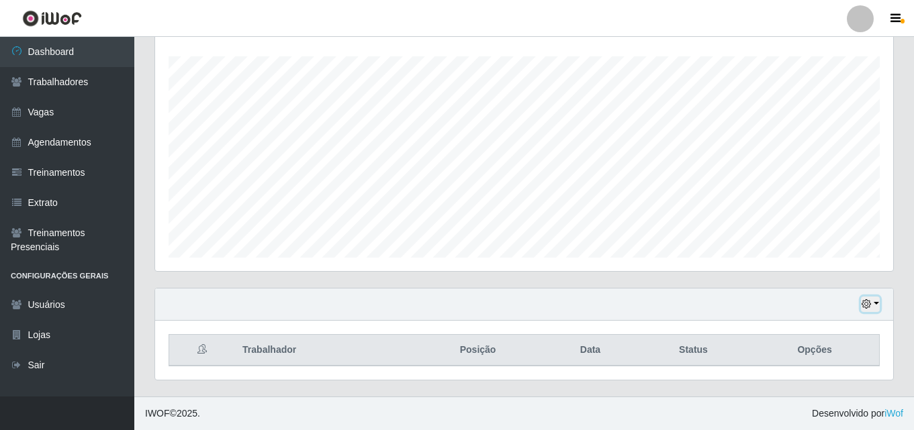
click at [872, 302] on button "button" at bounding box center [870, 304] width 19 height 15
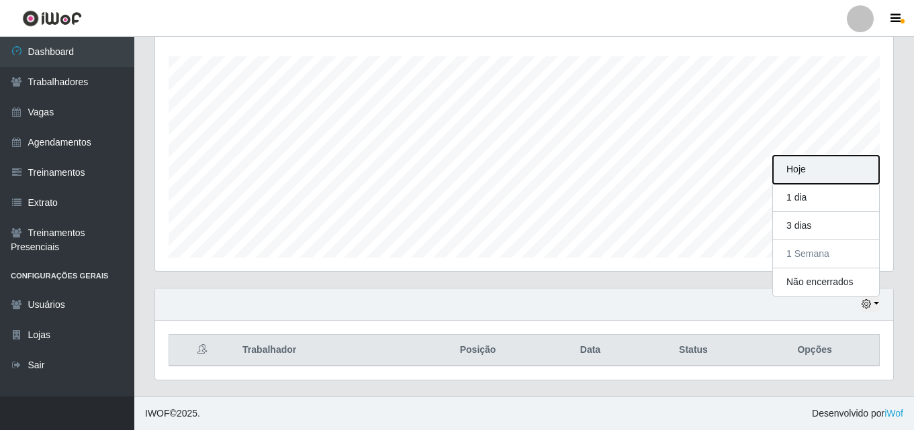
click at [810, 175] on button "Hoje" at bounding box center [826, 170] width 106 height 28
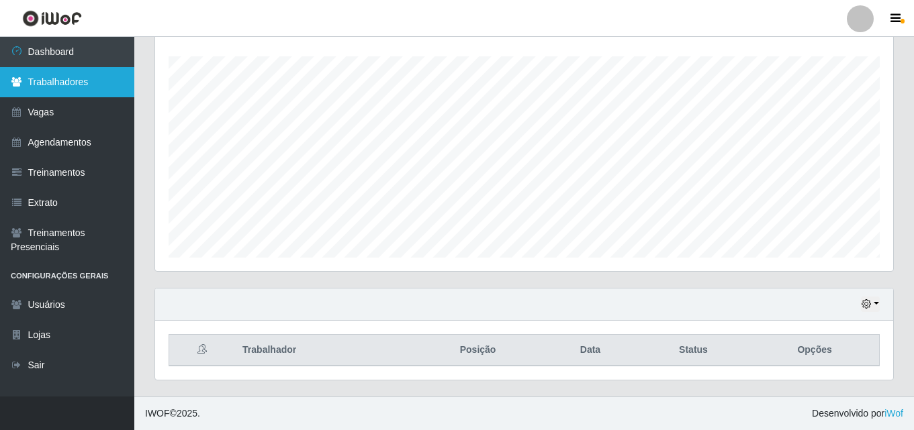
click at [50, 95] on link "Trabalhadores" at bounding box center [67, 82] width 134 height 30
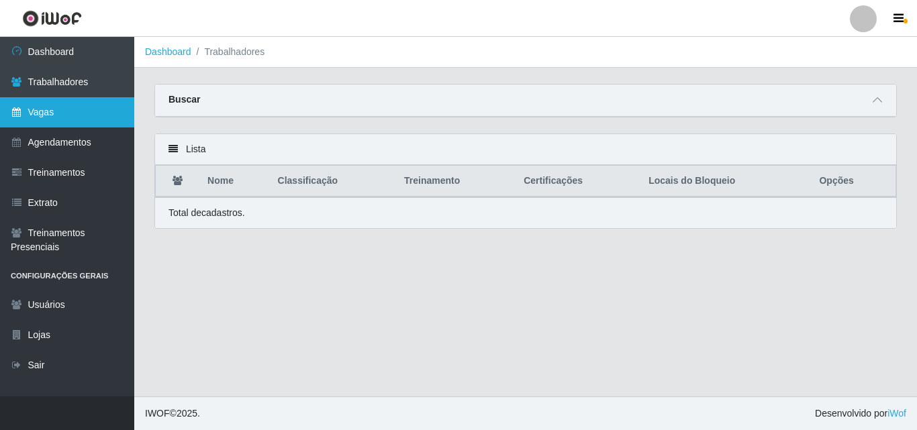
click at [127, 114] on link "Vagas" at bounding box center [67, 112] width 134 height 30
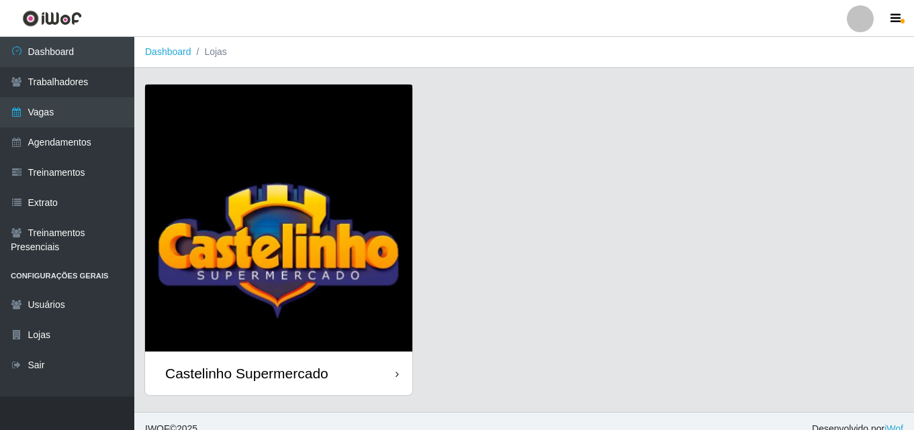
click at [331, 365] on div "Castelinho Supermercado" at bounding box center [278, 374] width 267 height 44
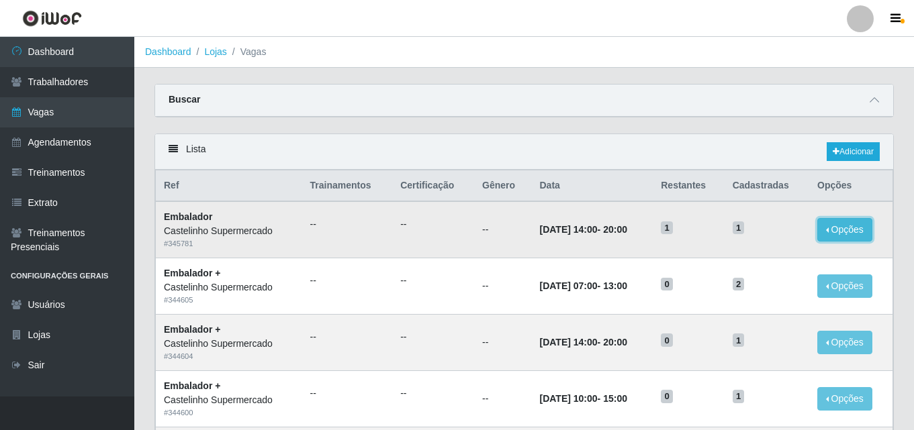
click at [824, 232] on button "Opções" at bounding box center [844, 230] width 55 height 24
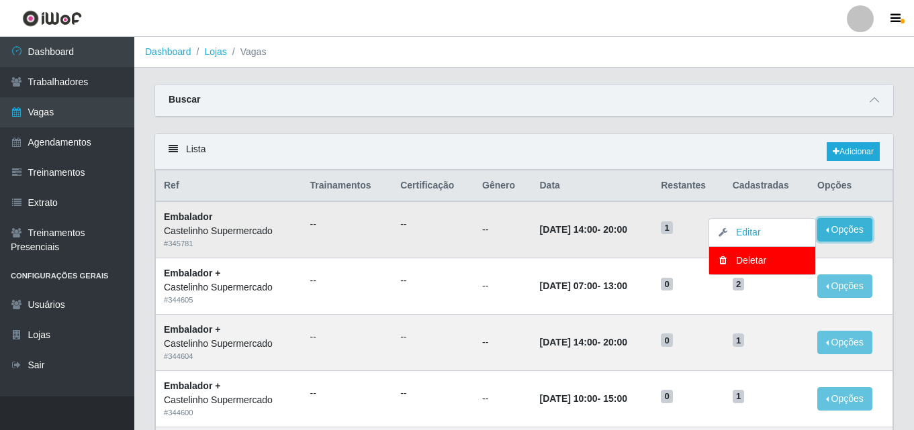
click at [847, 222] on button "Opções" at bounding box center [844, 230] width 55 height 24
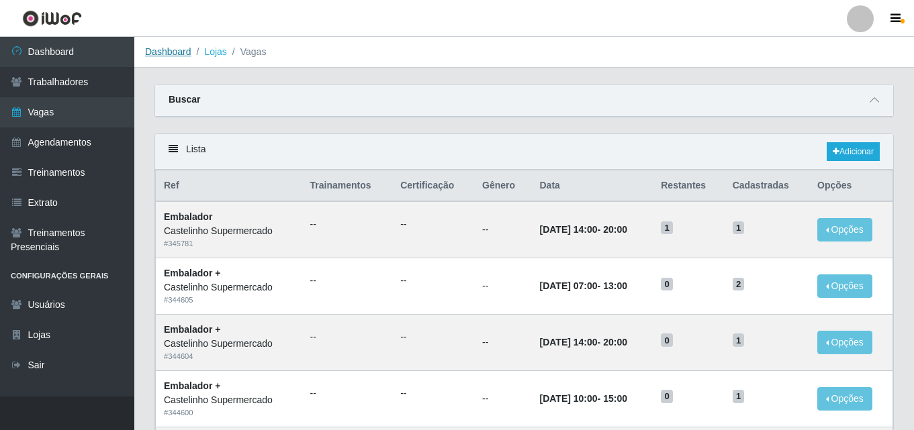
click at [167, 56] on link "Dashboard" at bounding box center [168, 51] width 46 height 11
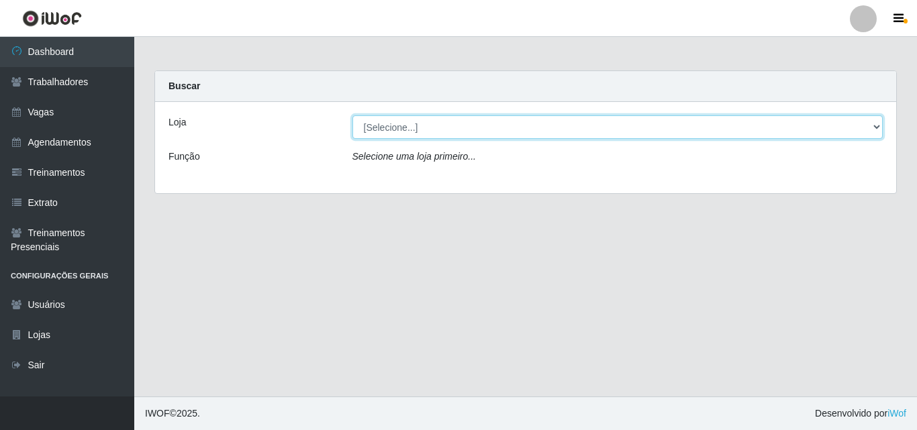
click at [513, 137] on select "[Selecione...] Castelinho Supermercado" at bounding box center [618, 127] width 531 height 24
select select "377"
click at [353, 115] on select "[Selecione...] Castelinho Supermercado" at bounding box center [618, 127] width 531 height 24
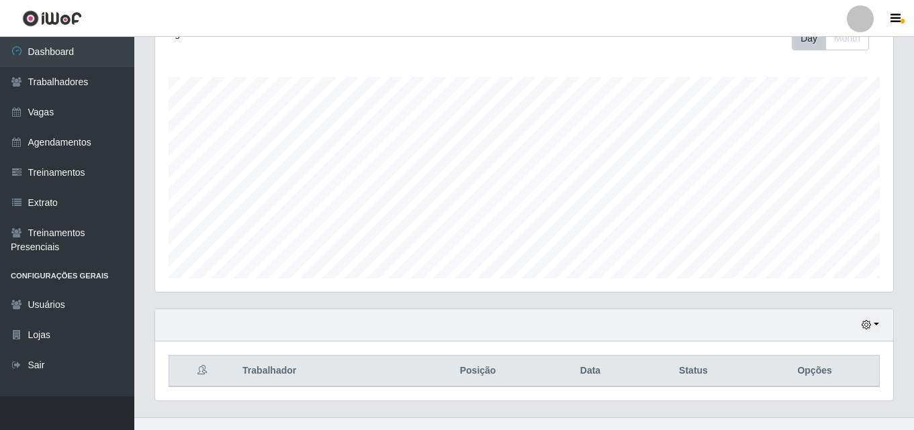
scroll to position [222, 0]
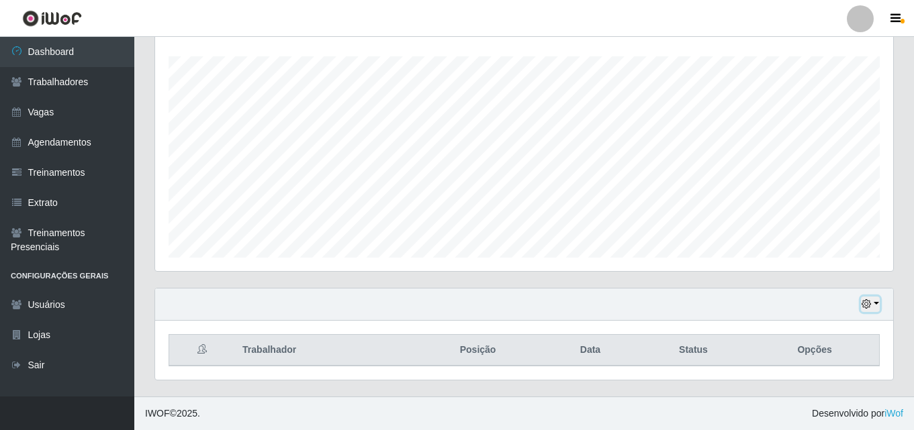
click at [877, 304] on button "button" at bounding box center [870, 304] width 19 height 15
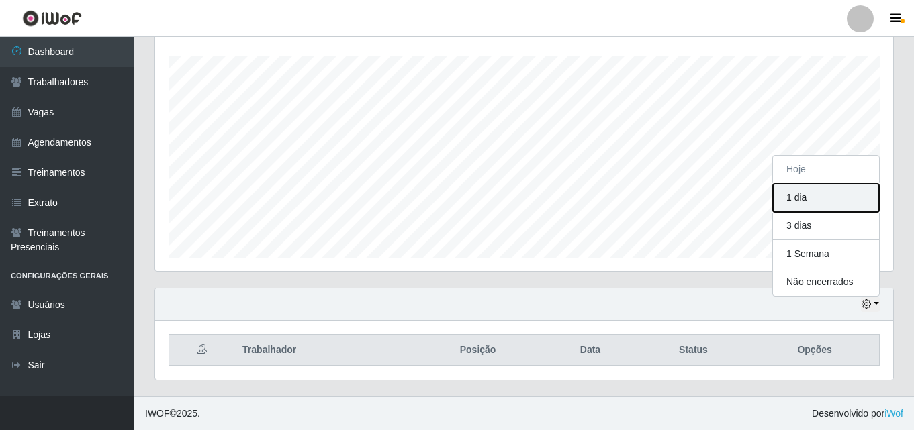
click at [804, 198] on button "1 dia" at bounding box center [826, 198] width 106 height 28
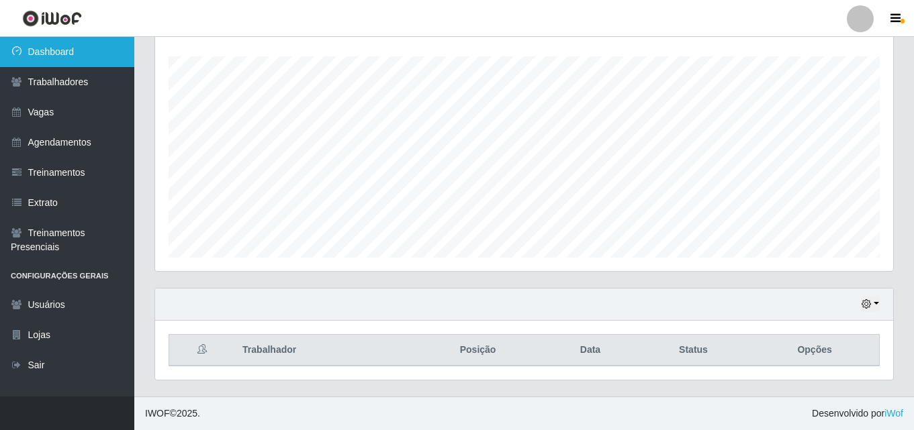
click at [41, 58] on link "Dashboard" at bounding box center [67, 52] width 134 height 30
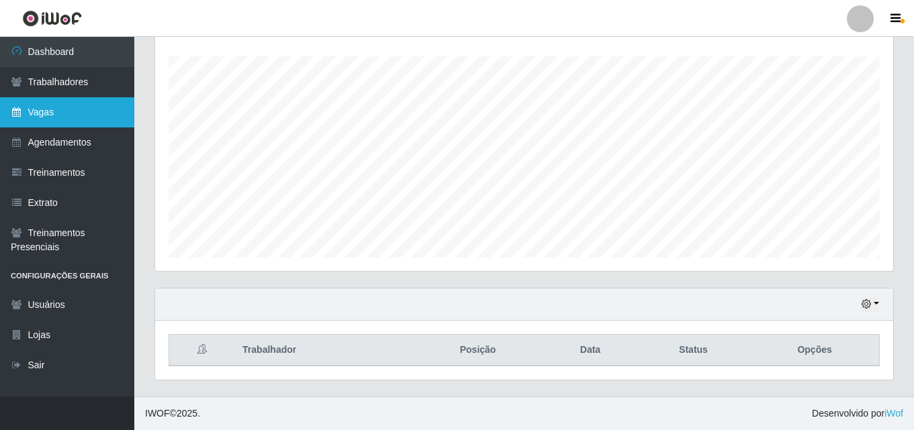
click at [83, 118] on link "Vagas" at bounding box center [67, 112] width 134 height 30
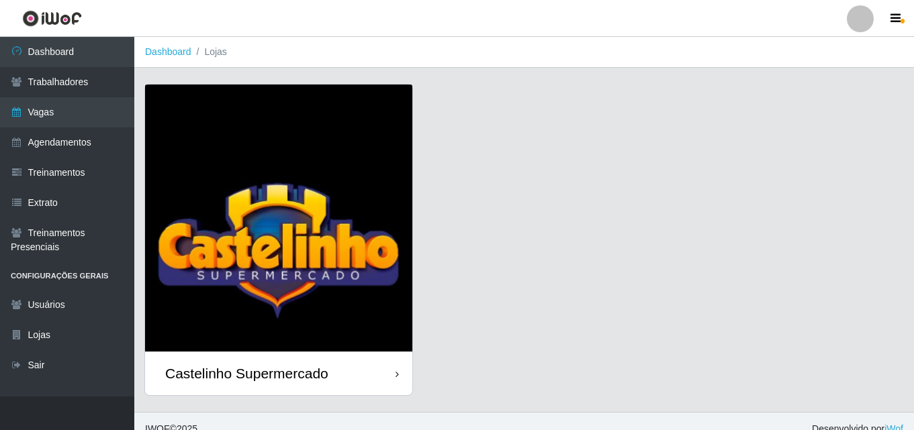
click at [326, 361] on div "Castelinho Supermercado" at bounding box center [278, 374] width 267 height 44
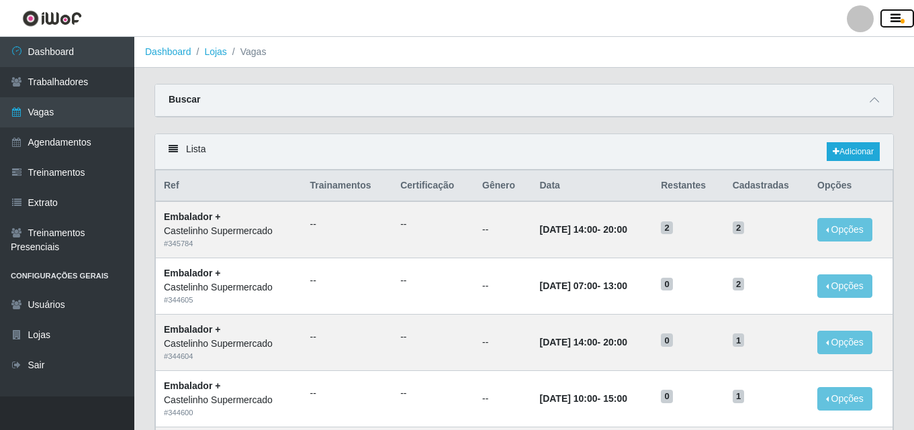
click at [898, 11] on button "button" at bounding box center [897, 18] width 34 height 19
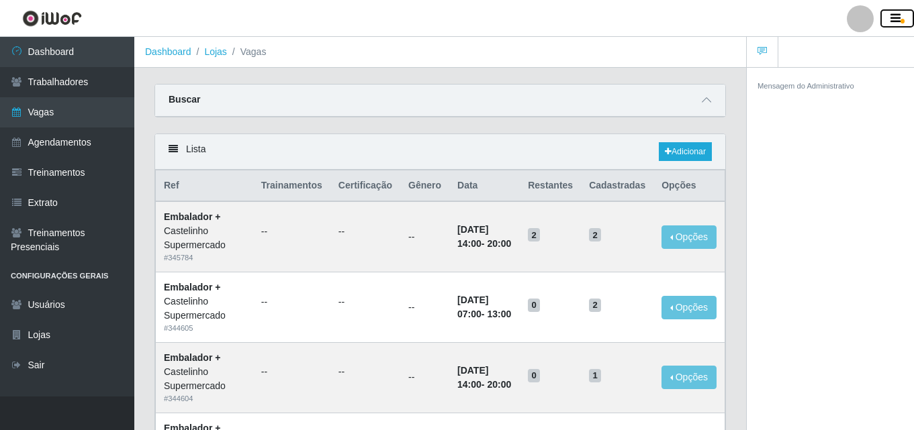
click at [894, 13] on icon "button" at bounding box center [895, 19] width 10 height 12
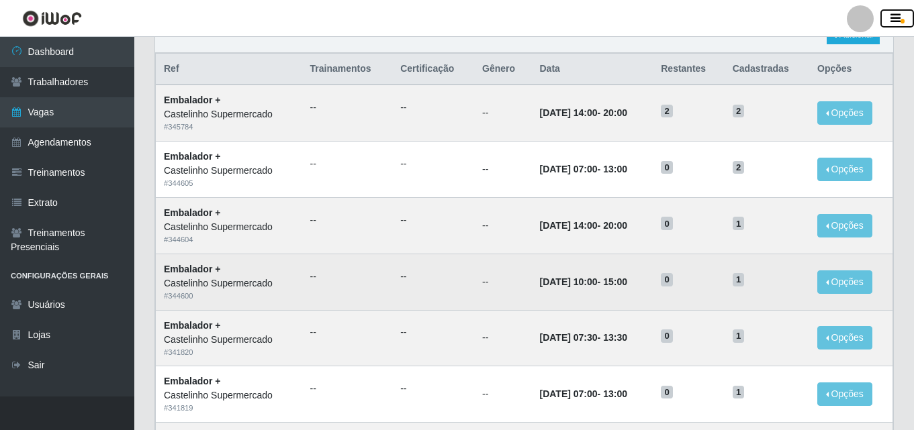
scroll to position [134, 0]
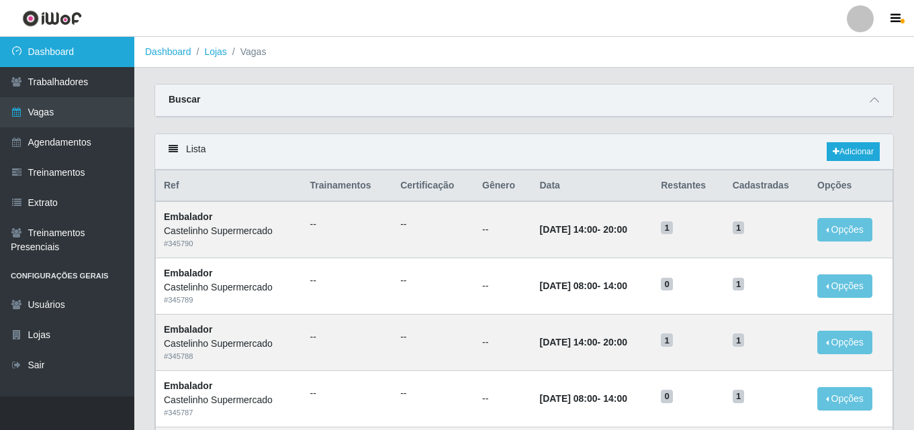
click at [59, 54] on link "Dashboard" at bounding box center [67, 52] width 134 height 30
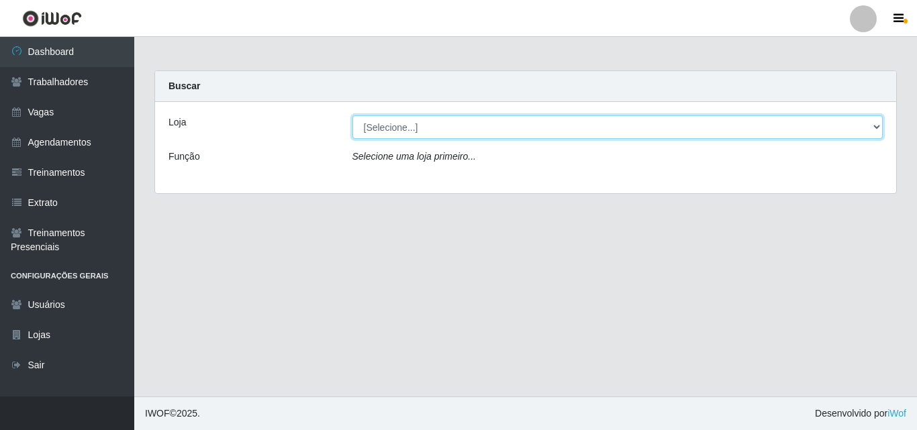
click at [408, 128] on select "[Selecione...] Castelinho Supermercado" at bounding box center [618, 127] width 531 height 24
select select "377"
click at [353, 115] on select "[Selecione...] Castelinho Supermercado" at bounding box center [618, 127] width 531 height 24
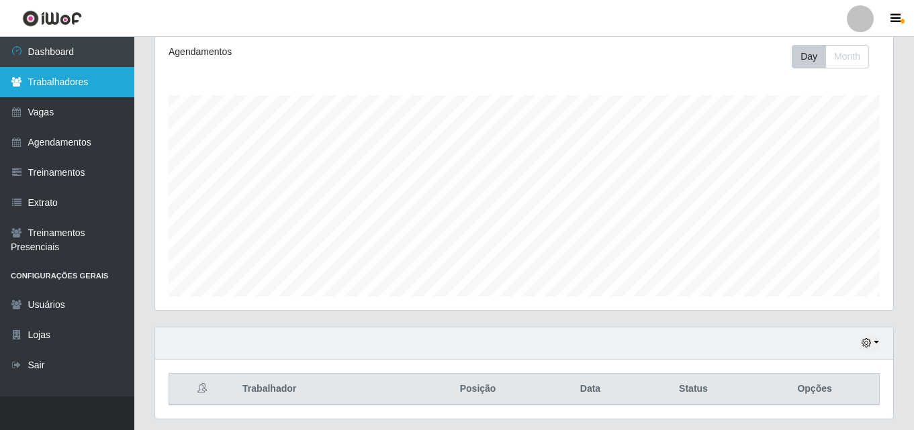
scroll to position [201, 0]
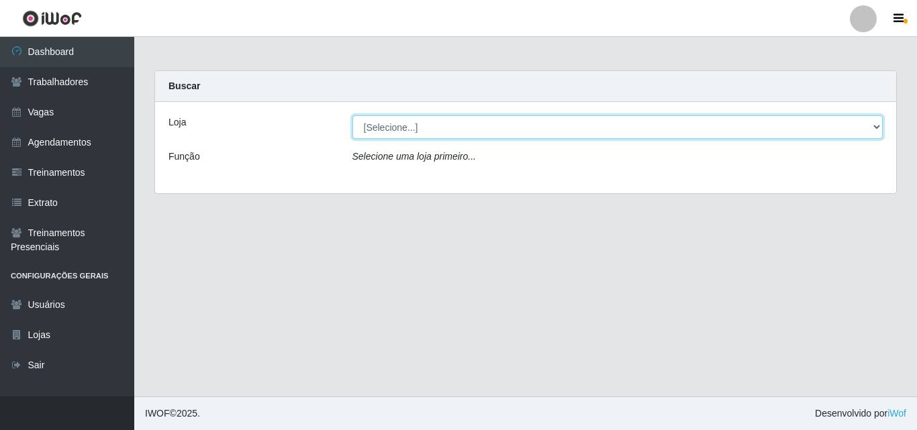
click at [413, 132] on select "[Selecione...] Castelinho Supermercado" at bounding box center [618, 127] width 531 height 24
select select "377"
click at [353, 115] on select "[Selecione...] Castelinho Supermercado" at bounding box center [618, 127] width 531 height 24
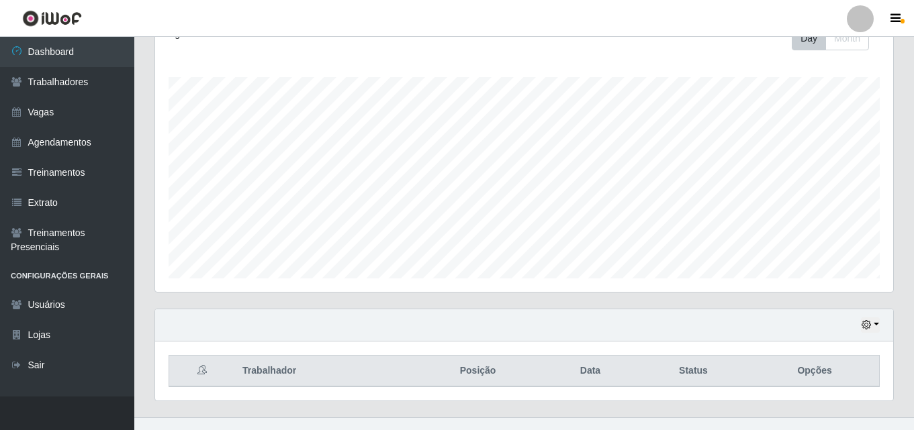
scroll to position [222, 0]
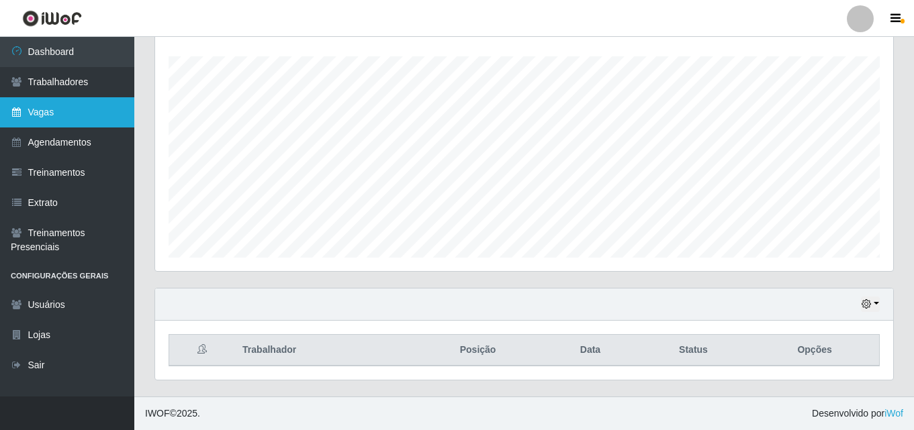
click at [61, 107] on link "Vagas" at bounding box center [67, 112] width 134 height 30
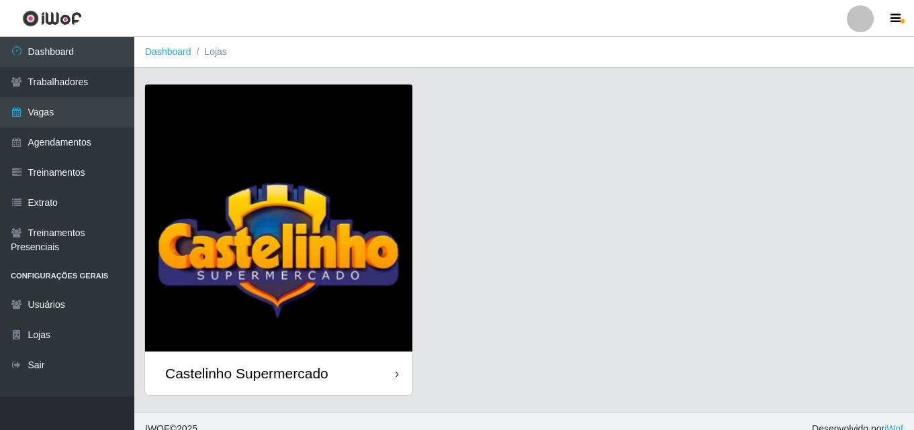
click at [359, 367] on div "Castelinho Supermercado" at bounding box center [278, 374] width 267 height 44
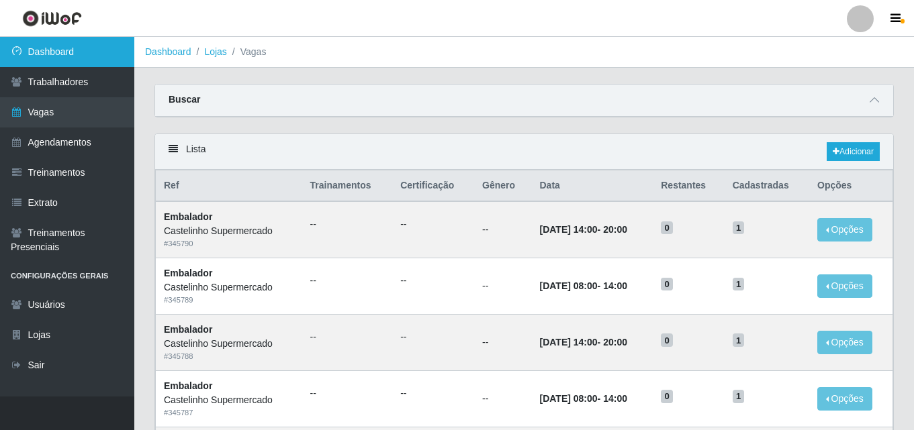
click at [54, 54] on link "Dashboard" at bounding box center [67, 52] width 134 height 30
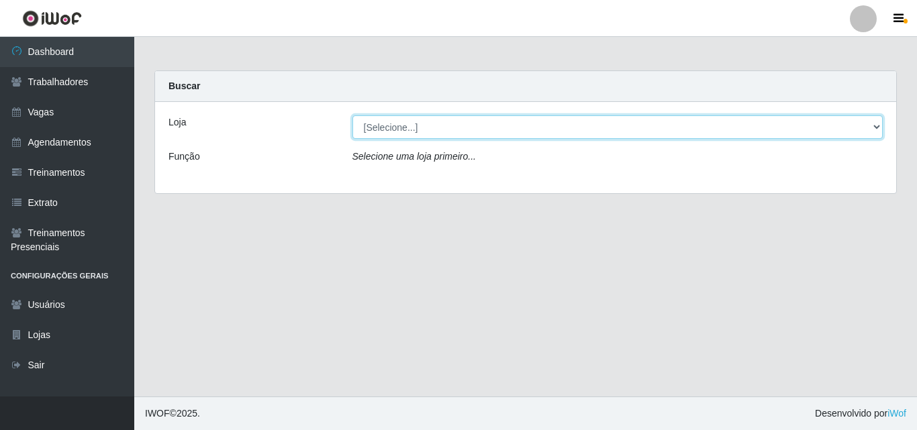
click at [410, 133] on select "[Selecione...] Castelinho Supermercado" at bounding box center [618, 127] width 531 height 24
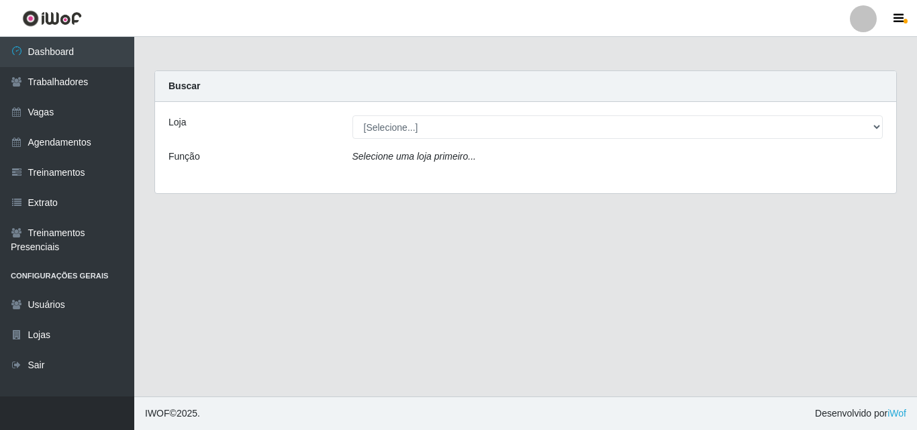
click at [425, 177] on div "Loja [Selecione...] Castelinho Supermercado Função Selecione uma loja primeiro.…" at bounding box center [525, 147] width 741 height 91
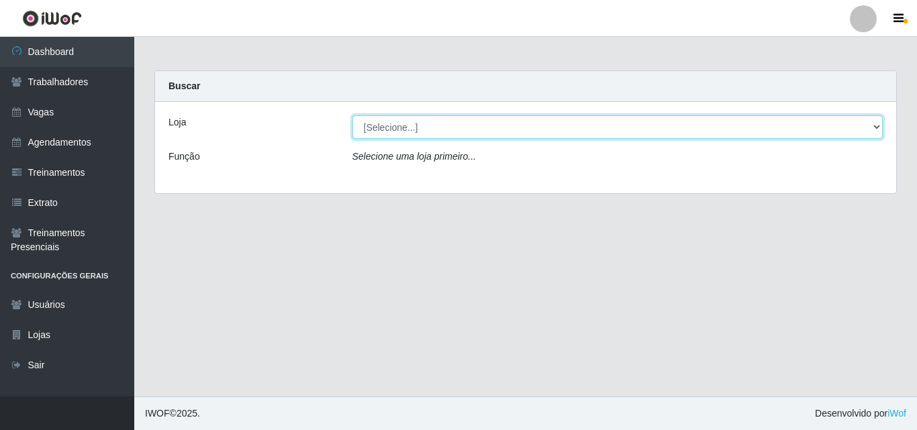
click at [434, 128] on select "[Selecione...] Castelinho Supermercado" at bounding box center [618, 127] width 531 height 24
select select "377"
click at [353, 115] on select "[Selecione...] Castelinho Supermercado" at bounding box center [618, 127] width 531 height 24
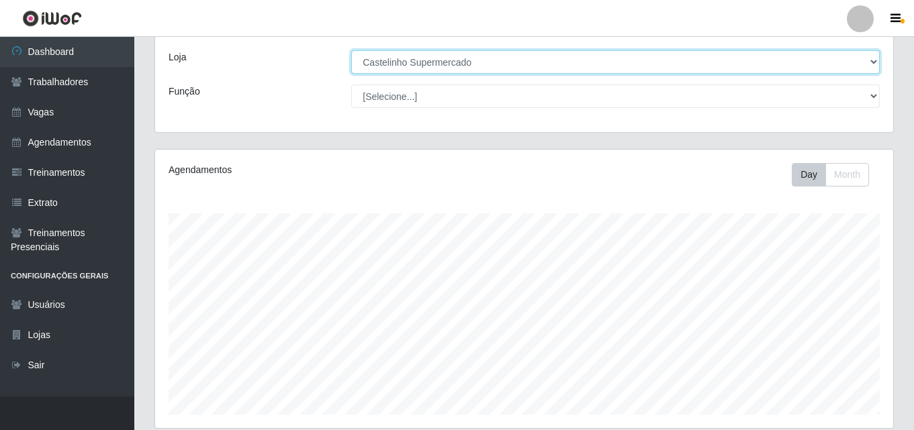
scroll to position [222, 0]
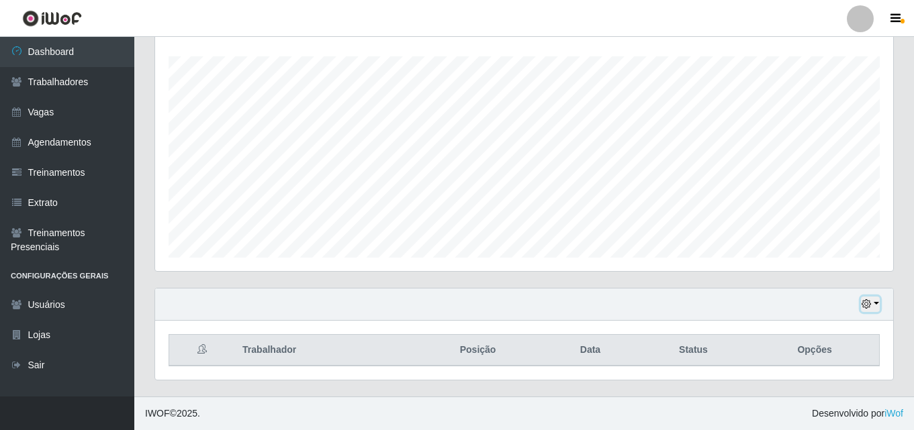
click at [879, 304] on button "button" at bounding box center [870, 304] width 19 height 15
click at [627, 387] on div "Hoje 1 dia 3 dias 1 Semana Não encerrados Trabalhador Posição Data Status Opções" at bounding box center [523, 342] width 759 height 109
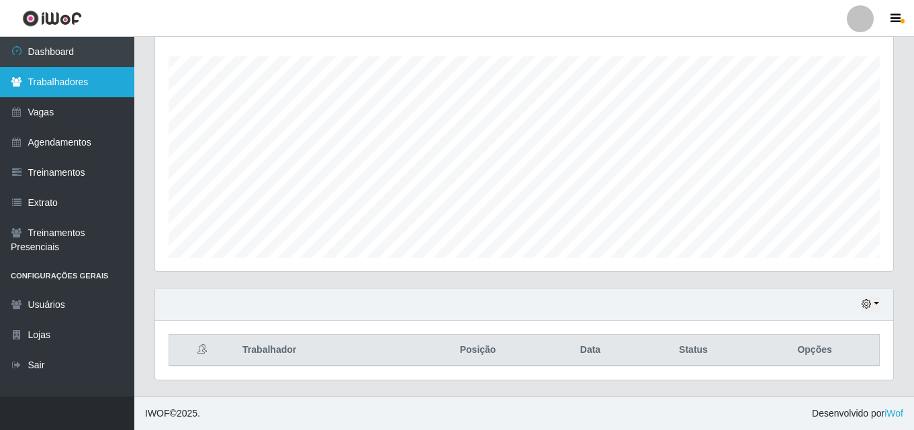
click at [66, 90] on link "Trabalhadores" at bounding box center [67, 82] width 134 height 30
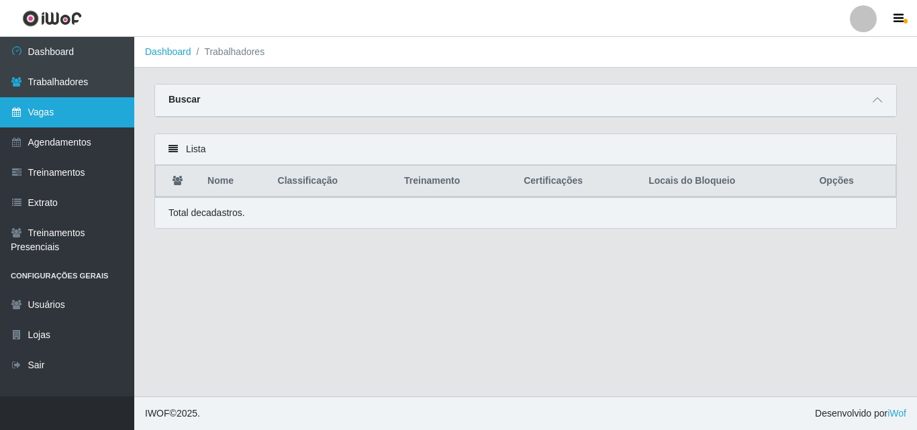
click at [60, 124] on link "Vagas" at bounding box center [67, 112] width 134 height 30
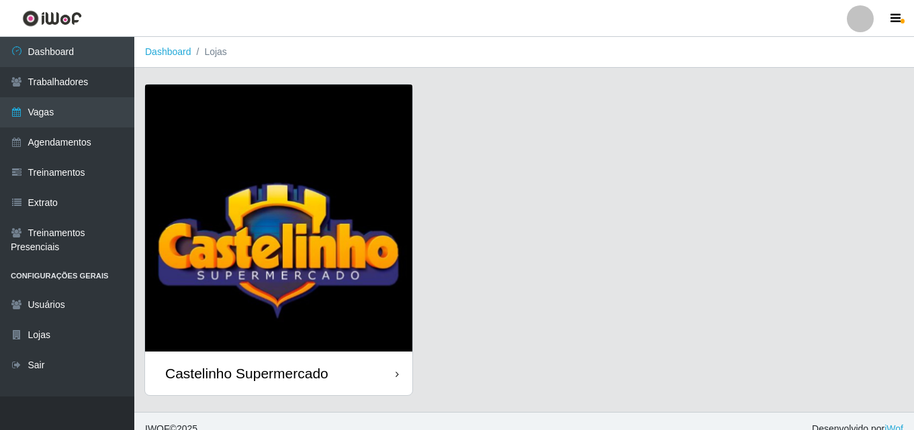
click at [313, 379] on div "Castelinho Supermercado" at bounding box center [246, 373] width 163 height 17
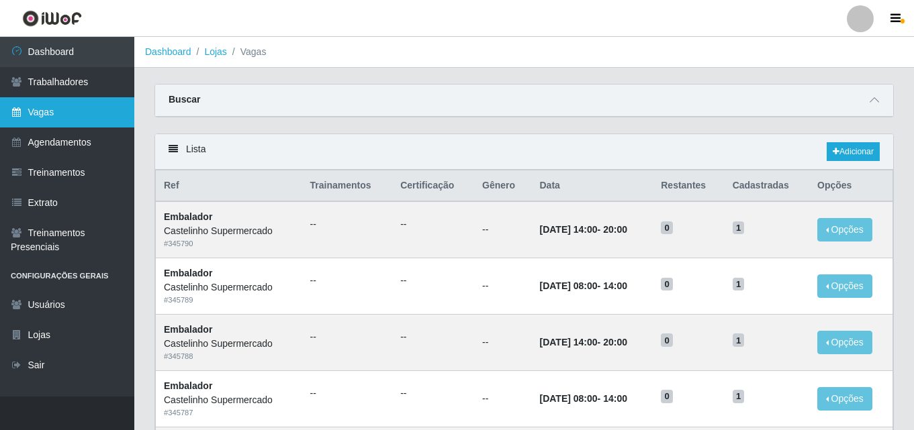
click at [63, 105] on link "Vagas" at bounding box center [67, 112] width 134 height 30
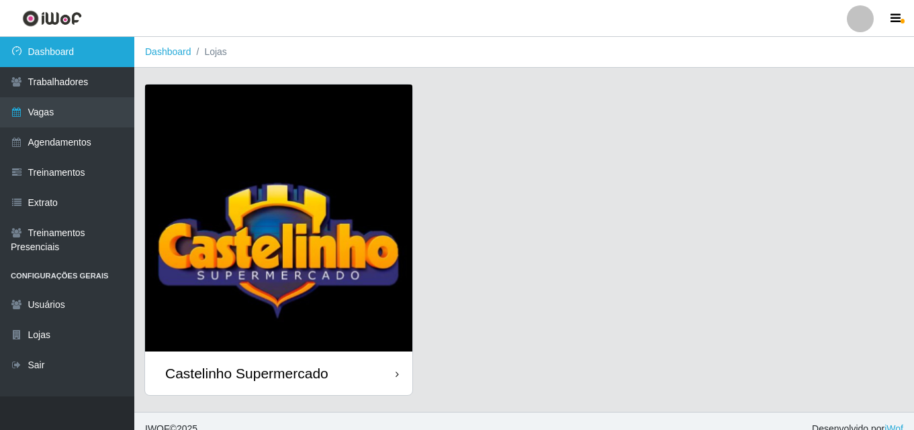
click at [95, 55] on link "Dashboard" at bounding box center [67, 52] width 134 height 30
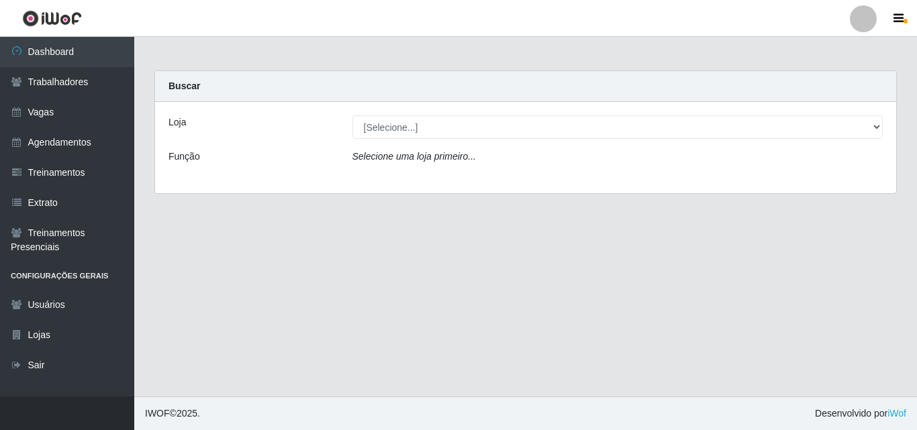
click at [399, 140] on div "Loja [Selecione...] Castelinho Supermercado Função Selecione uma loja primeiro.…" at bounding box center [525, 147] width 741 height 91
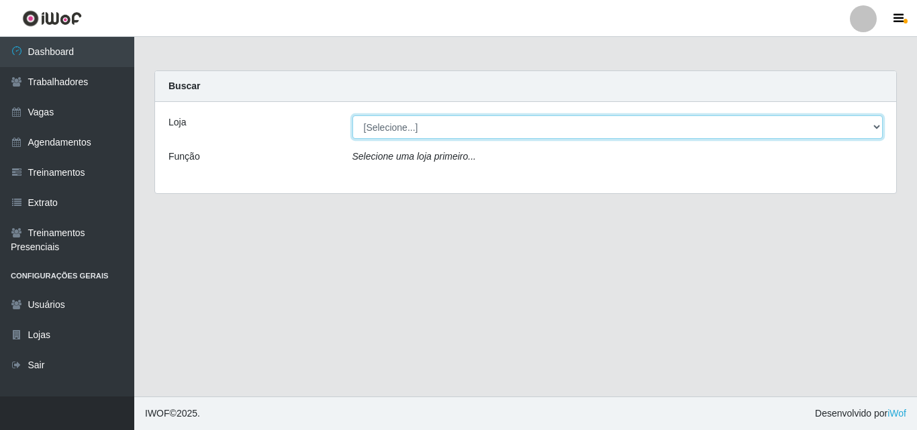
click at [408, 130] on select "[Selecione...] Castelinho Supermercado" at bounding box center [618, 127] width 531 height 24
select select "377"
click at [353, 115] on select "[Selecione...] Castelinho Supermercado" at bounding box center [618, 127] width 531 height 24
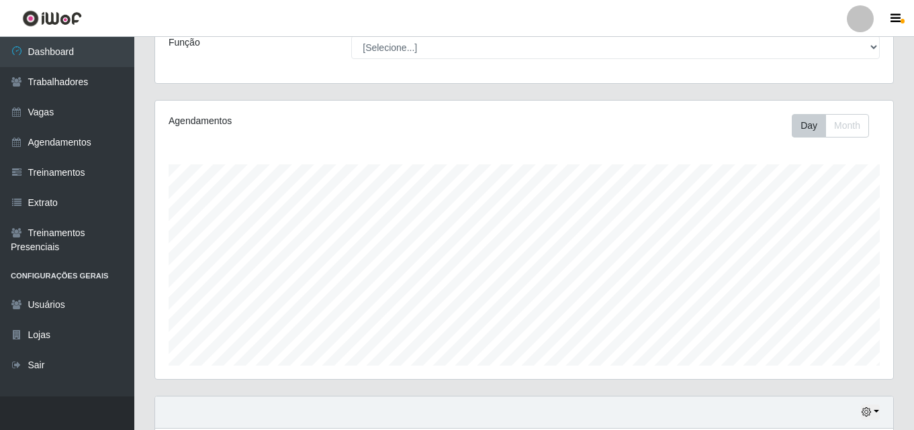
scroll to position [88, 0]
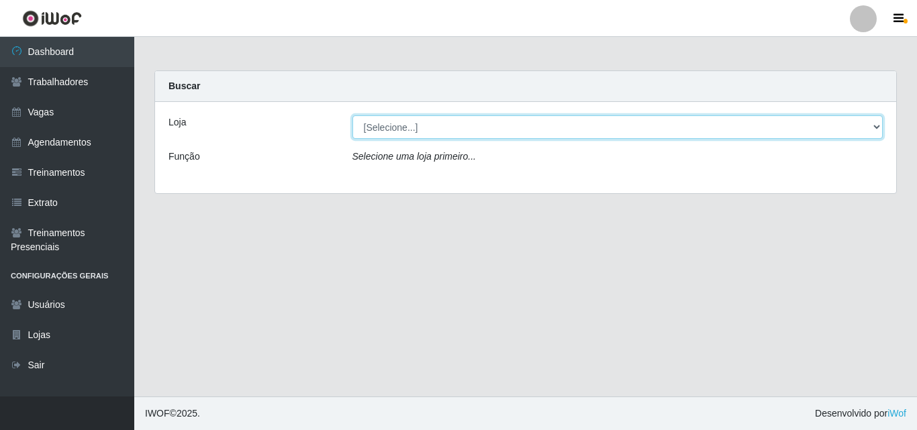
click at [380, 132] on select "[Selecione...] Castelinho Supermercado" at bounding box center [618, 127] width 531 height 24
select select "377"
click at [353, 115] on select "[Selecione...] Castelinho Supermercado" at bounding box center [618, 127] width 531 height 24
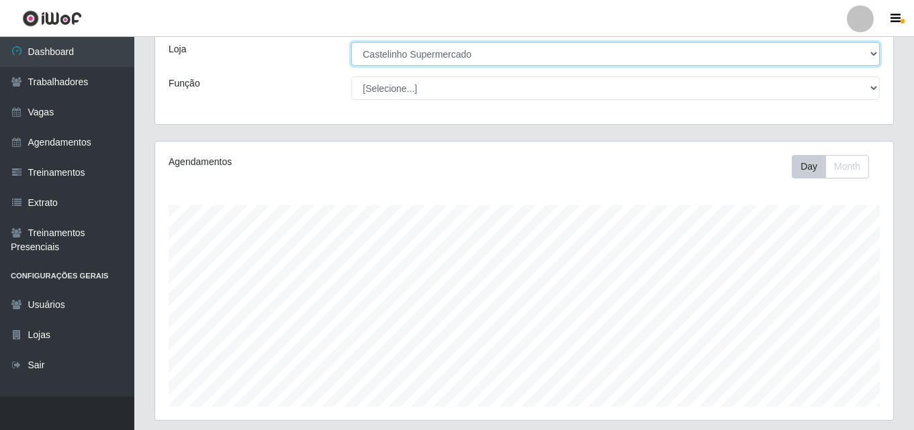
scroll to position [222, 0]
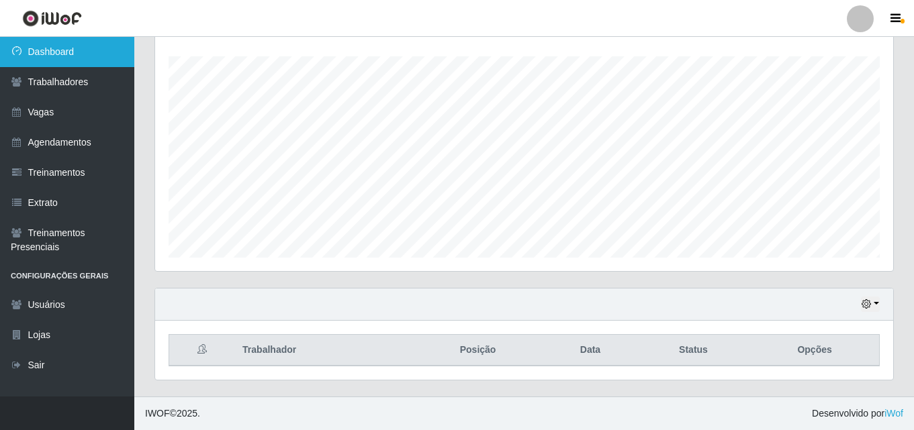
click at [82, 50] on link "Dashboard" at bounding box center [67, 52] width 134 height 30
click at [30, 54] on link "Dashboard" at bounding box center [67, 52] width 134 height 30
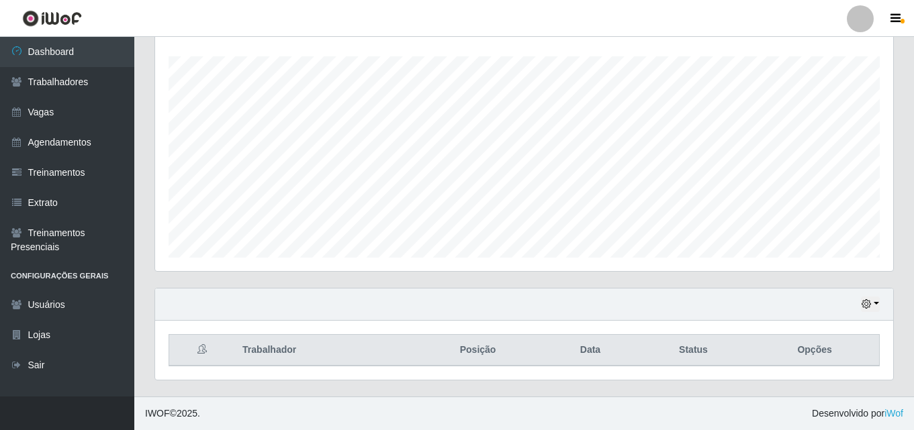
click at [880, 307] on div "Hoje 1 dia 3 dias 1 Semana Não encerrados" at bounding box center [524, 305] width 738 height 32
click at [879, 302] on button "button" at bounding box center [870, 304] width 19 height 15
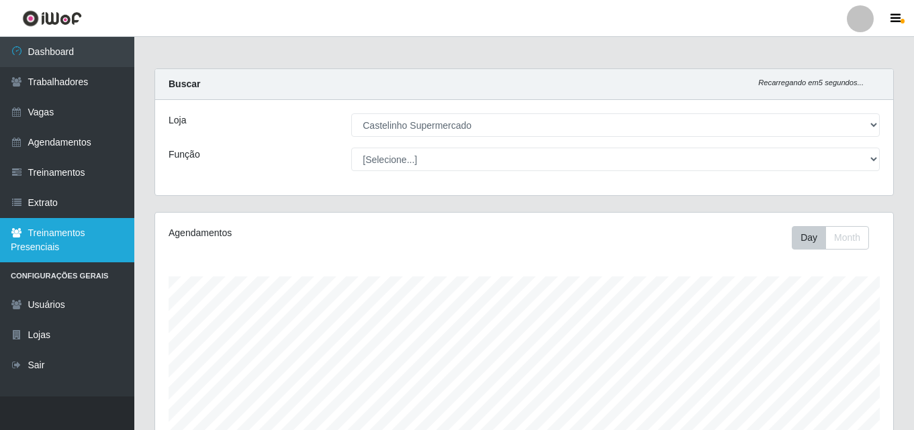
scroll to position [0, 0]
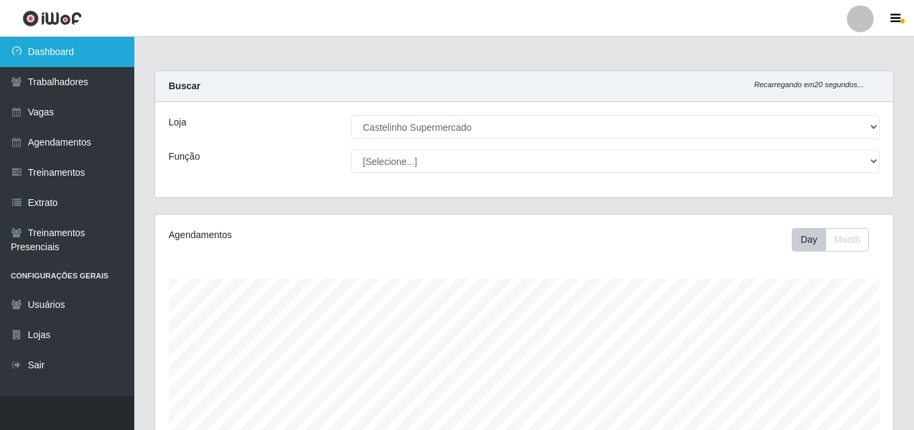
click at [77, 56] on link "Dashboard" at bounding box center [67, 52] width 134 height 30
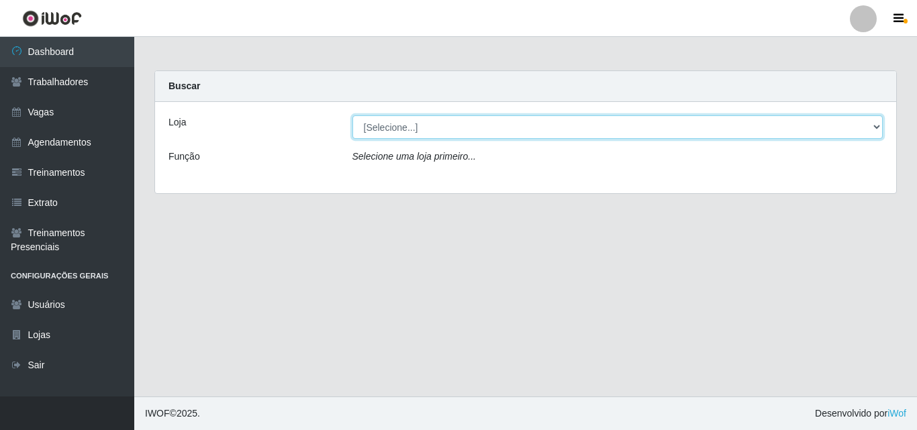
click at [442, 128] on select "[Selecione...] Castelinho Supermercado" at bounding box center [618, 127] width 531 height 24
select select "377"
click at [353, 115] on select "[Selecione...] Castelinho Supermercado" at bounding box center [618, 127] width 531 height 24
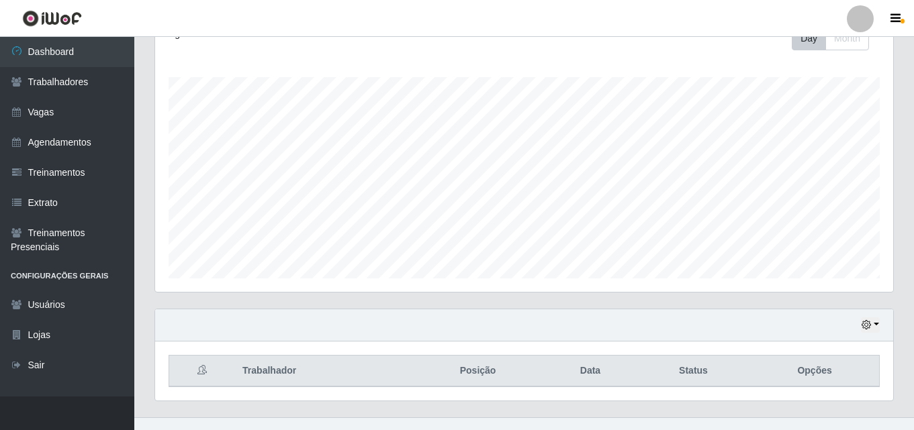
scroll to position [222, 0]
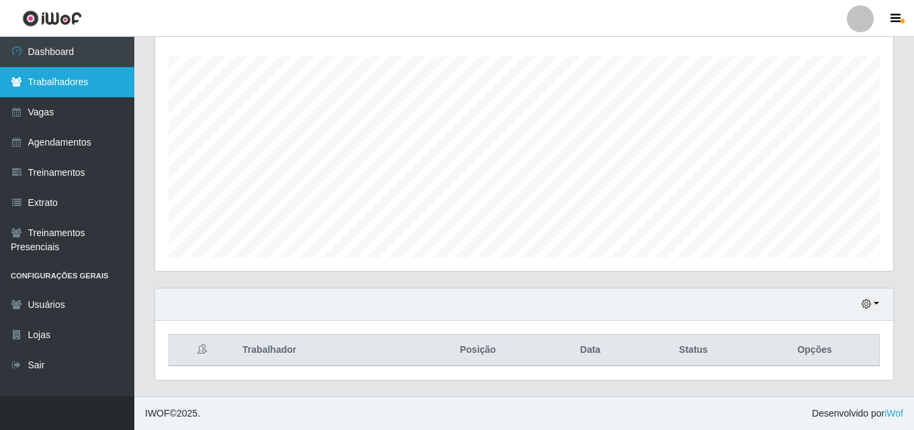
click at [59, 90] on link "Trabalhadores" at bounding box center [67, 82] width 134 height 30
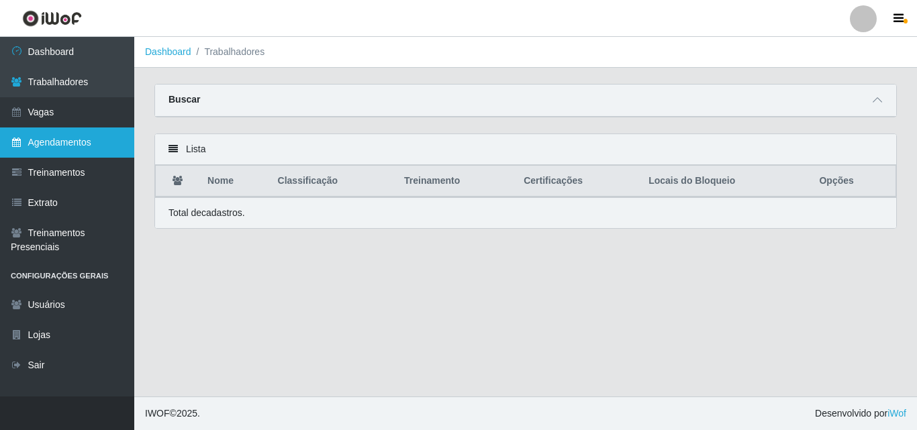
click at [58, 130] on link "Agendamentos" at bounding box center [67, 143] width 134 height 30
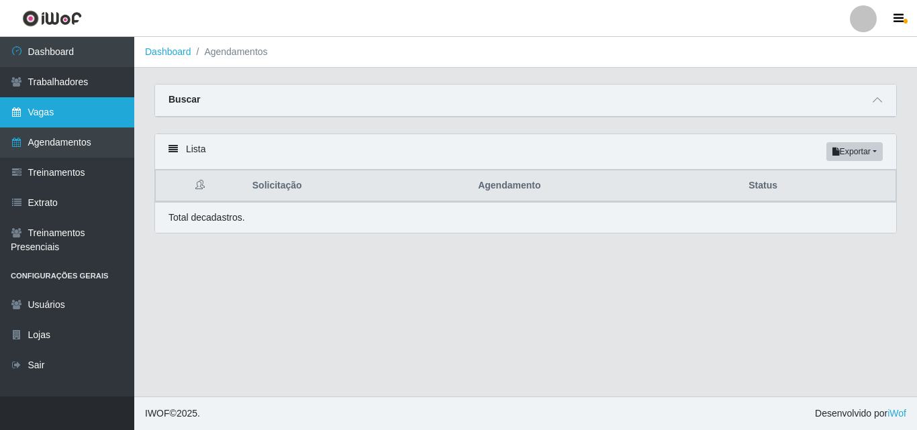
click at [71, 109] on link "Vagas" at bounding box center [67, 112] width 134 height 30
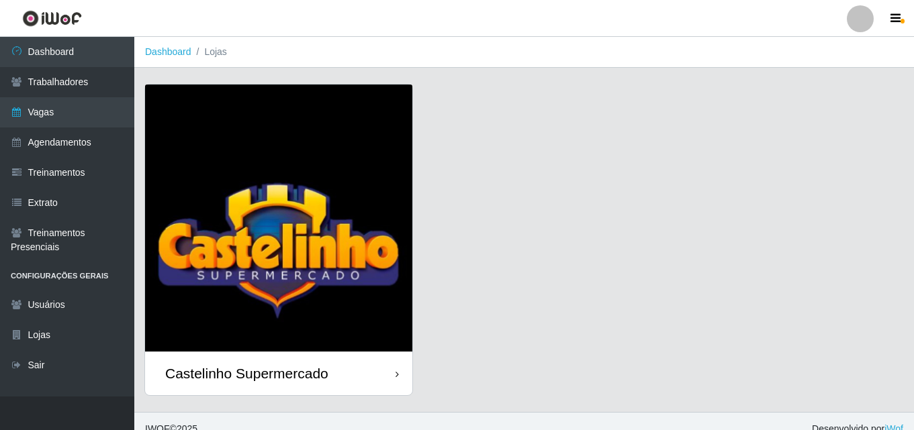
click at [287, 368] on div "Castelinho Supermercado" at bounding box center [246, 373] width 163 height 17
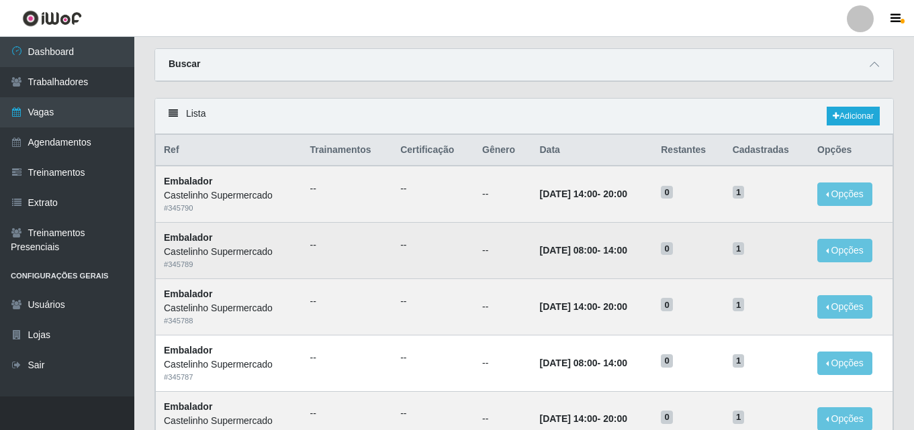
scroll to position [67, 0]
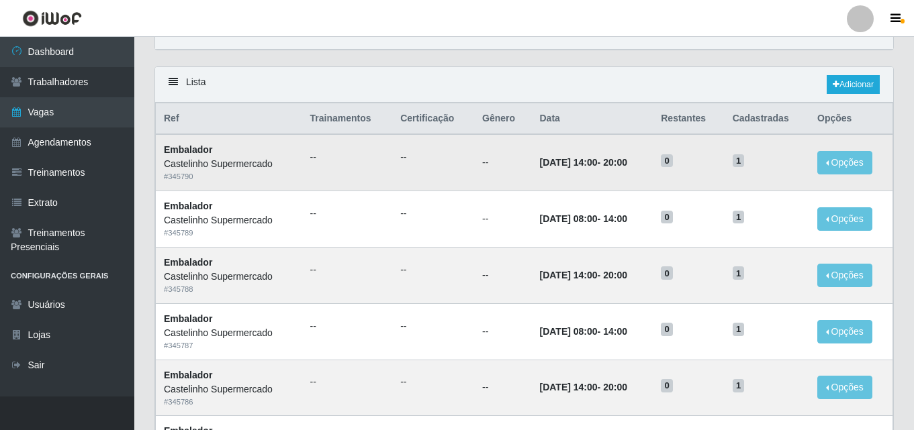
click at [606, 163] on strong "[DATE] 14:00 - 20:00" at bounding box center [582, 162] width 87 height 11
click at [212, 165] on div "Castelinho Supermercado" at bounding box center [229, 164] width 130 height 14
drag, startPoint x: 296, startPoint y: 162, endPoint x: 210, endPoint y: 154, distance: 86.3
click at [295, 162] on tr "Embalador Castelinho Supermercado # 345790 -- -- -- [DATE] 14:00 - 20:00 0 1 Op…" at bounding box center [524, 162] width 737 height 56
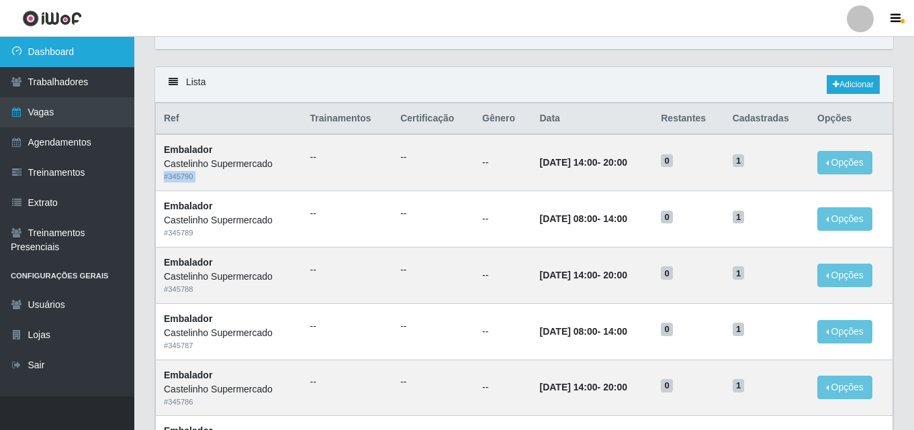
click at [64, 38] on link "Dashboard" at bounding box center [67, 52] width 134 height 30
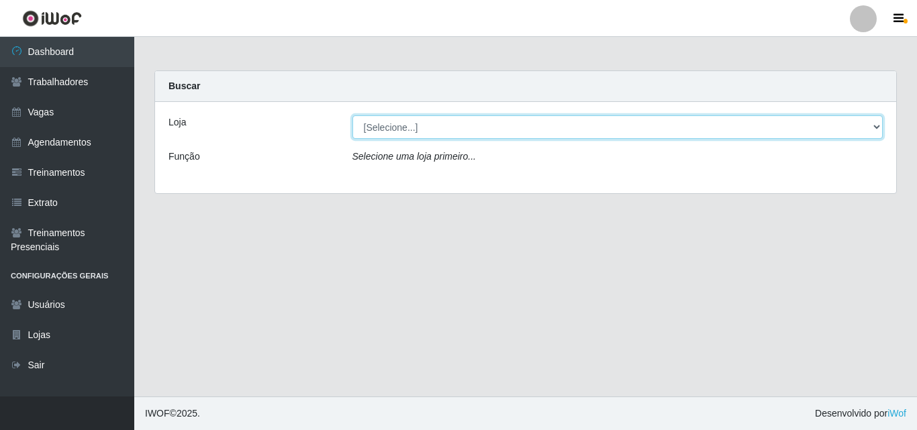
click at [434, 127] on select "[Selecione...] Castelinho Supermercado" at bounding box center [618, 127] width 531 height 24
select select "377"
click at [353, 115] on select "[Selecione...] Castelinho Supermercado" at bounding box center [618, 127] width 531 height 24
